Goal: Task Accomplishment & Management: Use online tool/utility

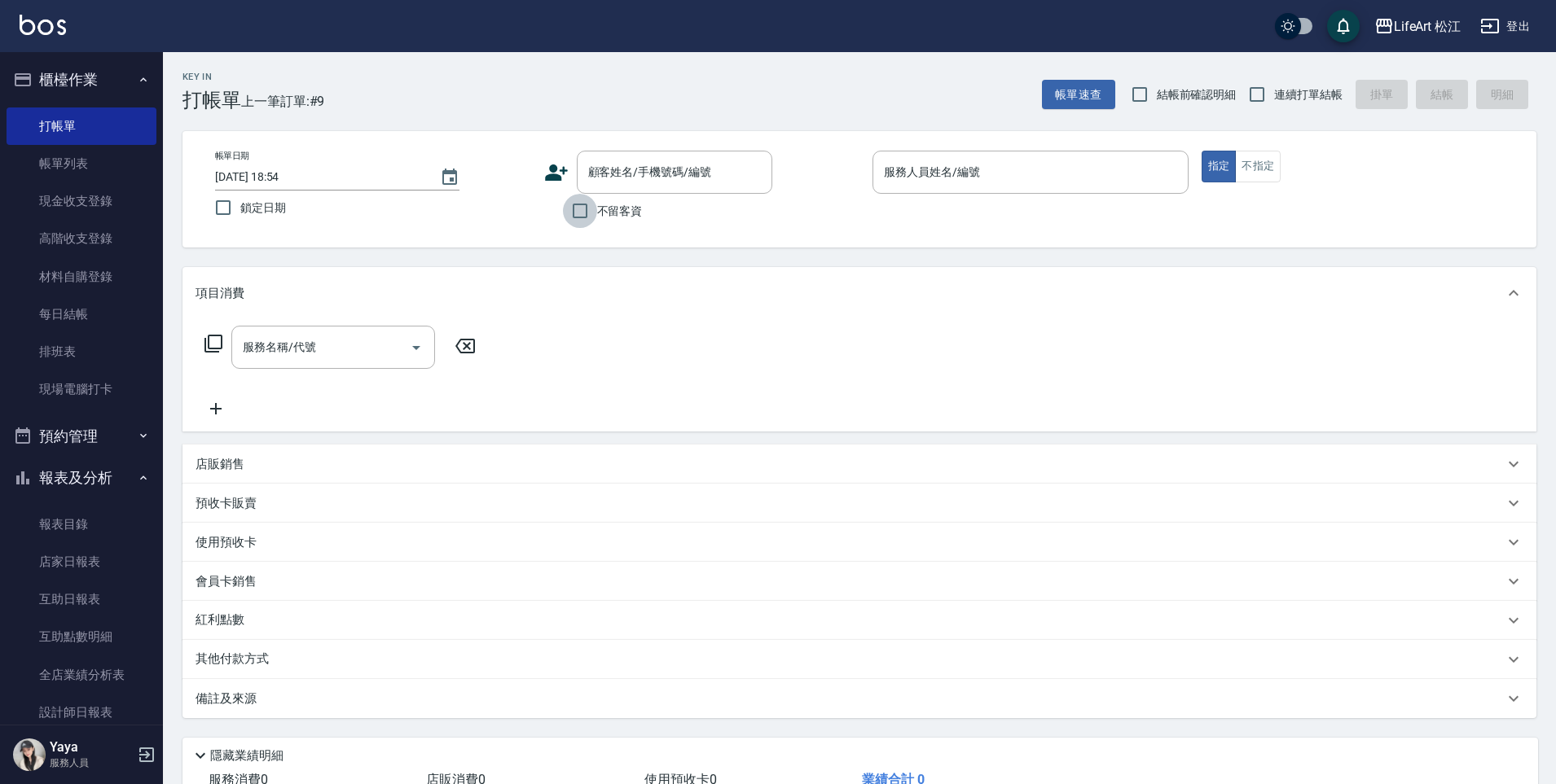
click at [595, 211] on input "不留客資" at bounding box center [579, 210] width 34 height 34
checkbox input "true"
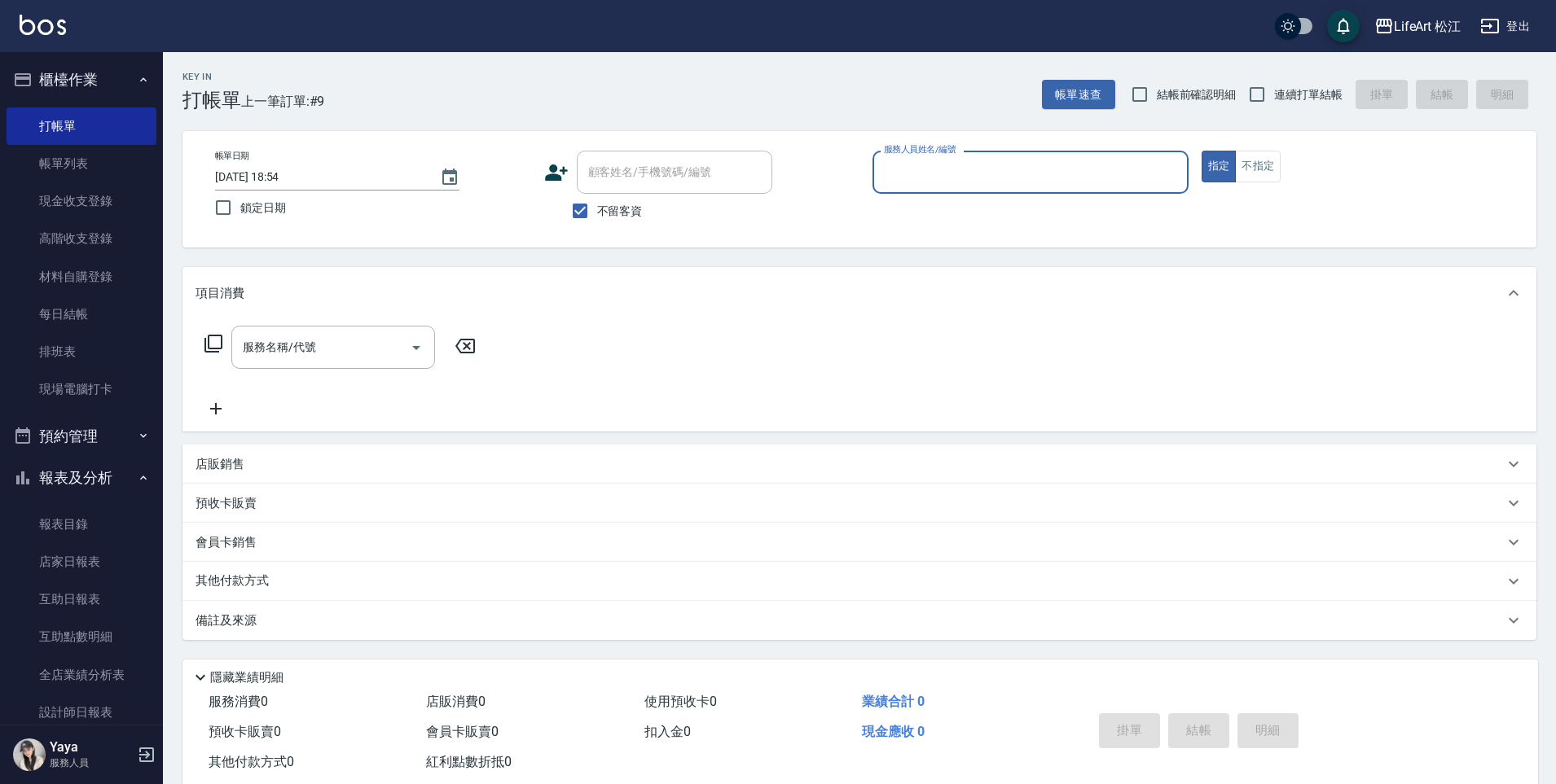
click at [942, 181] on input "服務人員姓名/編號" at bounding box center [1030, 171] width 301 height 28
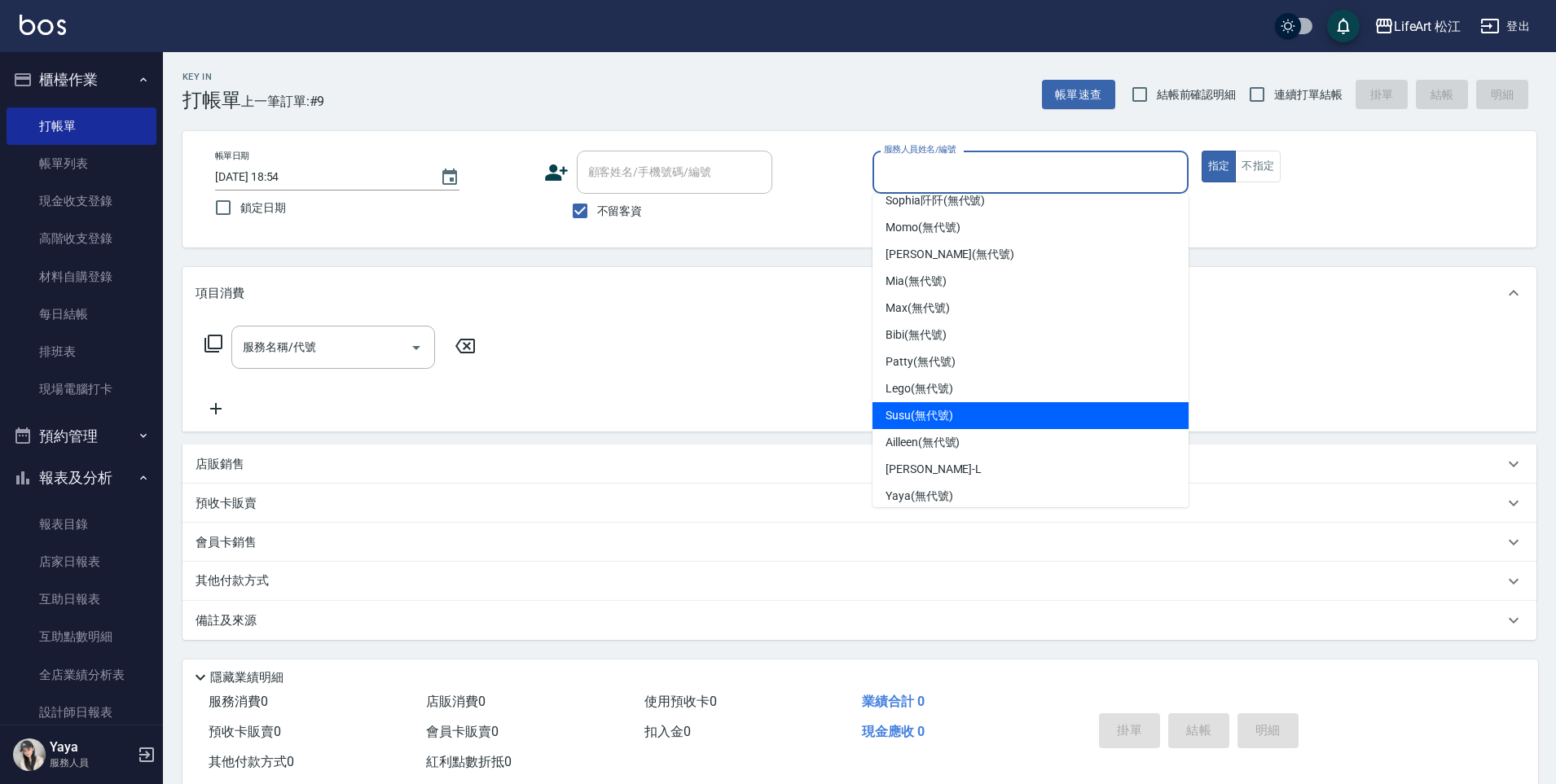
scroll to position [129, 0]
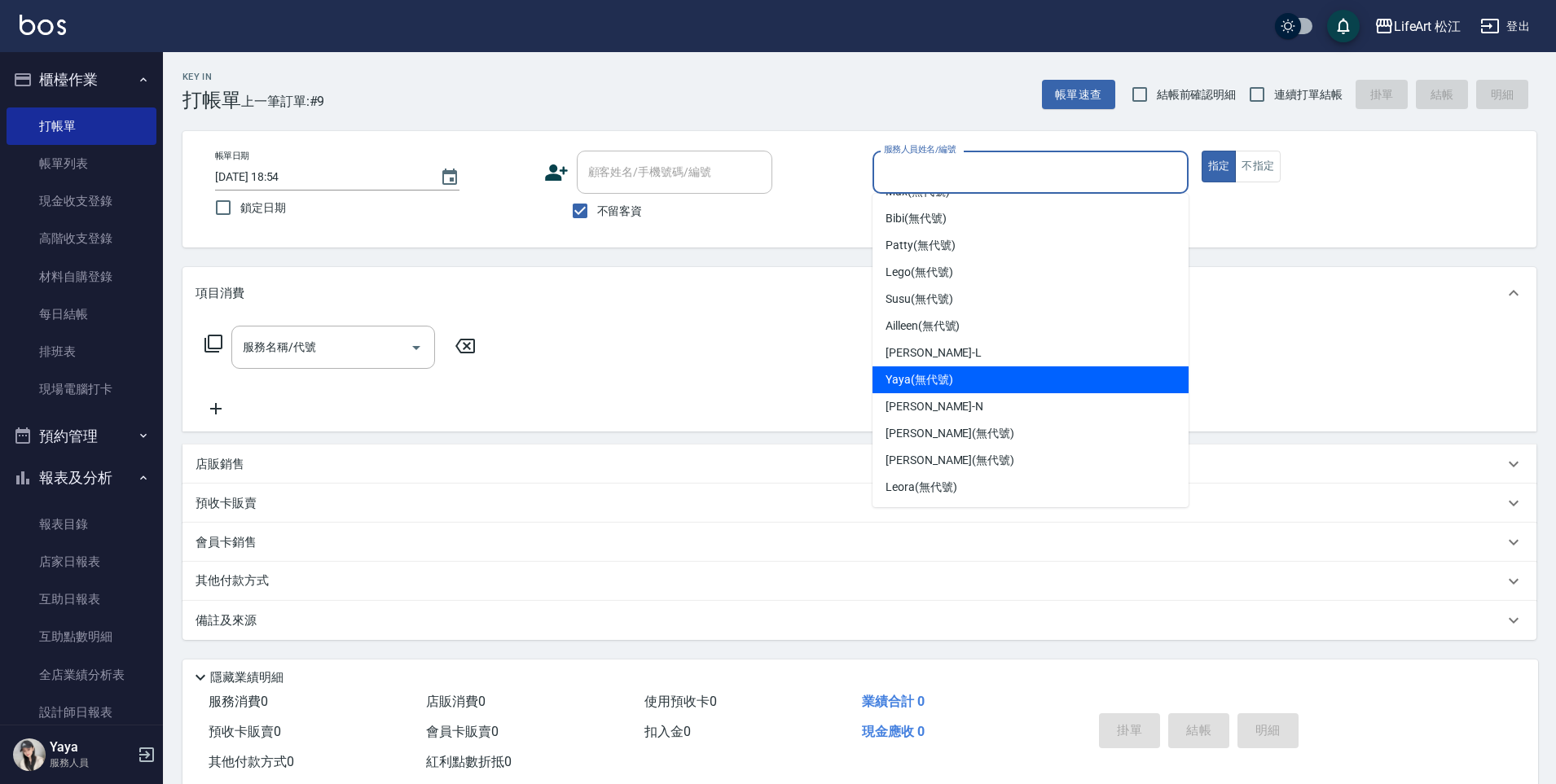
click at [960, 369] on div "Yaya (無代號)" at bounding box center [1030, 379] width 316 height 27
type input "Yaya(無代號)"
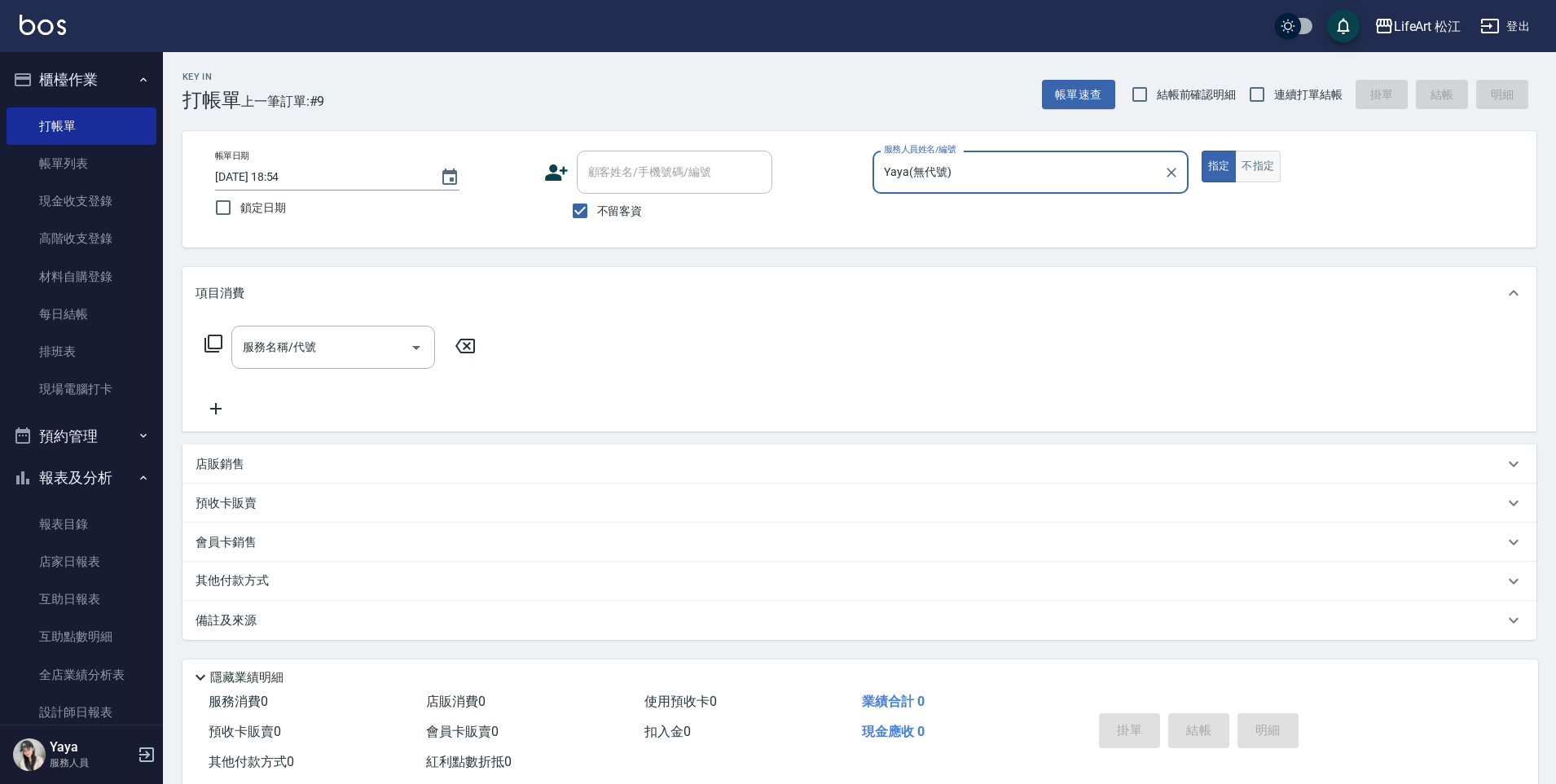
click at [1273, 167] on button "不指定" at bounding box center [1258, 166] width 46 height 32
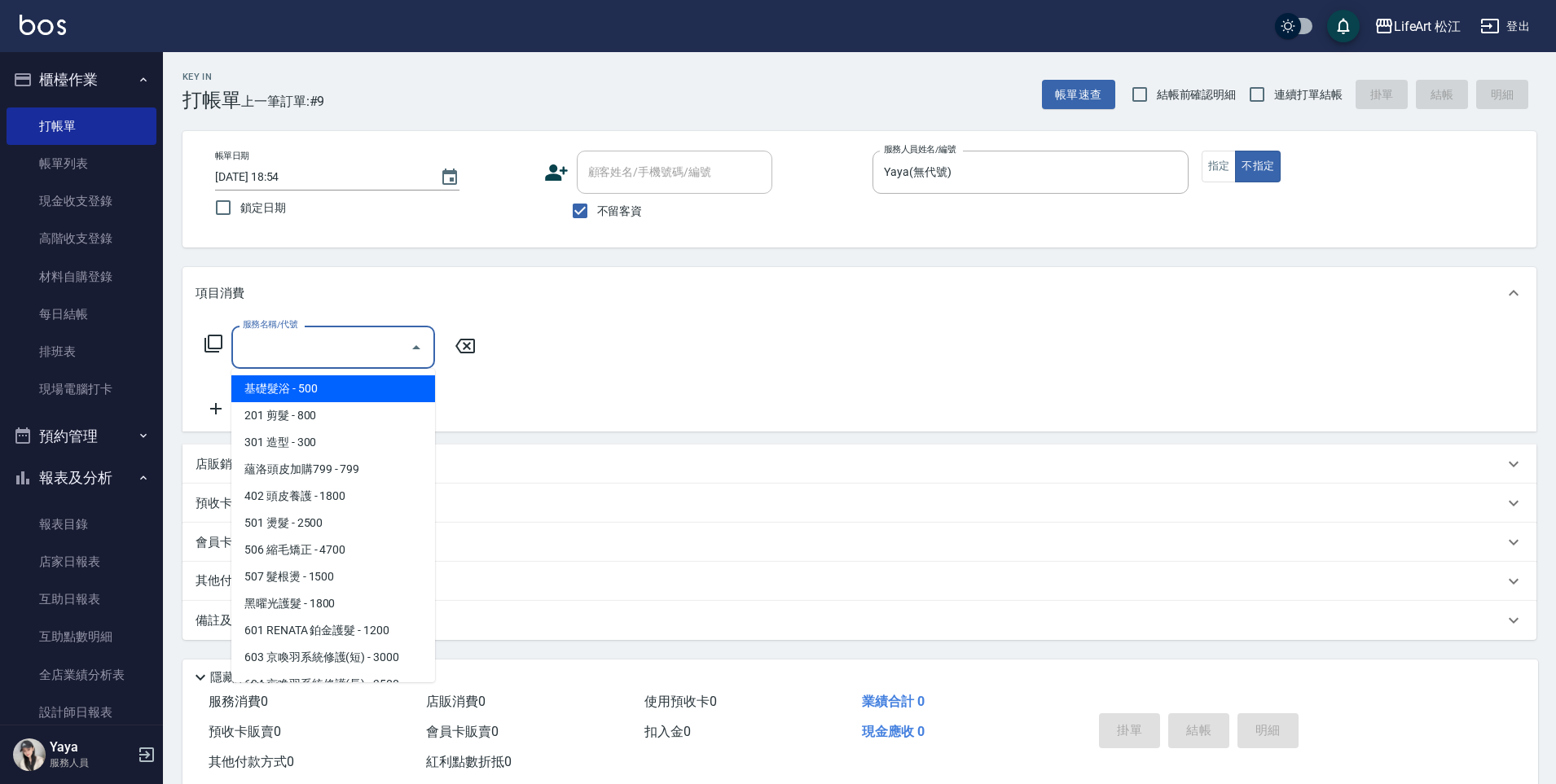
click at [363, 354] on input "服務名稱/代號" at bounding box center [320, 347] width 164 height 28
click at [378, 379] on span "基礎髮浴 - 500" at bounding box center [333, 388] width 204 height 27
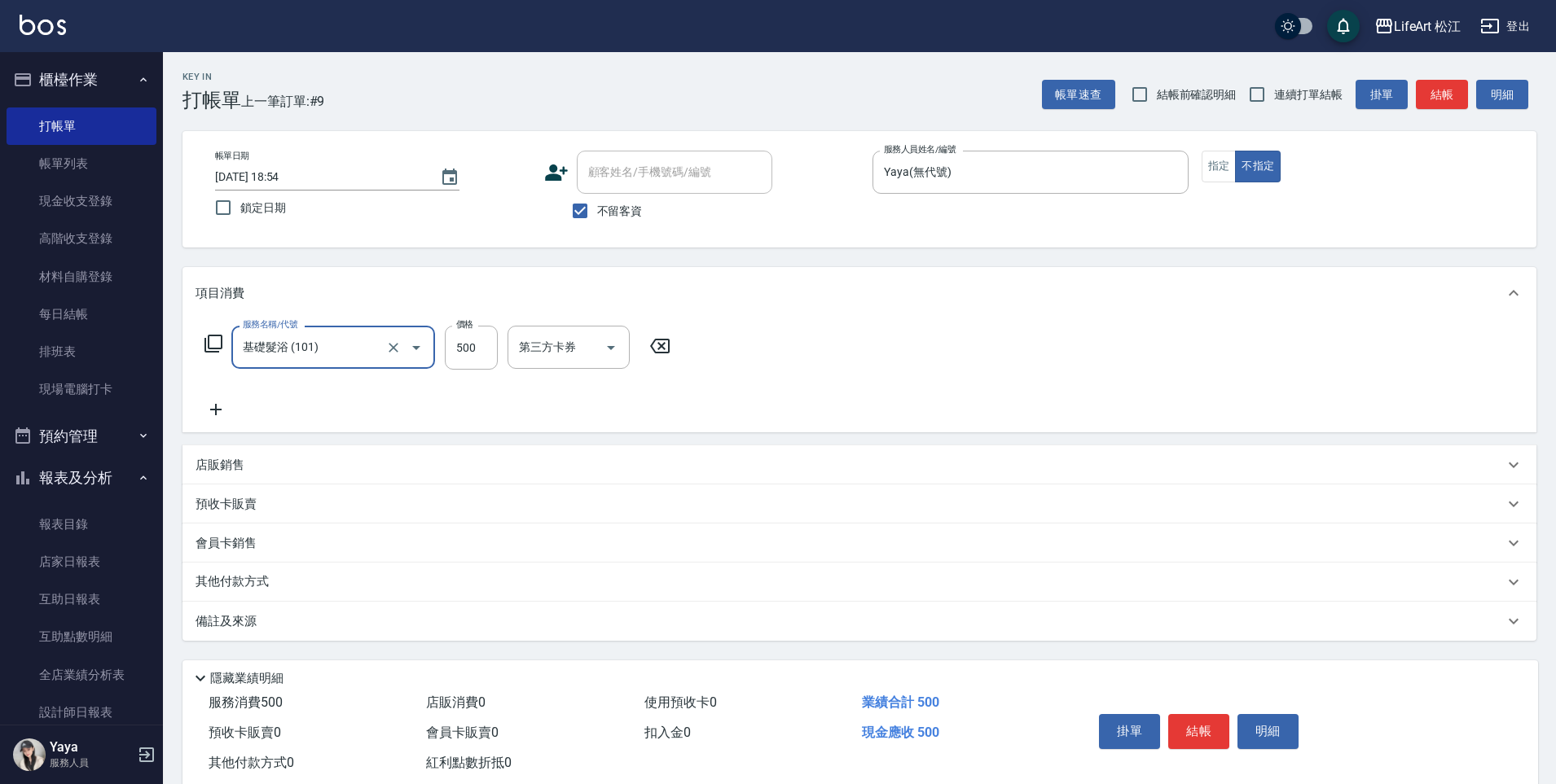
type input "基礎髮浴 (101)"
click at [532, 337] on input "洗-1" at bounding box center [556, 347] width 83 height 28
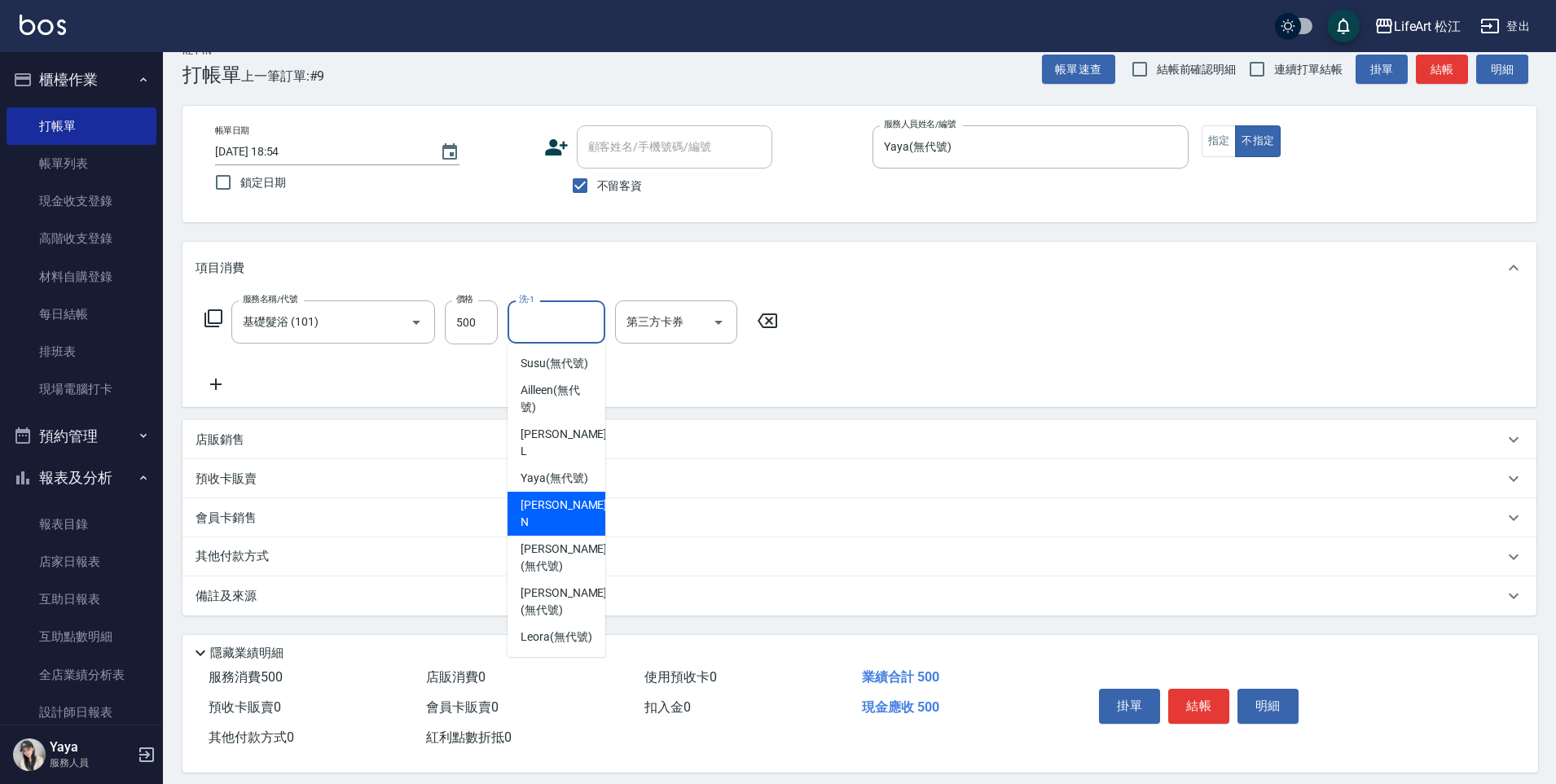
scroll to position [40, 0]
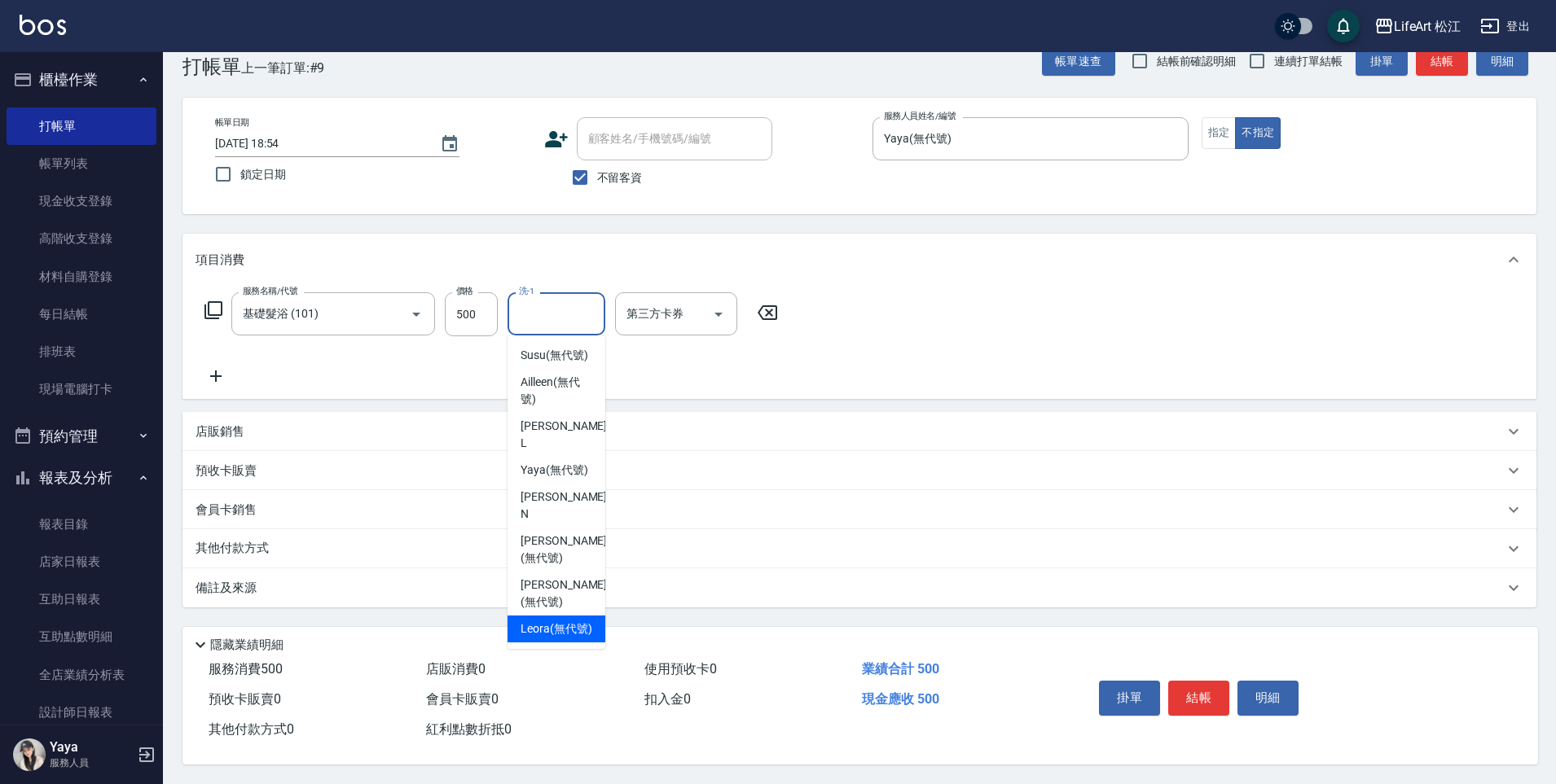
click at [565, 620] on span "Leora (無代號)" at bounding box center [556, 628] width 72 height 17
type input "Leora(無代號)"
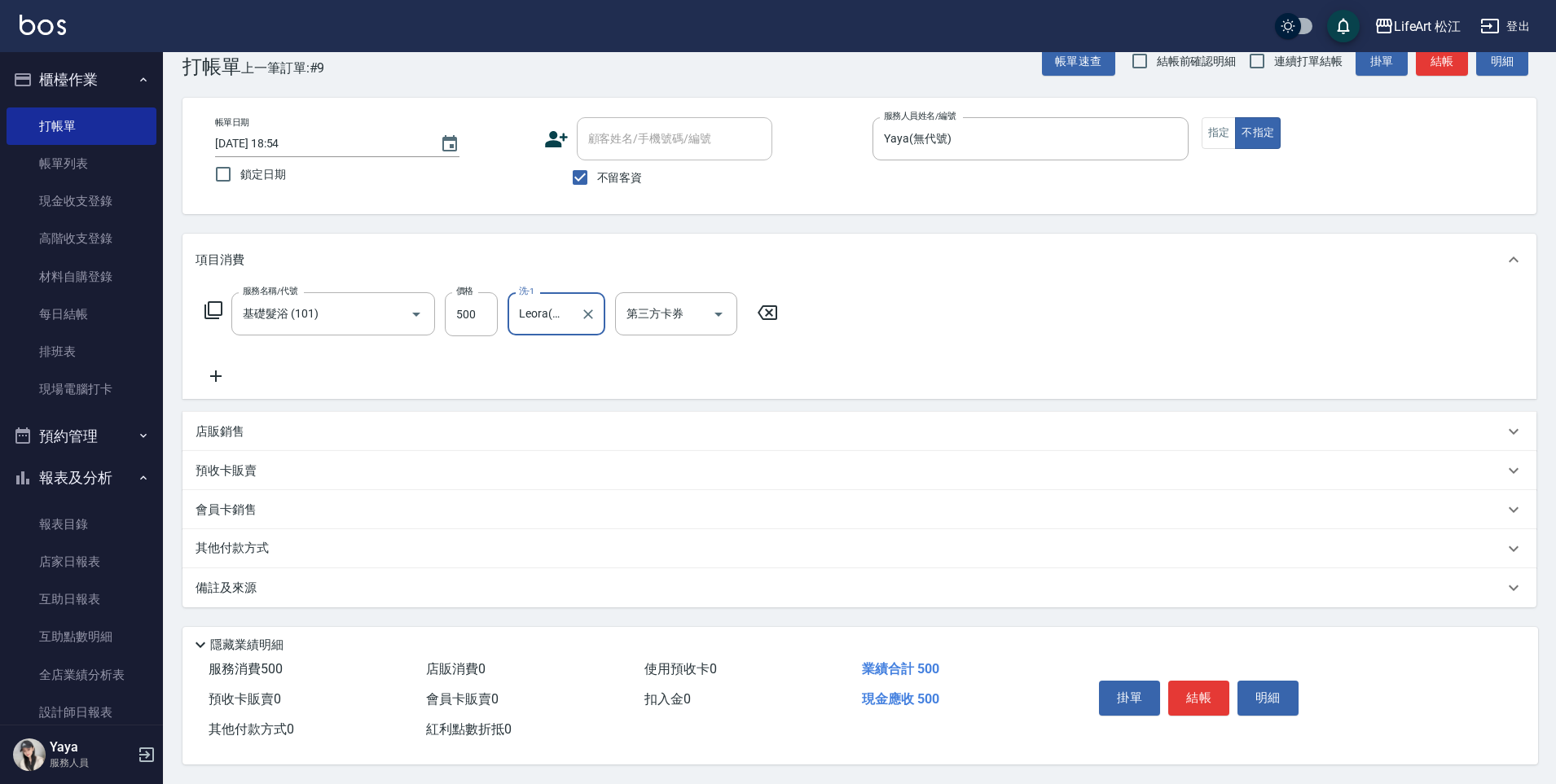
click at [383, 585] on div "備註及來源" at bounding box center [850, 588] width 1308 height 17
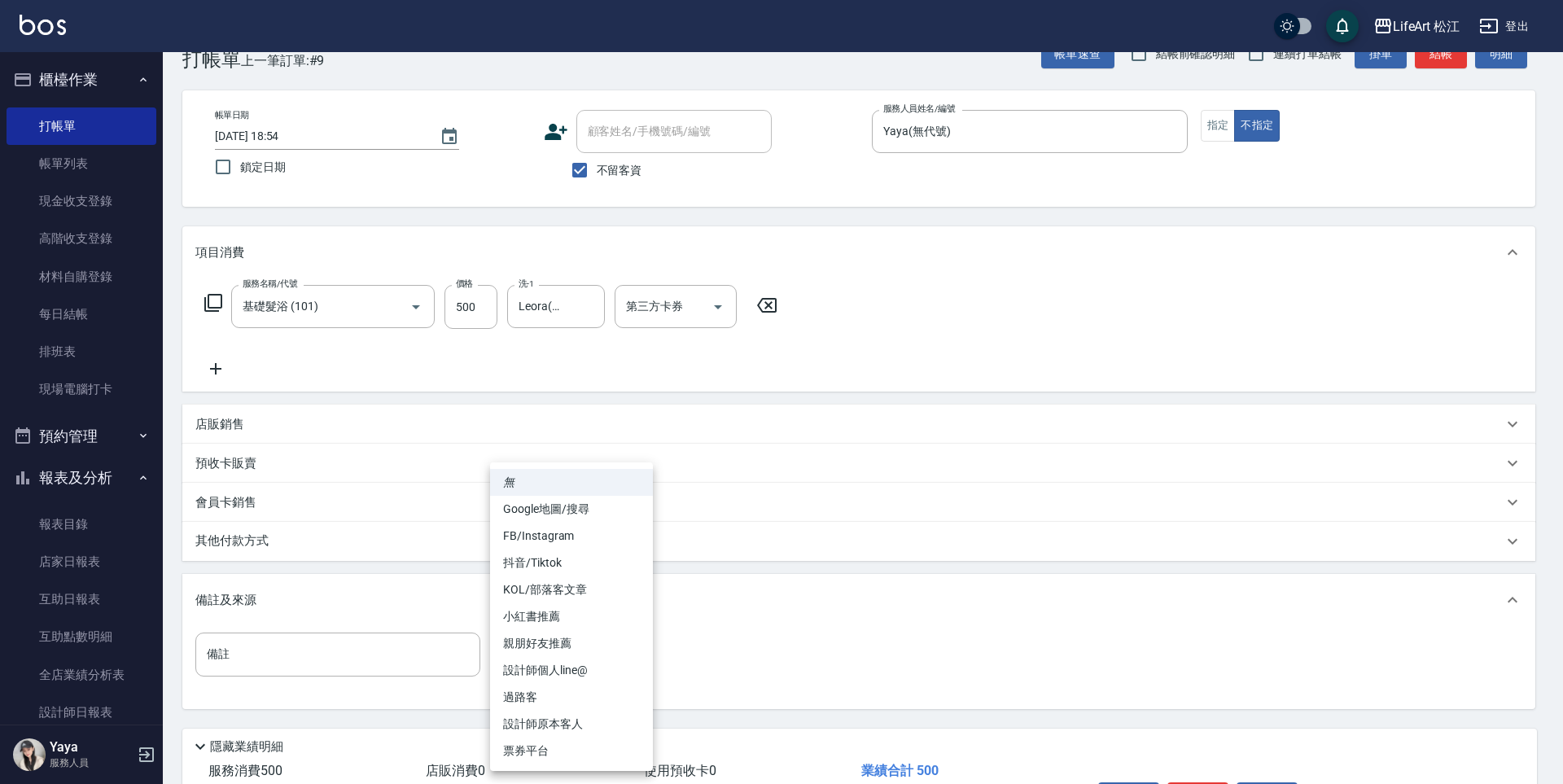
click at [504, 652] on body "LifeArt 松江 登出 櫃檯作業 打帳單 帳單列表 現金收支登錄 高階收支登錄 材料自購登錄 每日結帳 排班表 現場電腦打卡 預約管理 預約管理 單日預約…" at bounding box center [782, 423] width 1563 height 926
click at [554, 692] on li "過路客" at bounding box center [571, 697] width 163 height 27
type input "過路客"
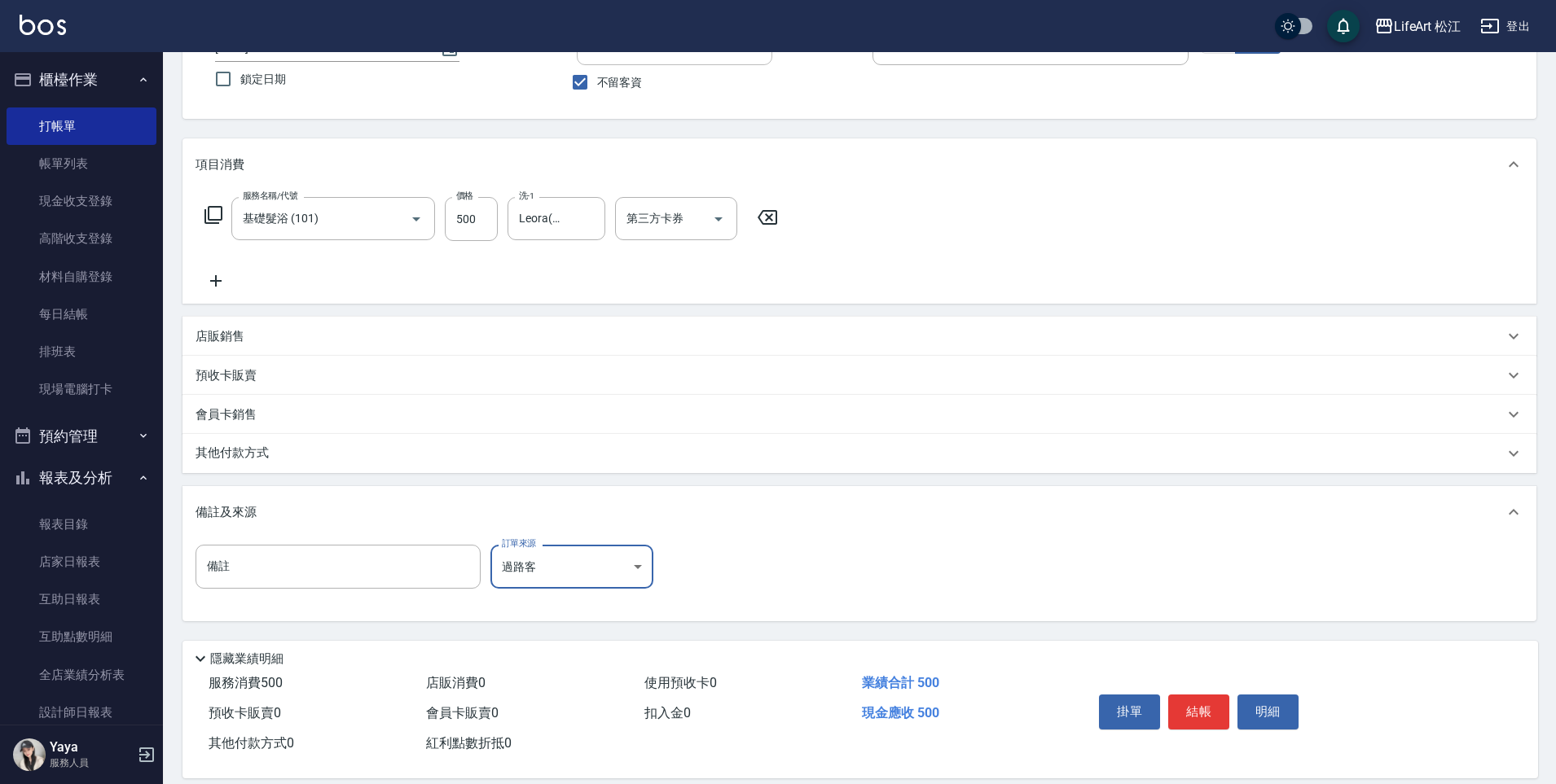
scroll to position [149, 0]
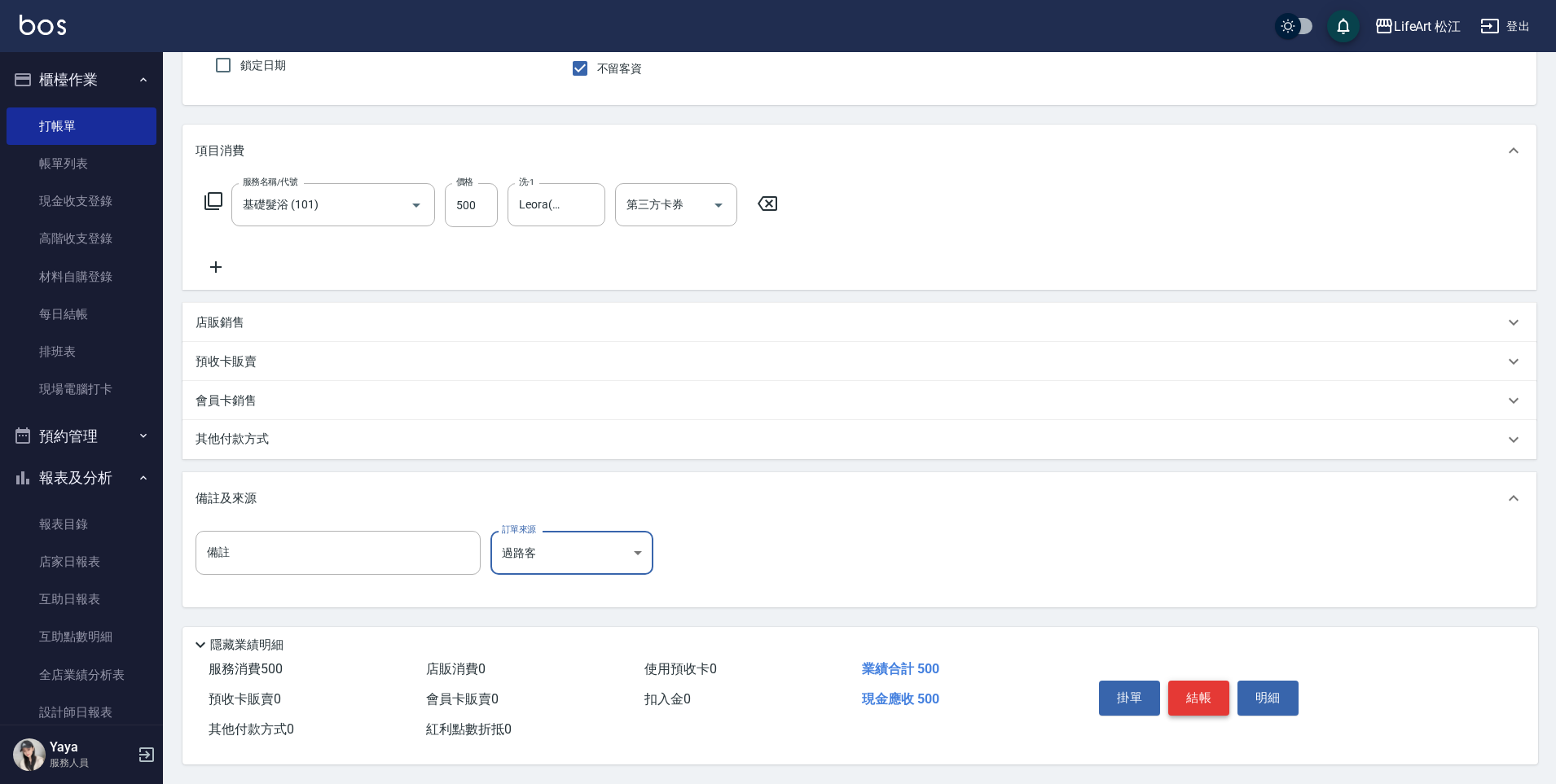
click at [1197, 686] on button "結帳" at bounding box center [1198, 697] width 61 height 34
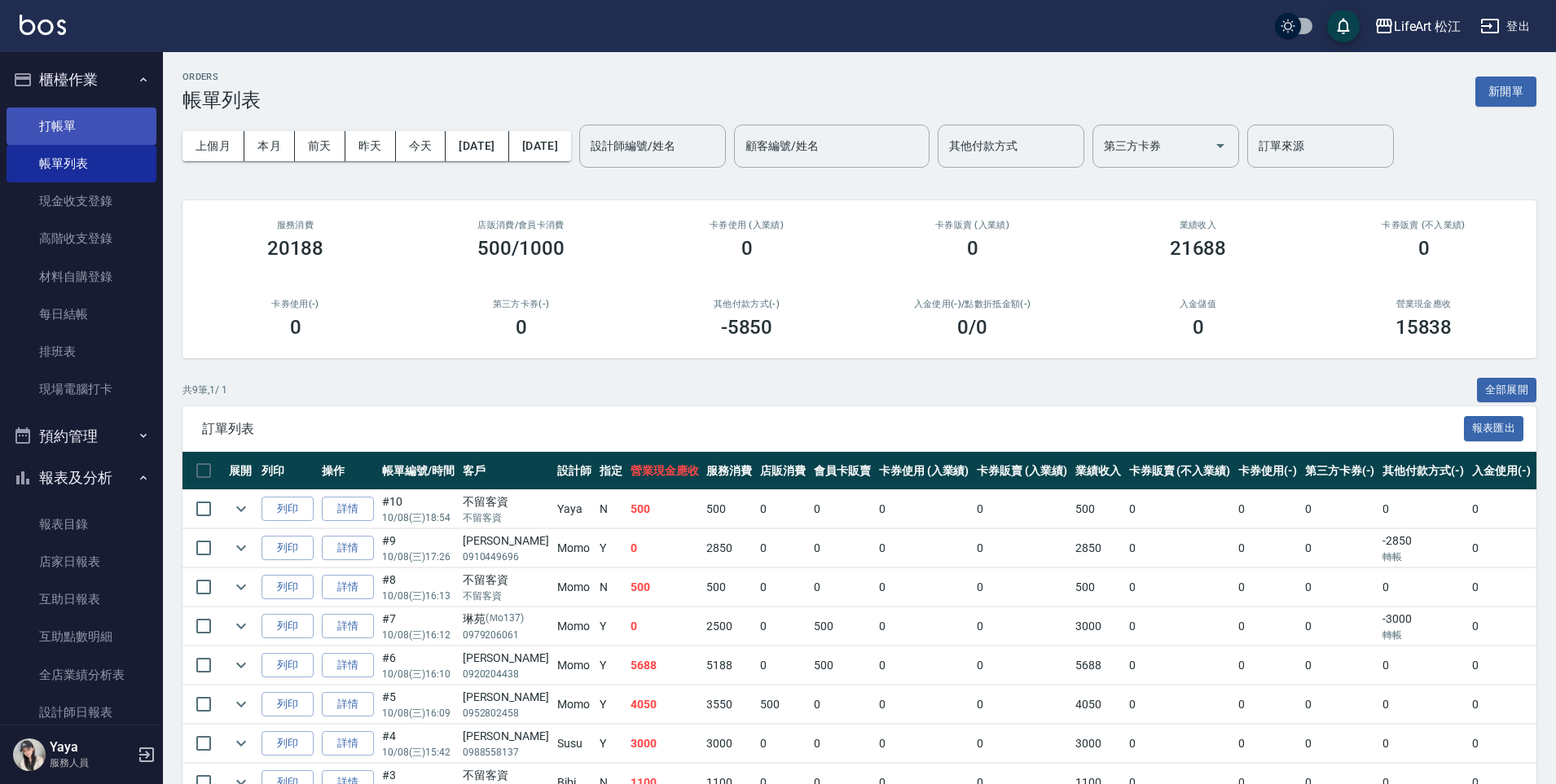
click at [89, 140] on link "打帳單" at bounding box center [81, 126] width 150 height 38
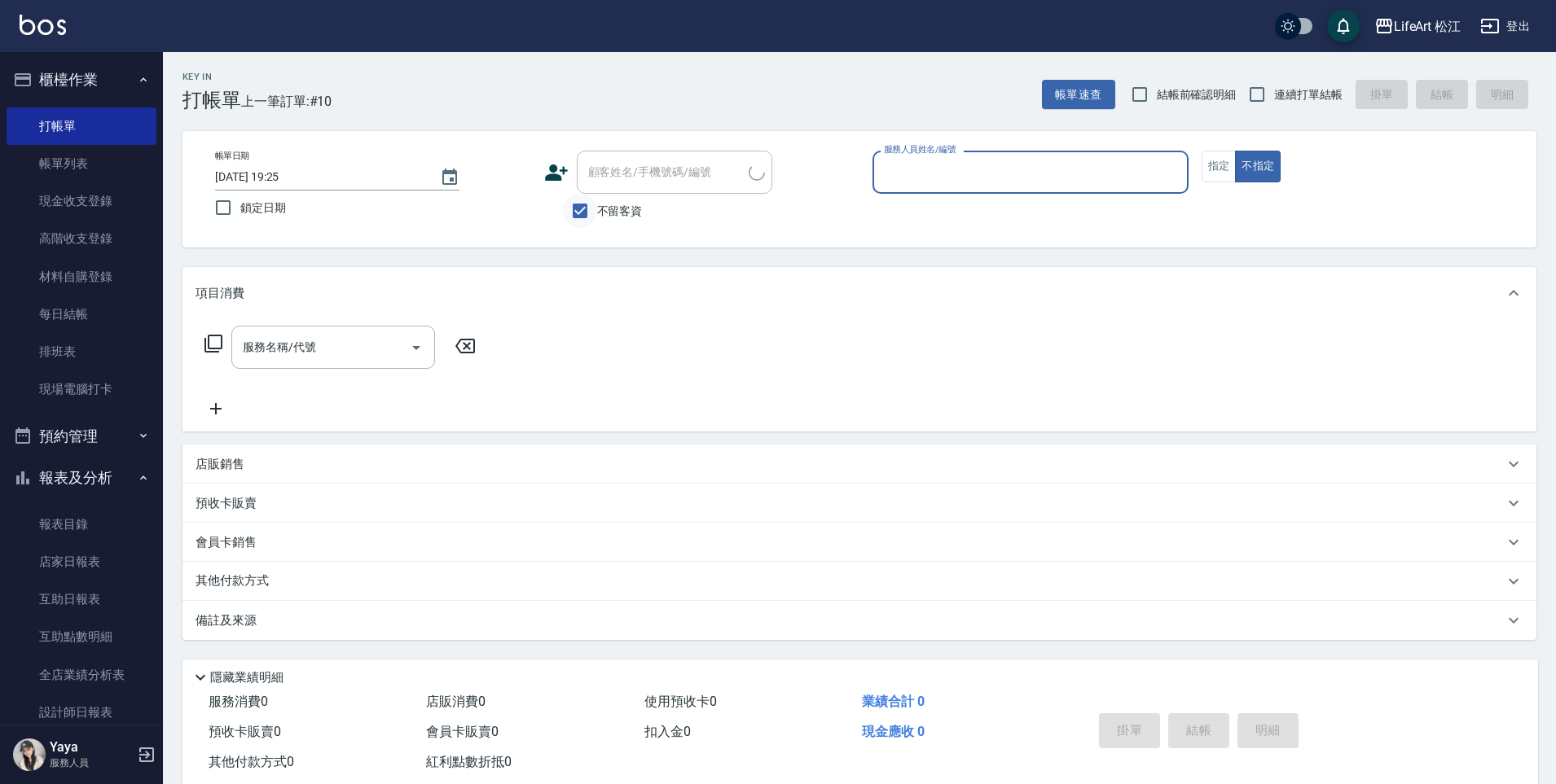
click at [596, 212] on input "不留客資" at bounding box center [579, 210] width 34 height 34
checkbox input "false"
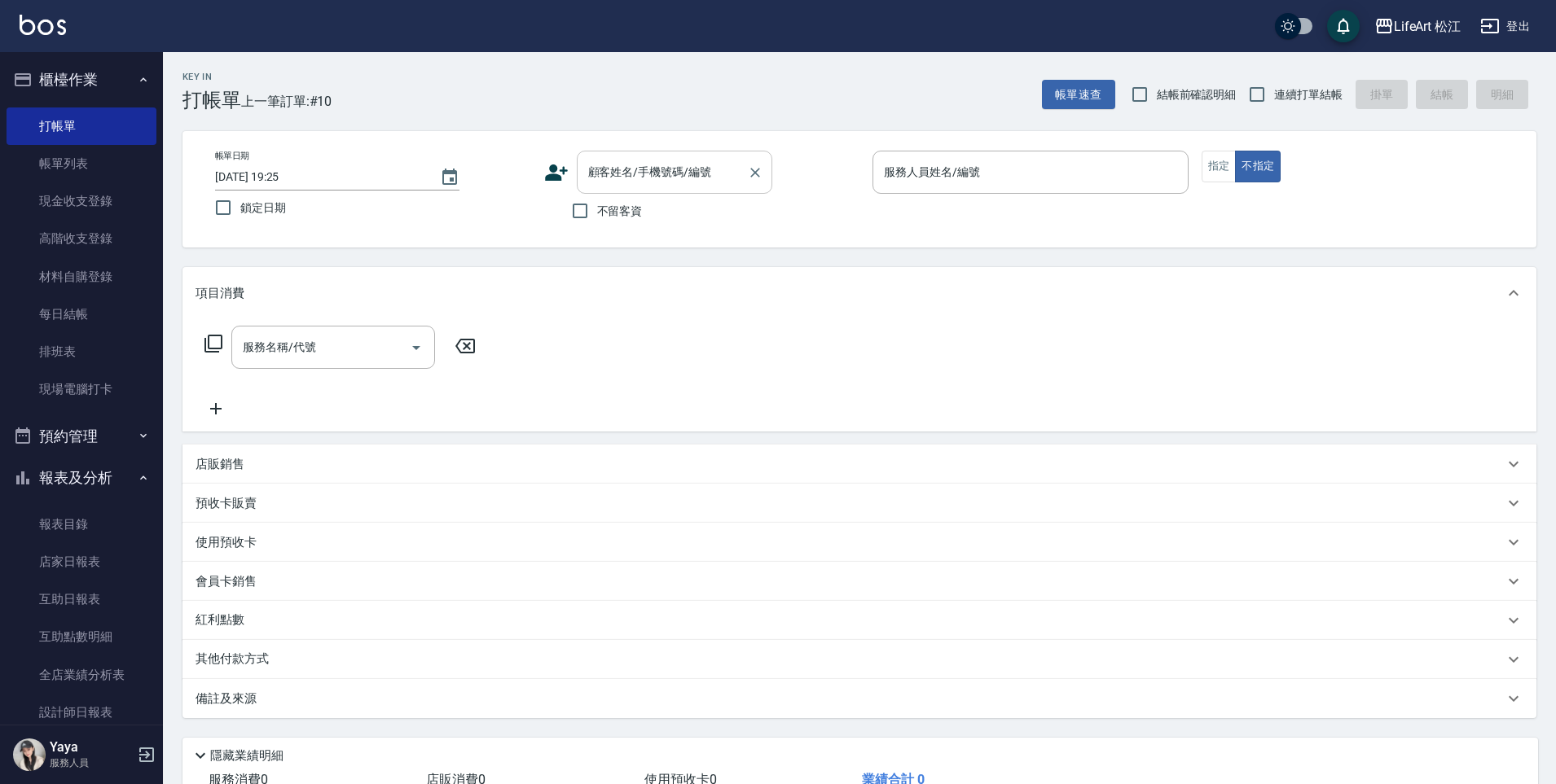
click at [645, 182] on input "顧客姓名/手機號碼/編號" at bounding box center [661, 171] width 156 height 28
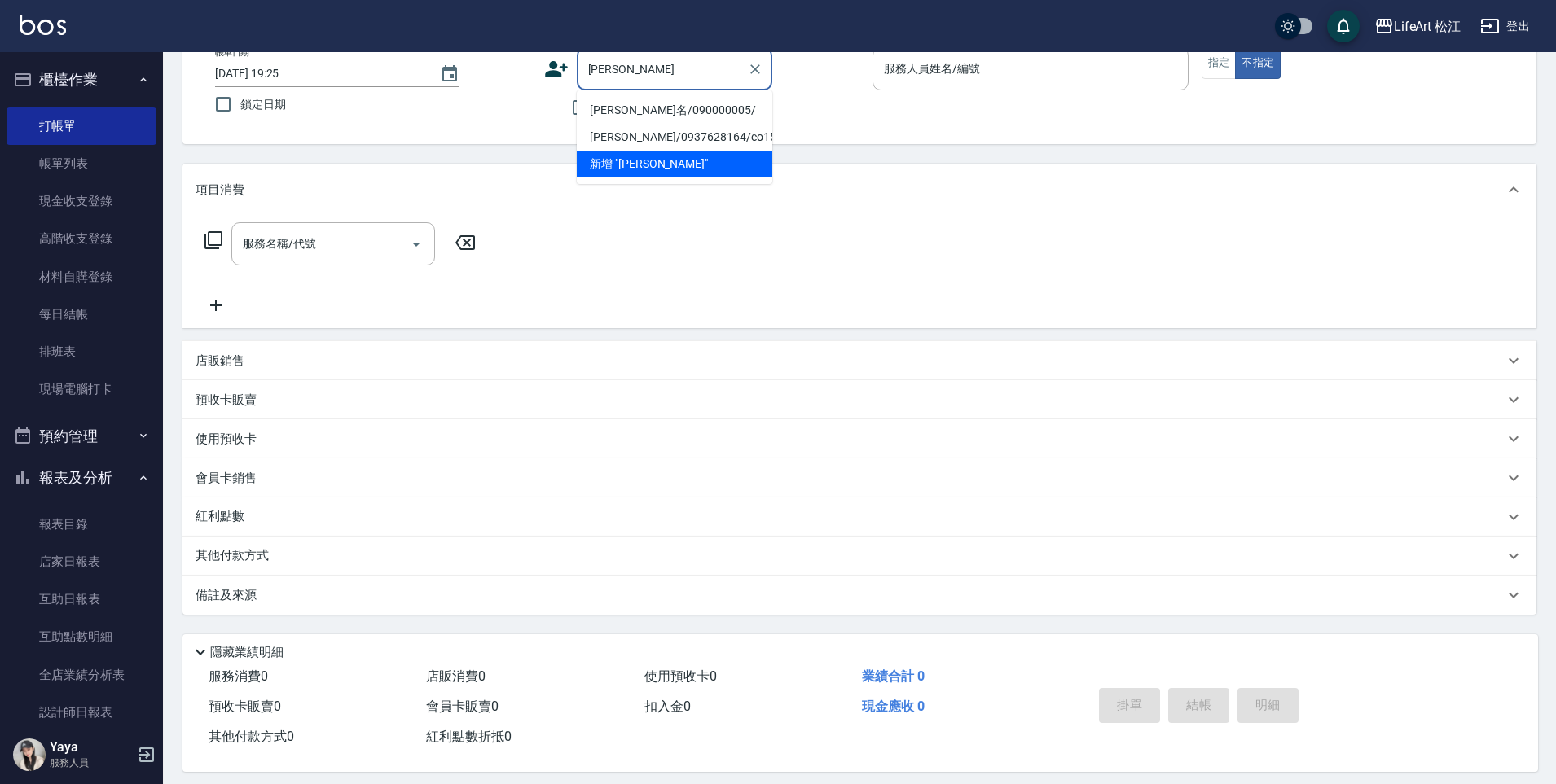
scroll to position [107, 0]
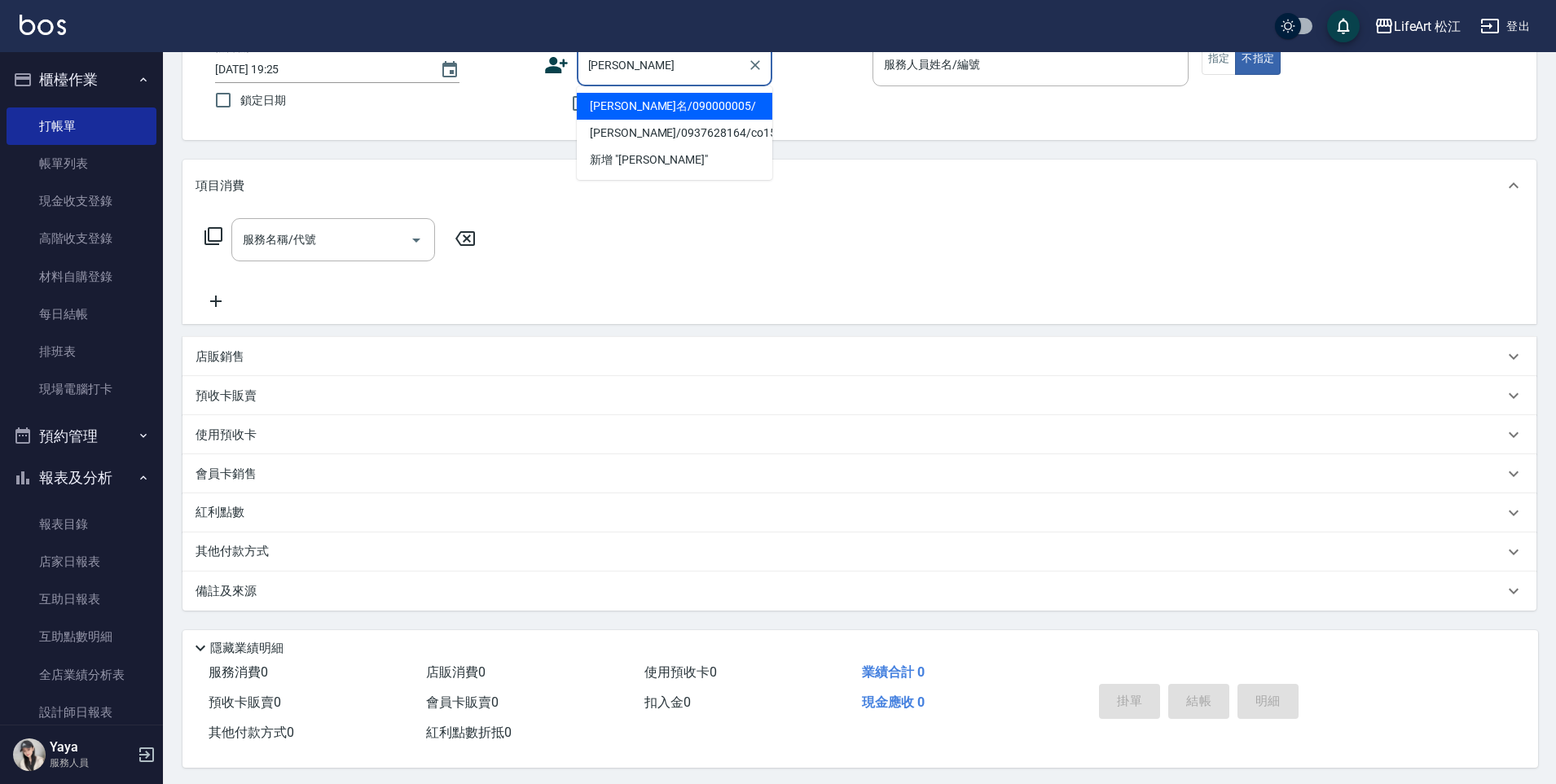
click at [637, 113] on li "楊曜名/090000005/" at bounding box center [673, 105] width 195 height 27
type input "楊曜名/090000005/"
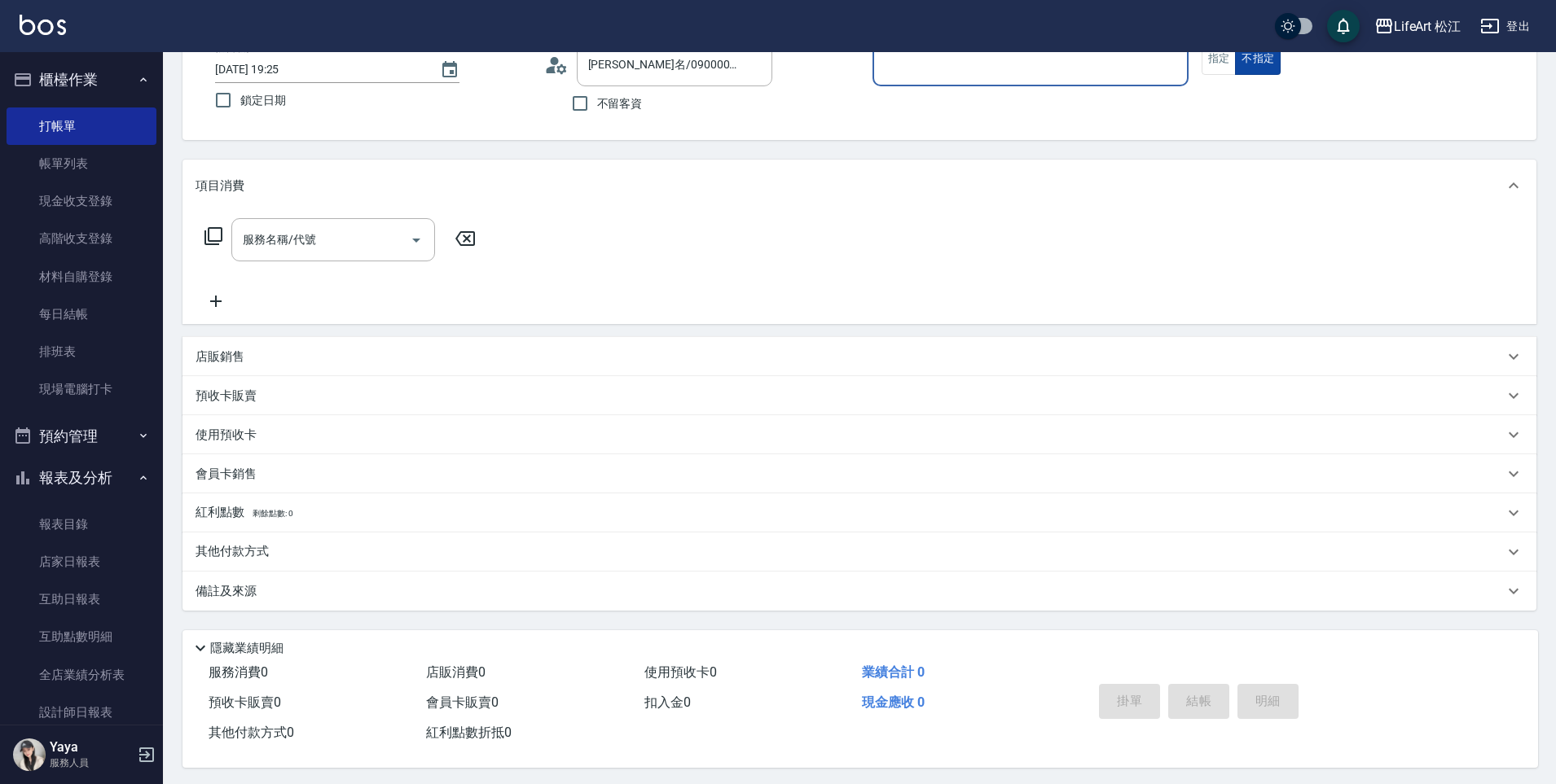
type input "Yaya(無代號)"
click at [1219, 55] on button "指定" at bounding box center [1218, 59] width 35 height 32
click at [307, 252] on input "服務名稱/代號" at bounding box center [320, 239] width 164 height 28
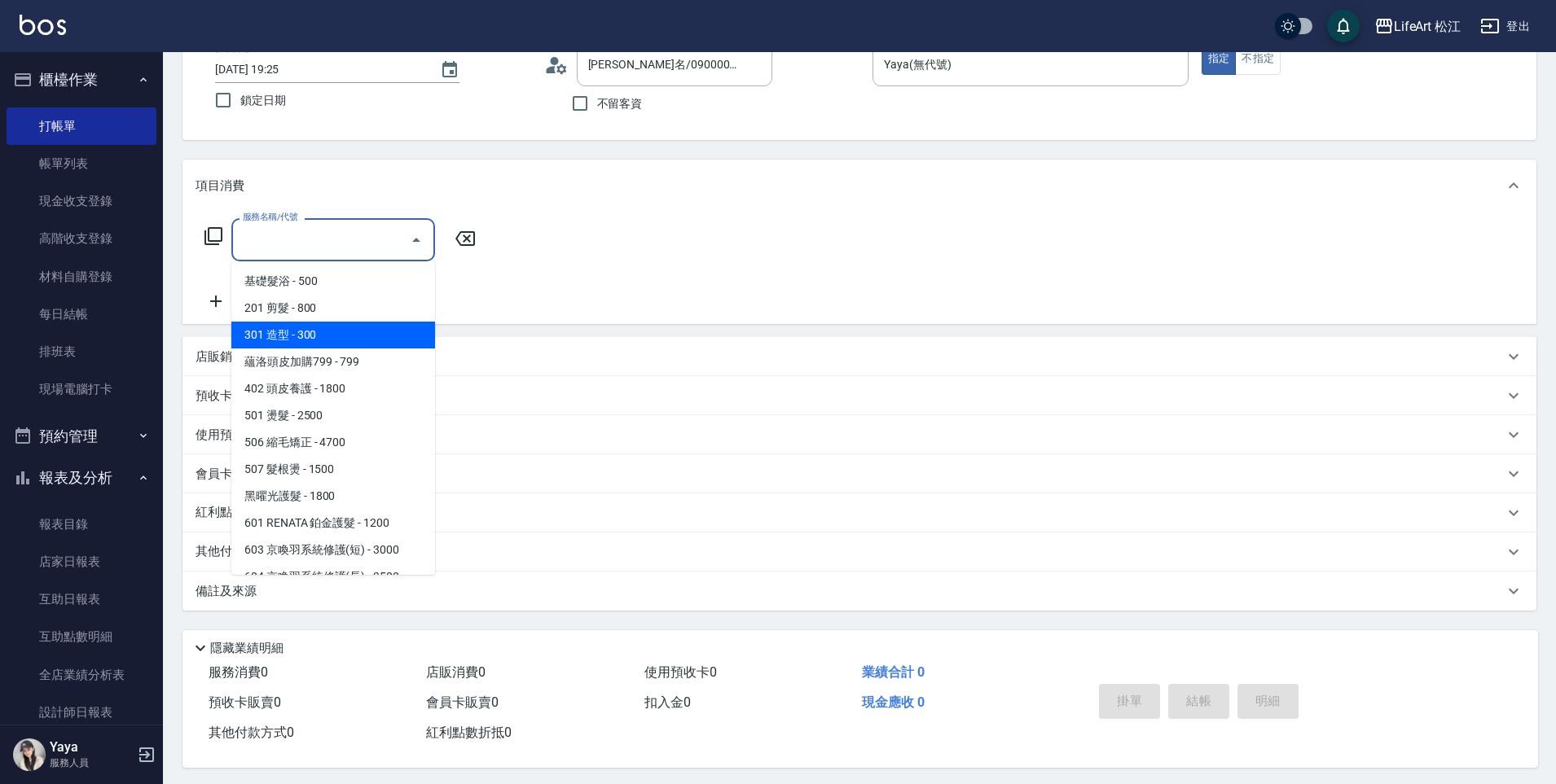
click at [308, 315] on span "201 剪髮 - 800" at bounding box center [333, 307] width 204 height 27
type input "201 剪髮(201)"
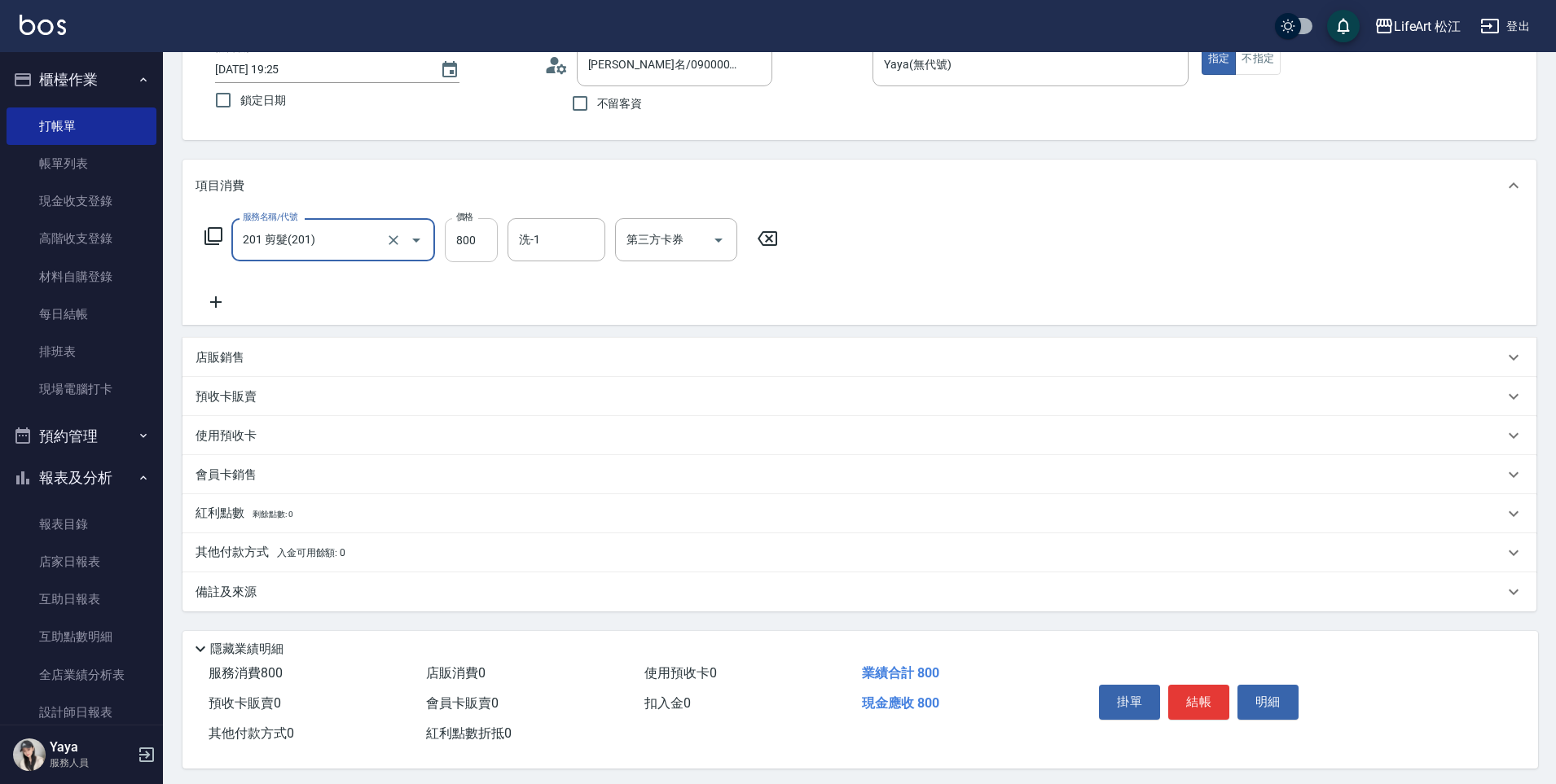
click at [450, 249] on input "800" at bounding box center [472, 240] width 53 height 44
type input "1000"
click at [566, 236] on input "洗-1" at bounding box center [556, 239] width 83 height 28
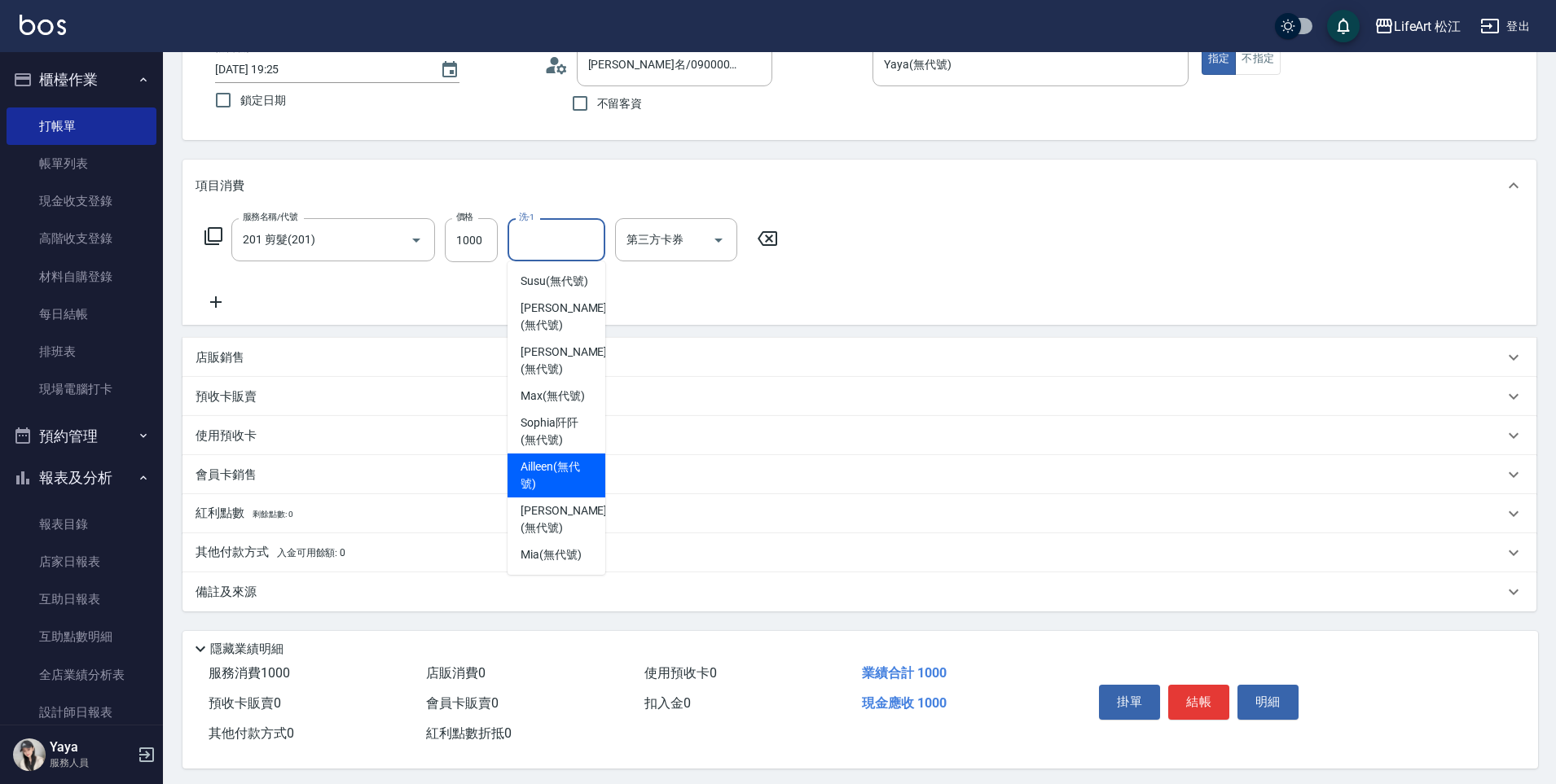
scroll to position [317, 0]
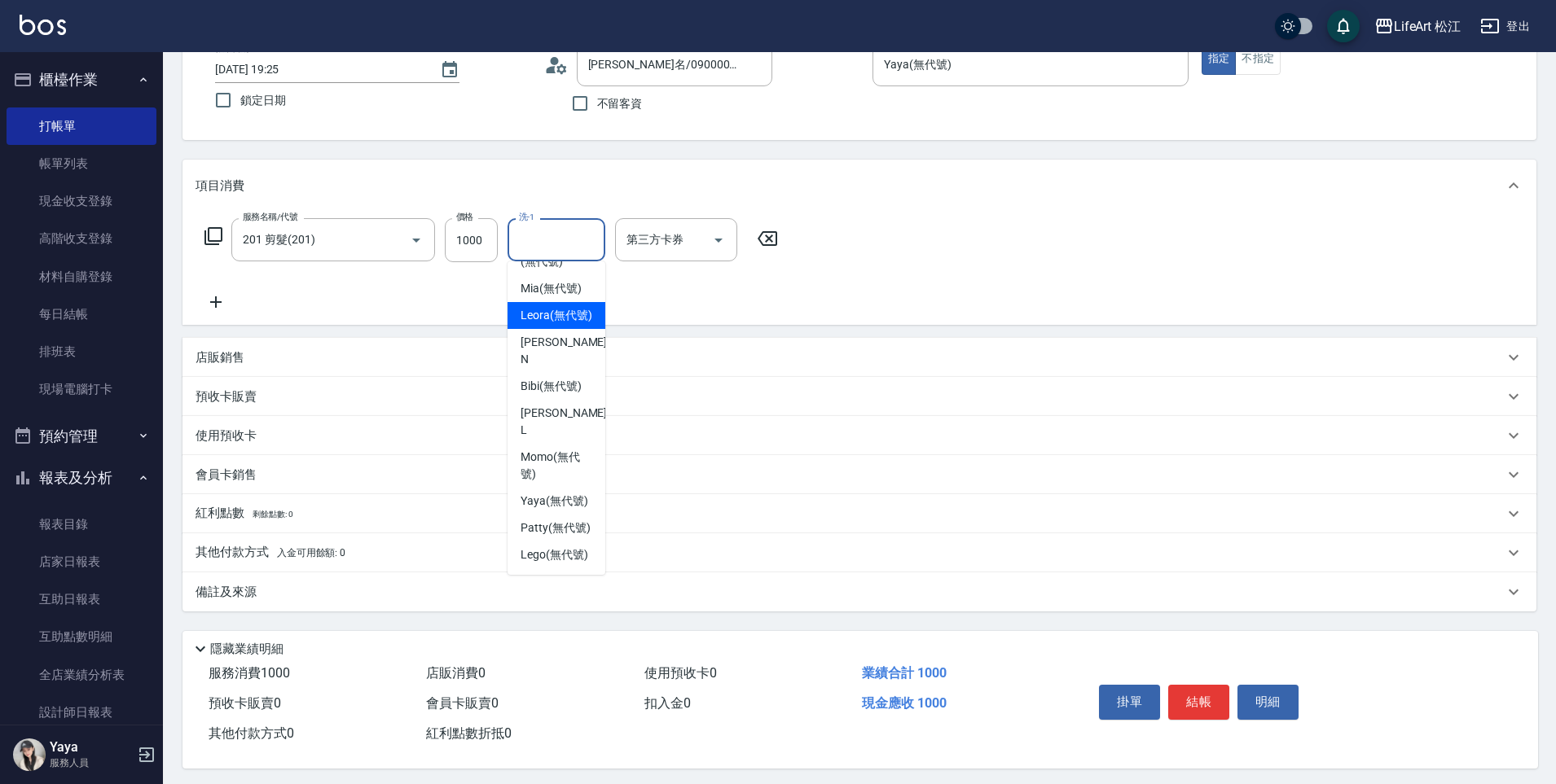
click at [550, 307] on span "Leora (無代號)" at bounding box center [556, 315] width 72 height 17
type input "Leora(無代號)"
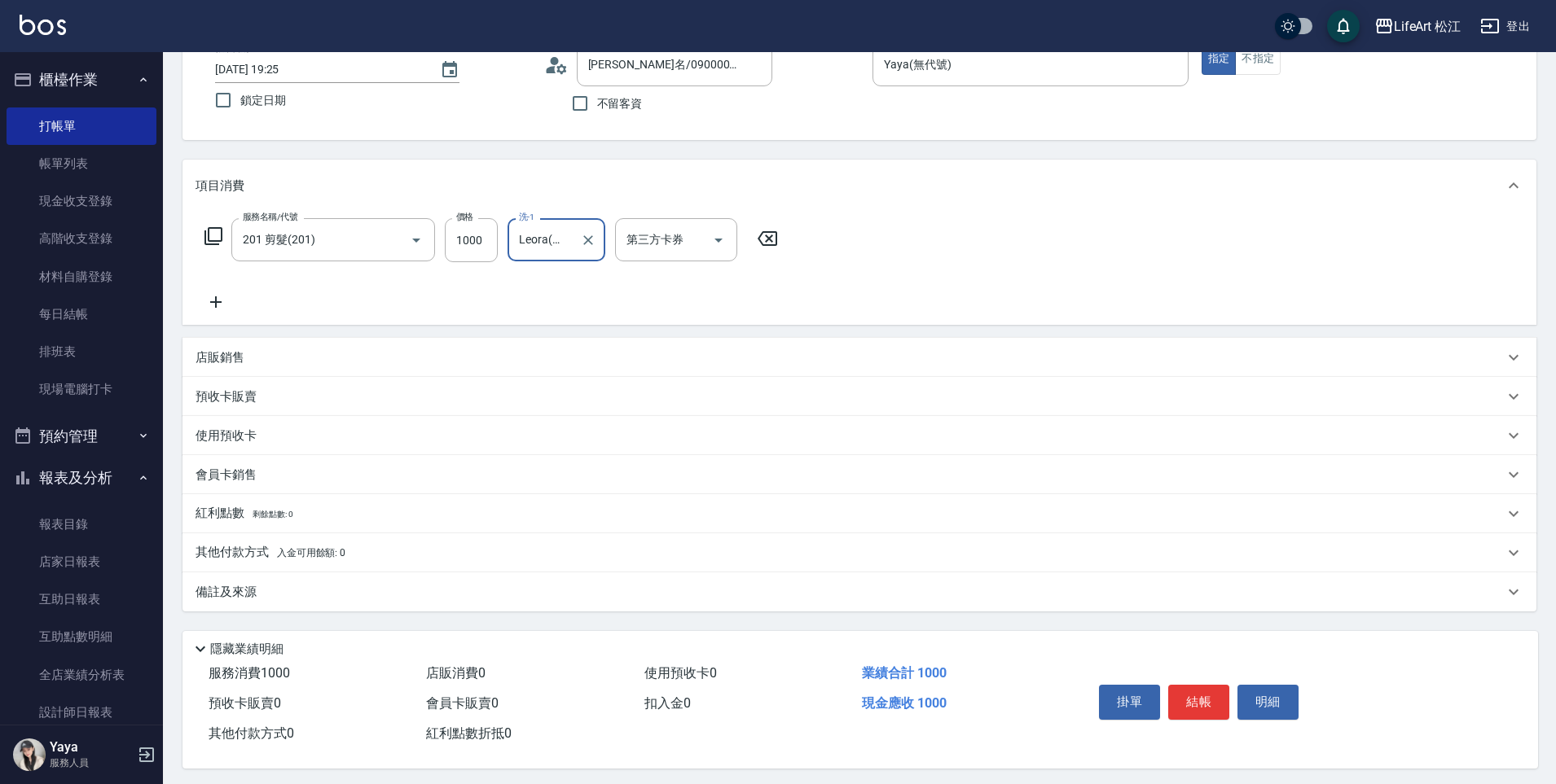
click at [329, 584] on div "備註及來源" at bounding box center [850, 591] width 1308 height 17
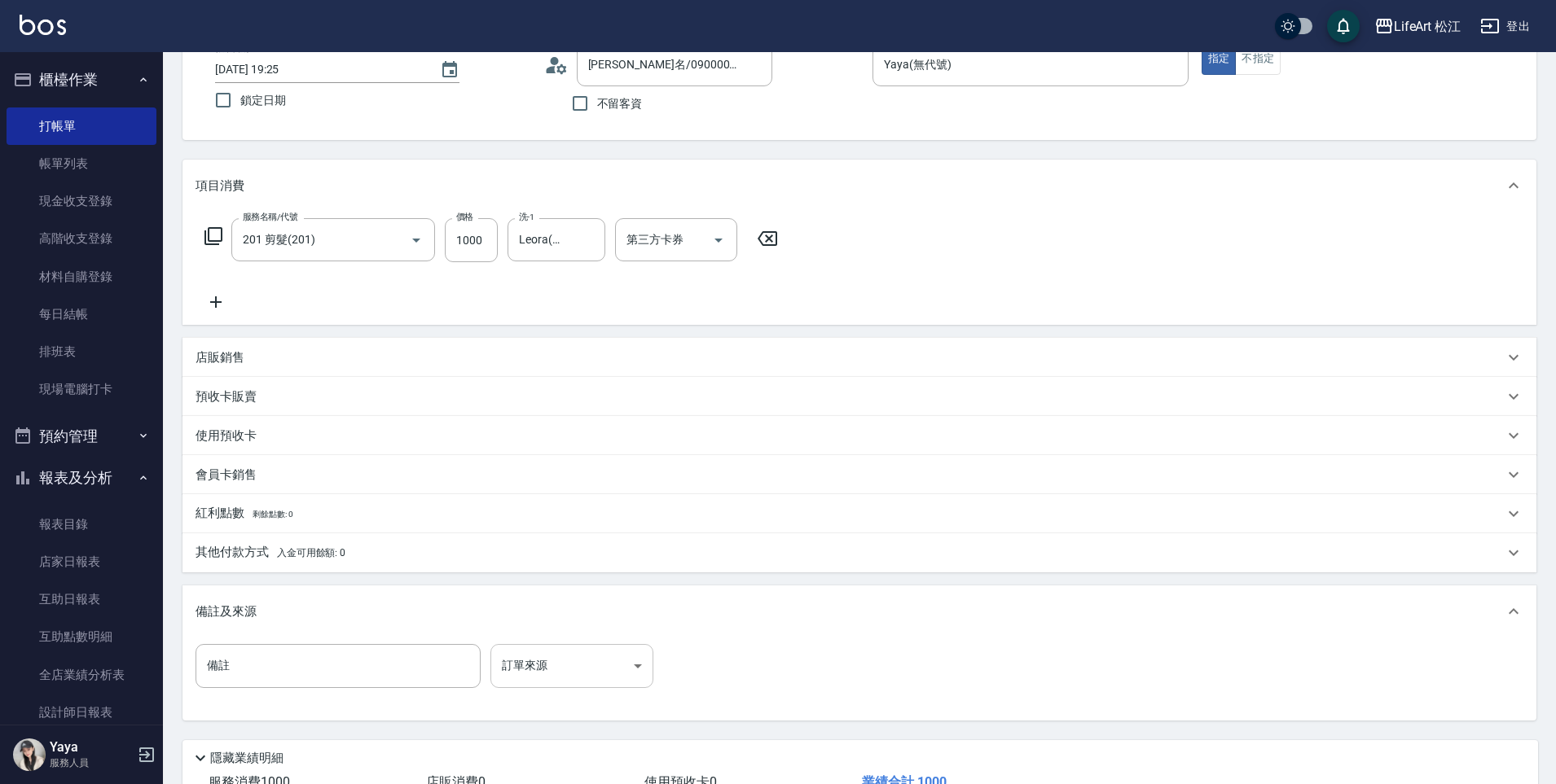
click at [562, 682] on body "LifeArt 松江 登出 櫃檯作業 打帳單 帳單列表 現金收支登錄 高階收支登錄 材料自購登錄 每日結帳 排班表 現場電腦打卡 預約管理 預約管理 單日預約…" at bounding box center [778, 394] width 1556 height 1004
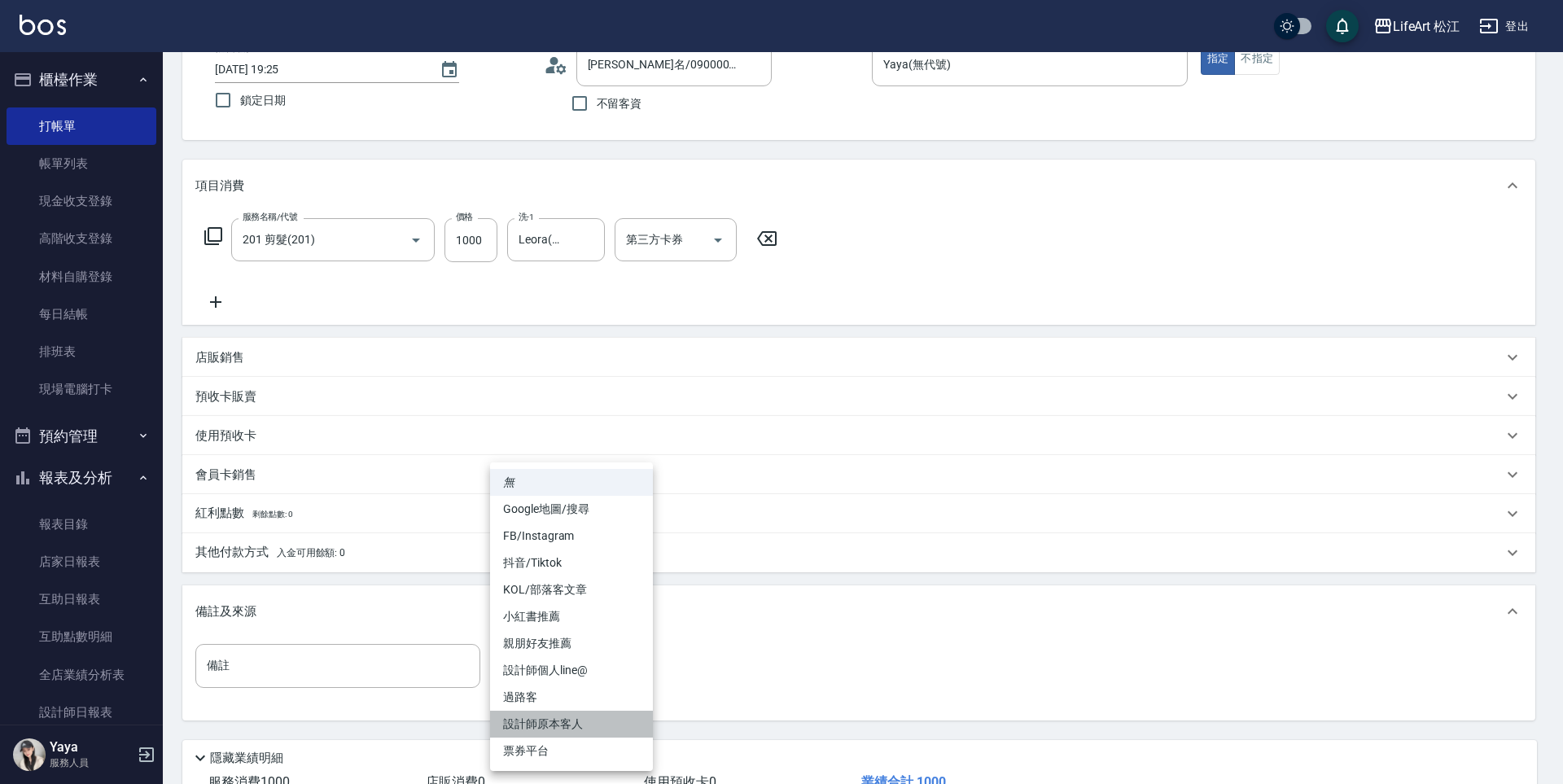
click at [577, 723] on li "設計師原本客人" at bounding box center [571, 723] width 163 height 27
type input "設計師原本客人"
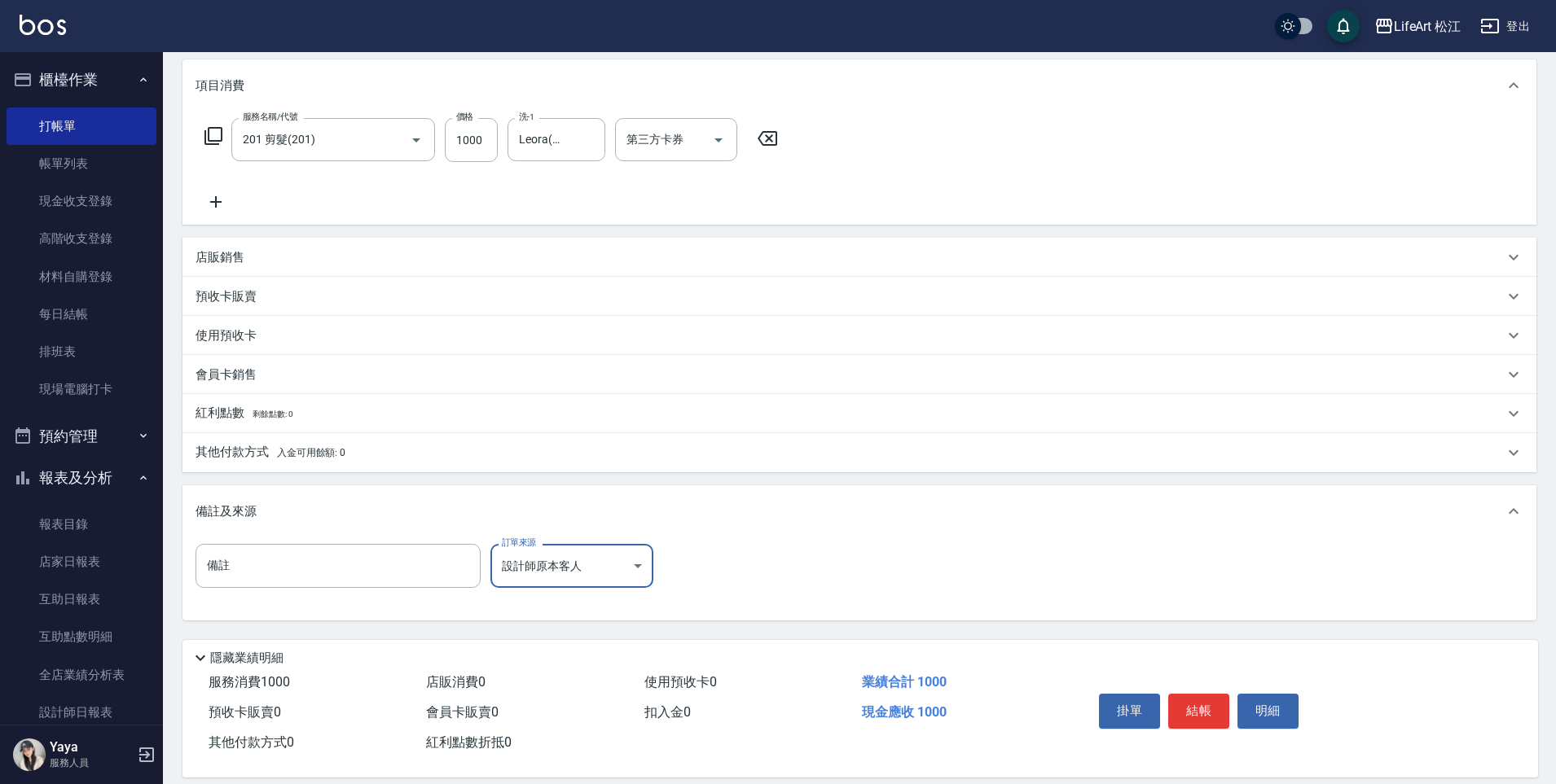
scroll to position [228, 0]
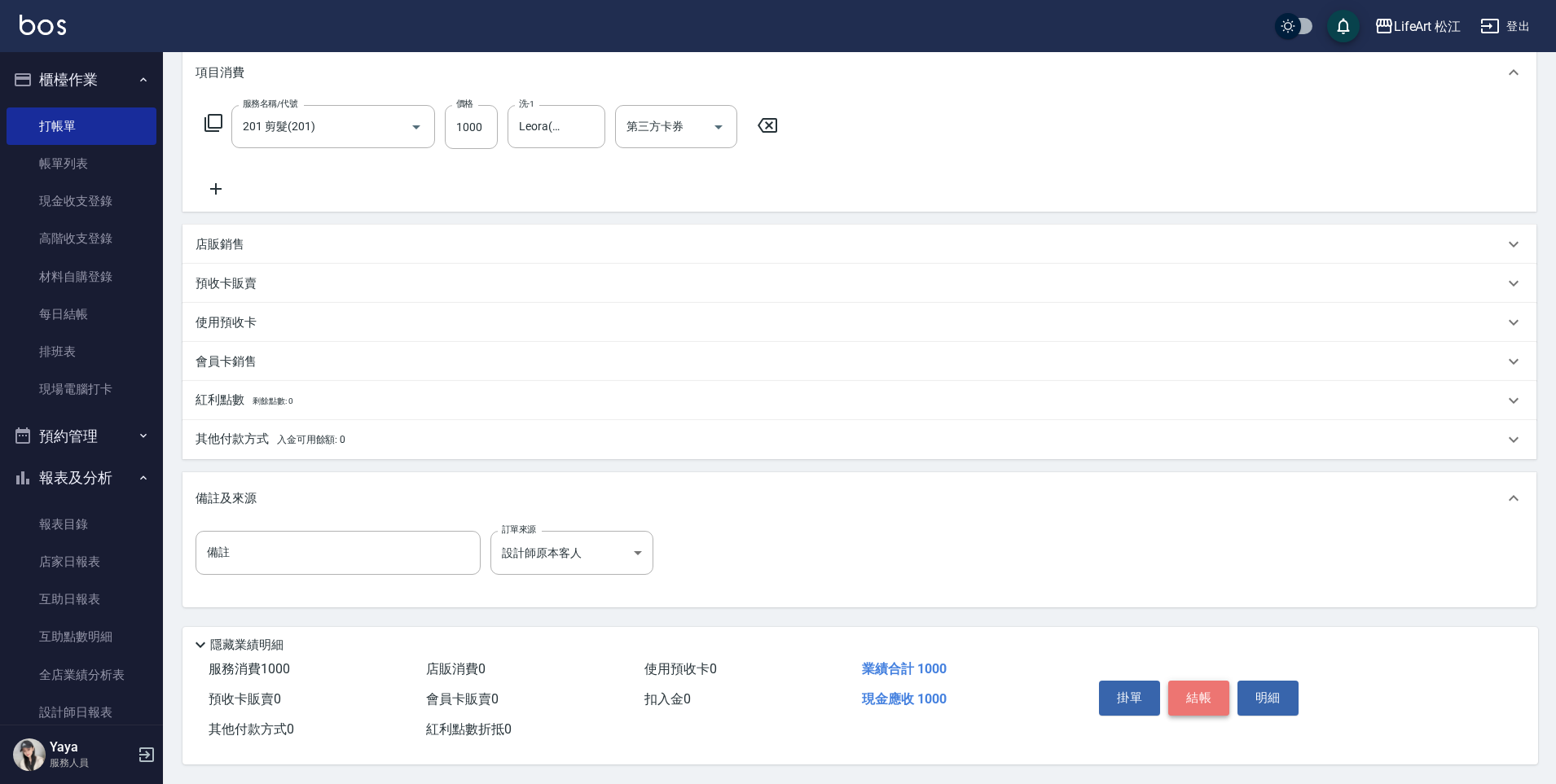
click at [1182, 689] on button "結帳" at bounding box center [1198, 697] width 61 height 34
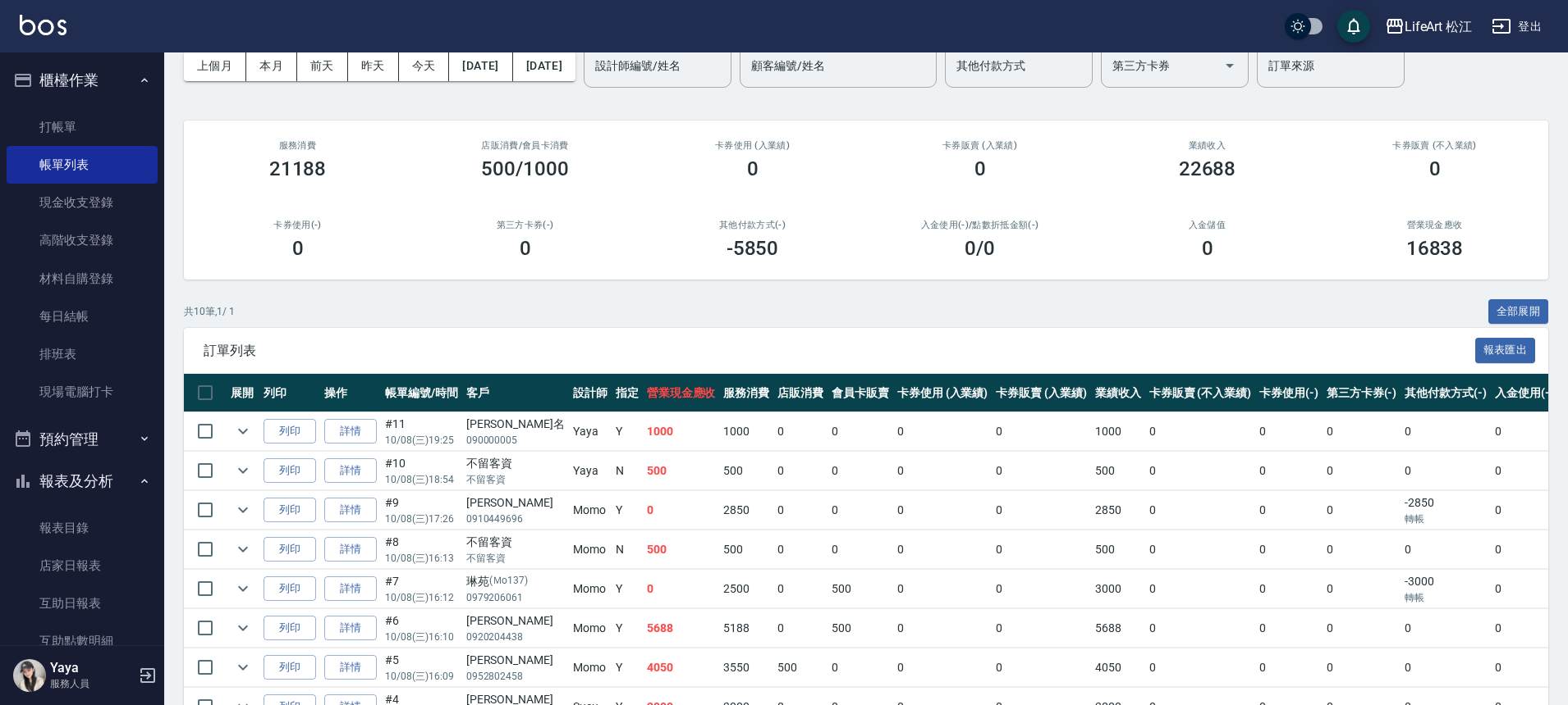
scroll to position [259, 0]
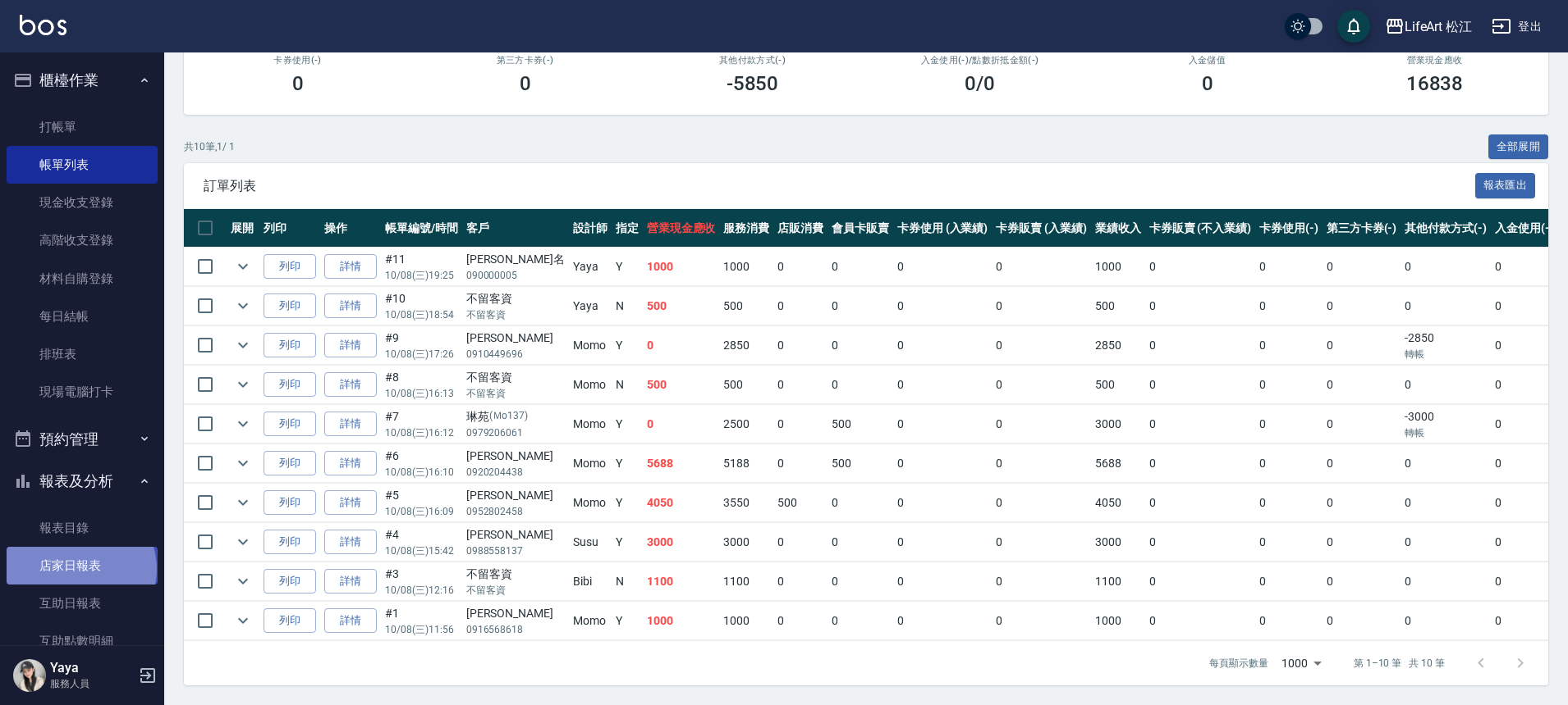
click at [80, 569] on link "店家日報表" at bounding box center [81, 565] width 151 height 38
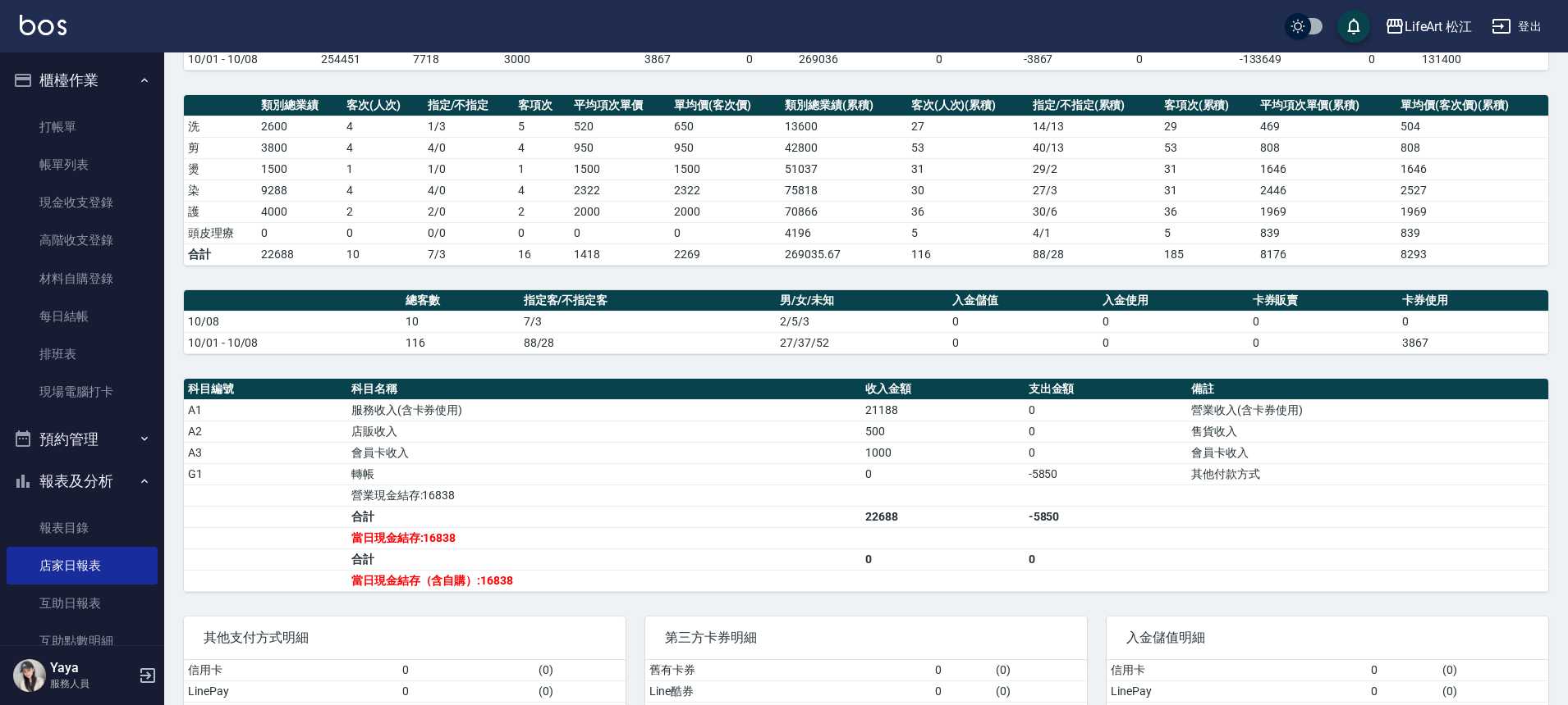
scroll to position [273, 0]
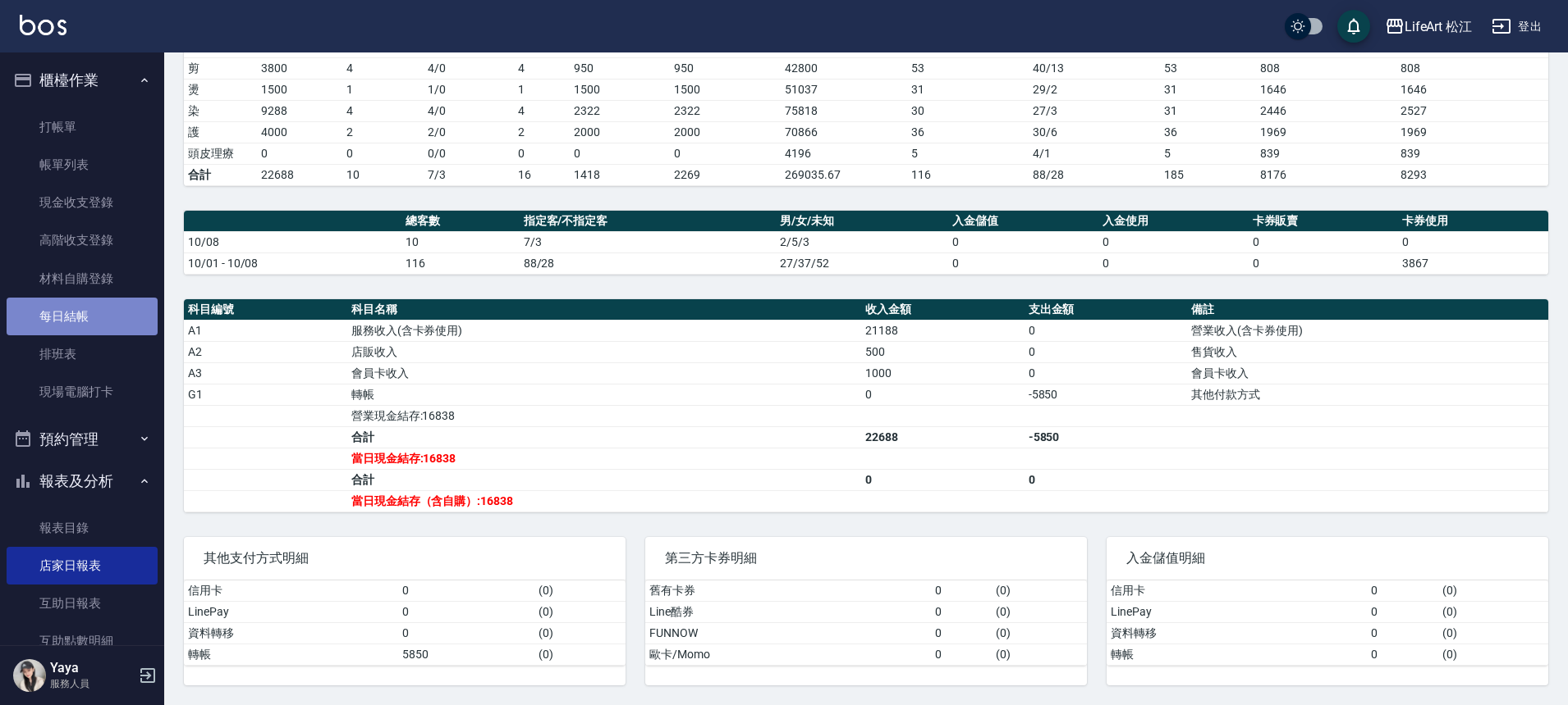
click at [106, 325] on link "每日結帳" at bounding box center [81, 316] width 151 height 38
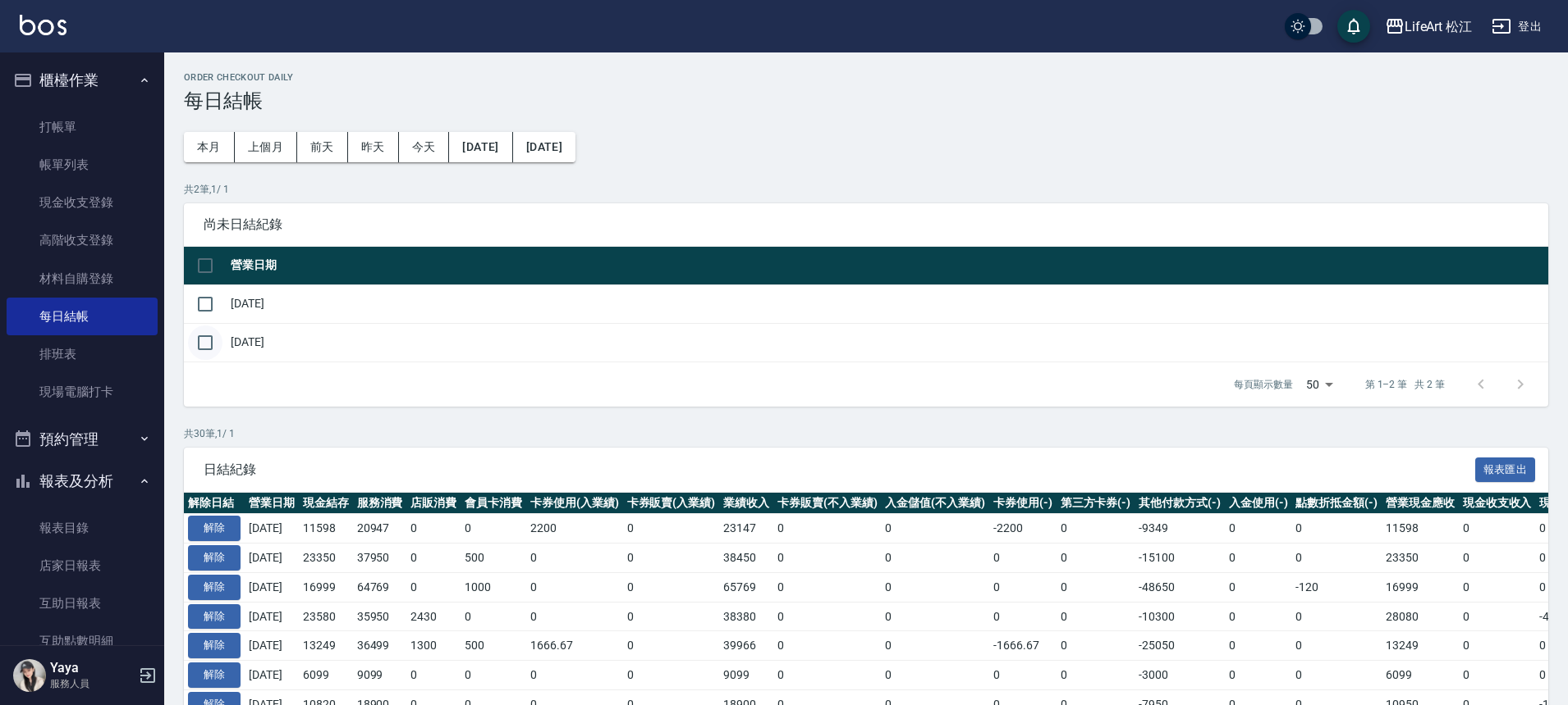
click at [206, 346] on input "checkbox" at bounding box center [204, 342] width 34 height 34
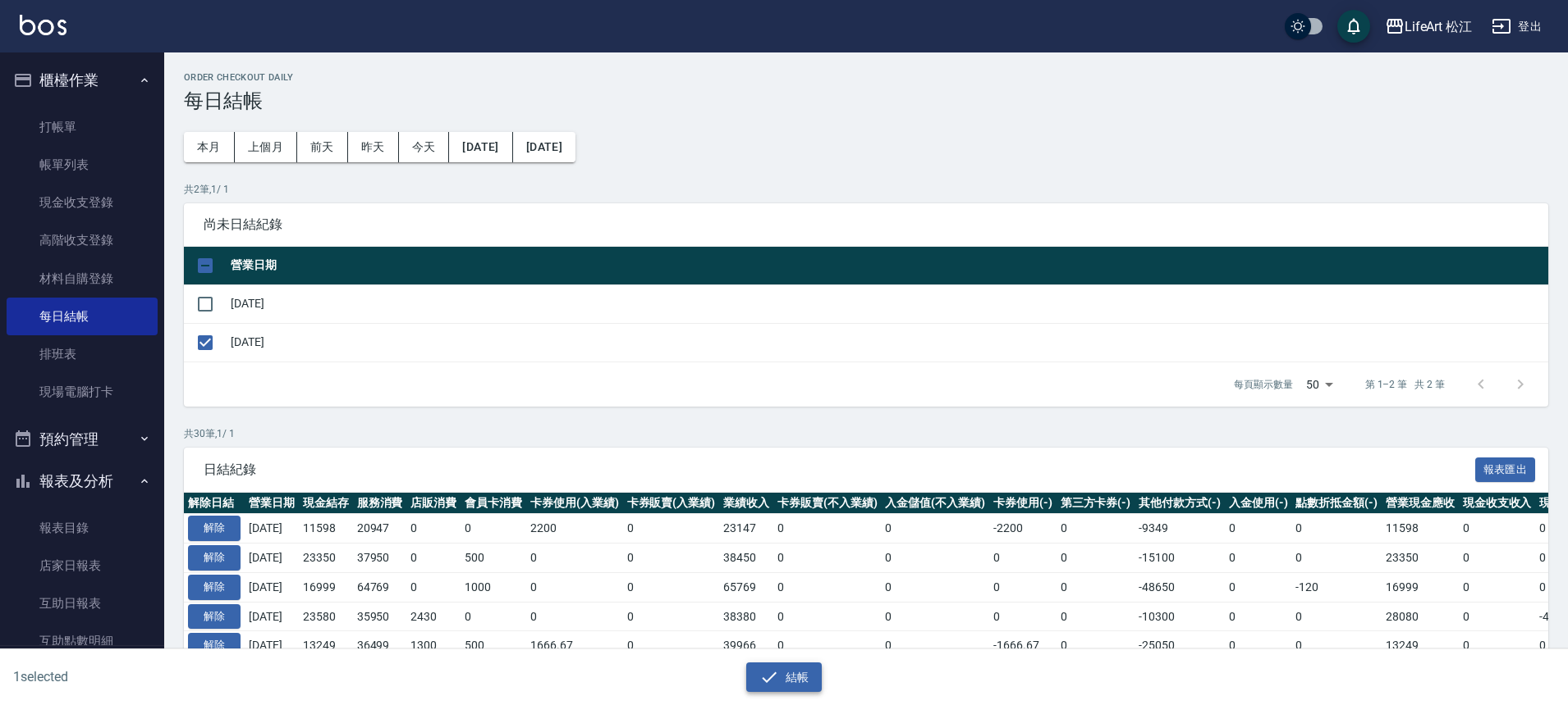
click at [764, 675] on icon "button" at bounding box center [768, 677] width 19 height 19
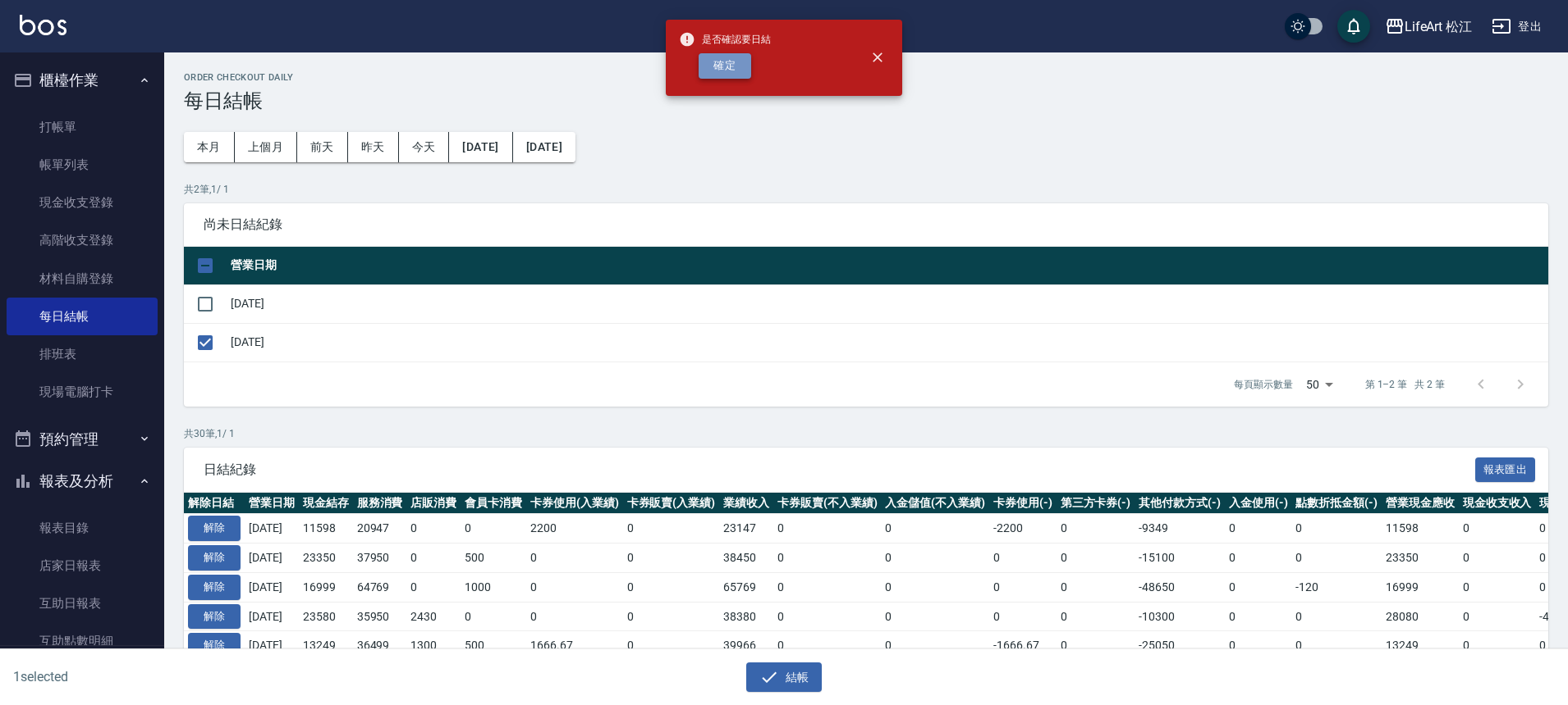
click at [733, 70] on button "確定" at bounding box center [724, 67] width 53 height 26
checkbox input "false"
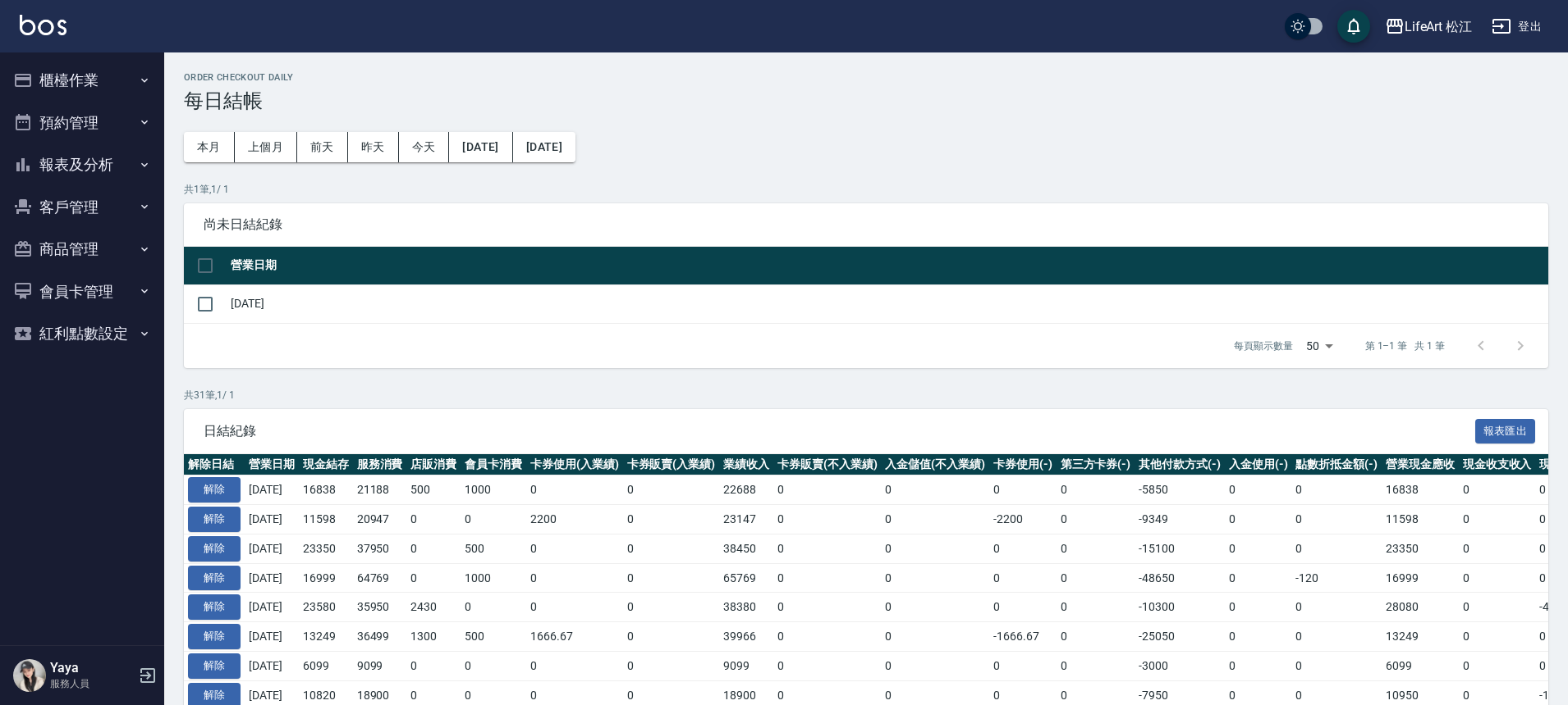
click at [93, 82] on button "櫃檯作業" at bounding box center [81, 80] width 151 height 43
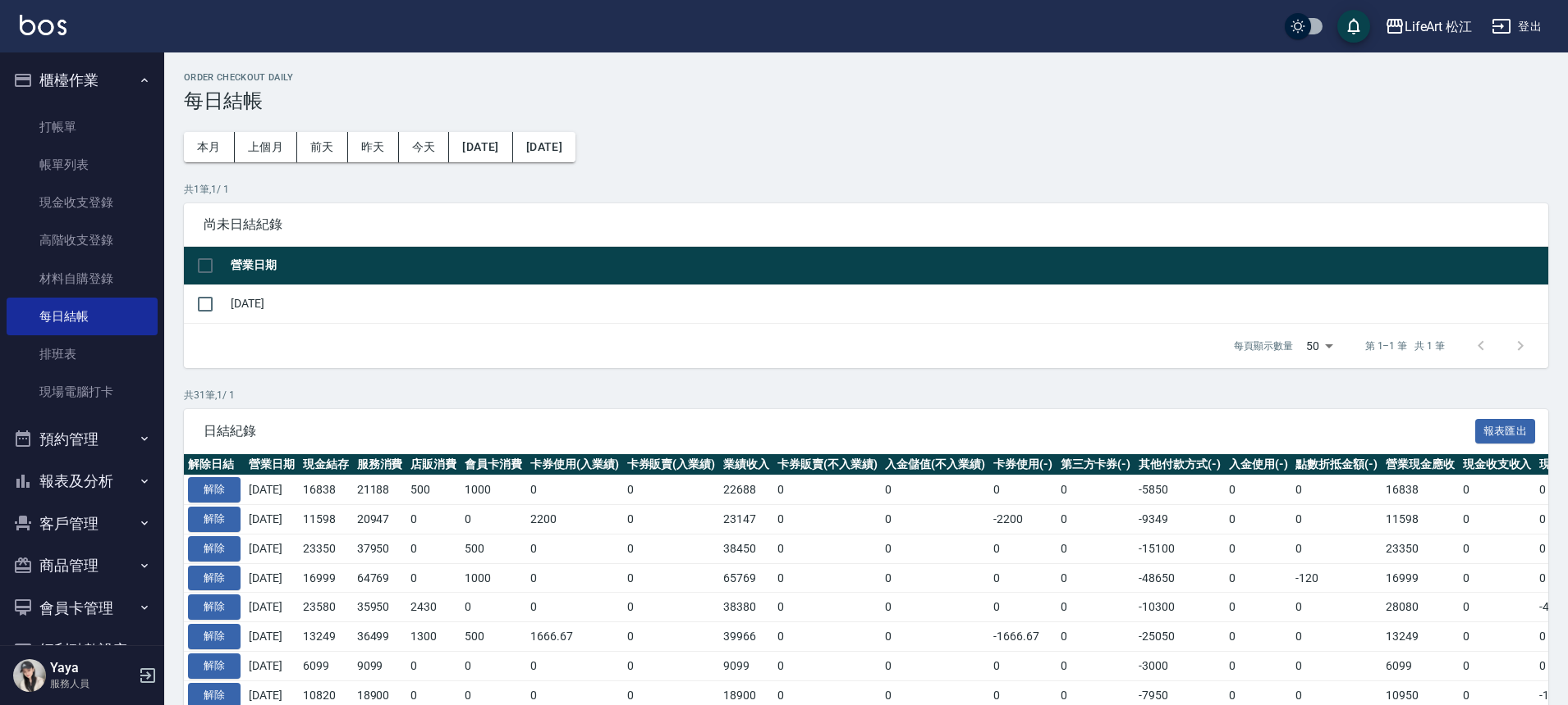
click at [96, 487] on button "報表及分析" at bounding box center [81, 481] width 151 height 43
click at [98, 570] on link "店家日報表" at bounding box center [81, 565] width 151 height 38
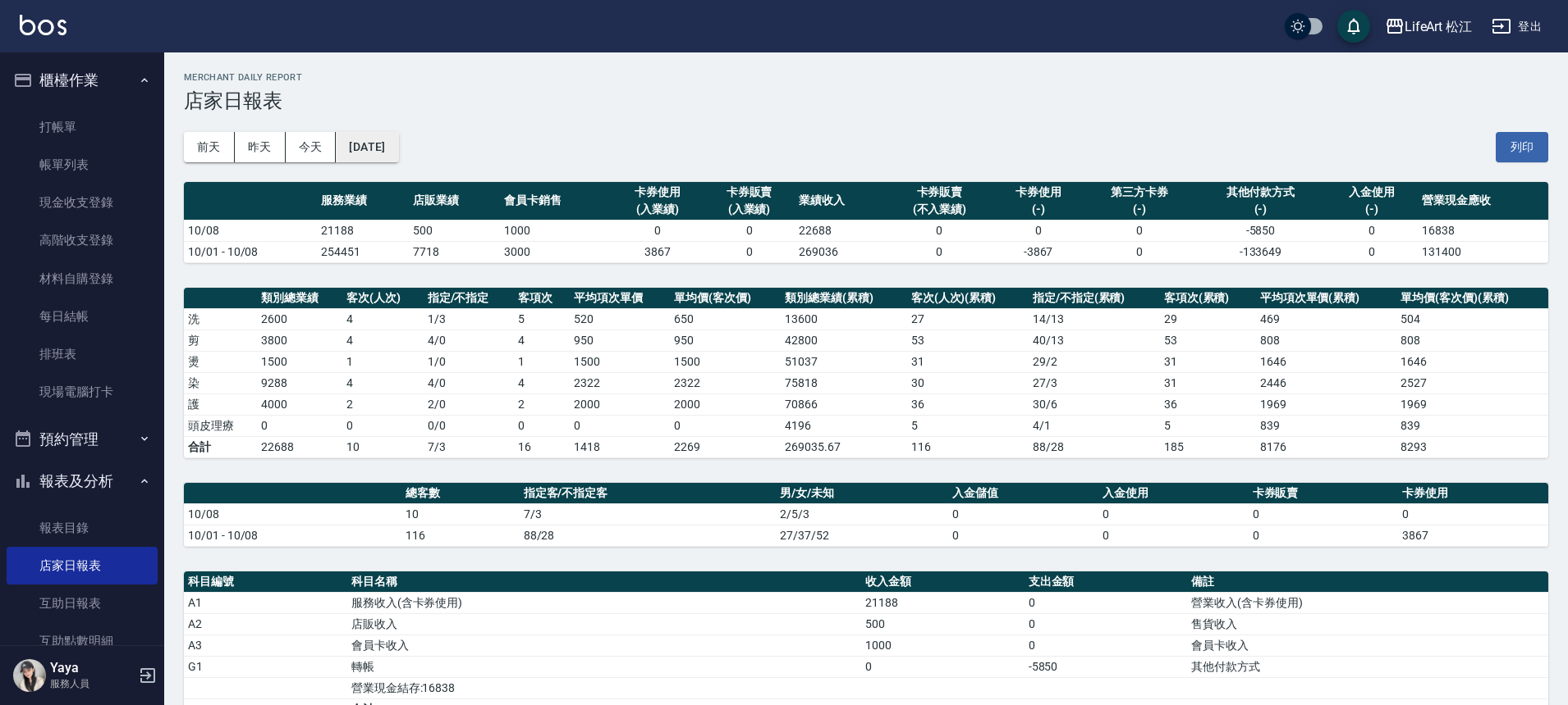
click at [366, 149] on button "[DATE]" at bounding box center [366, 147] width 62 height 30
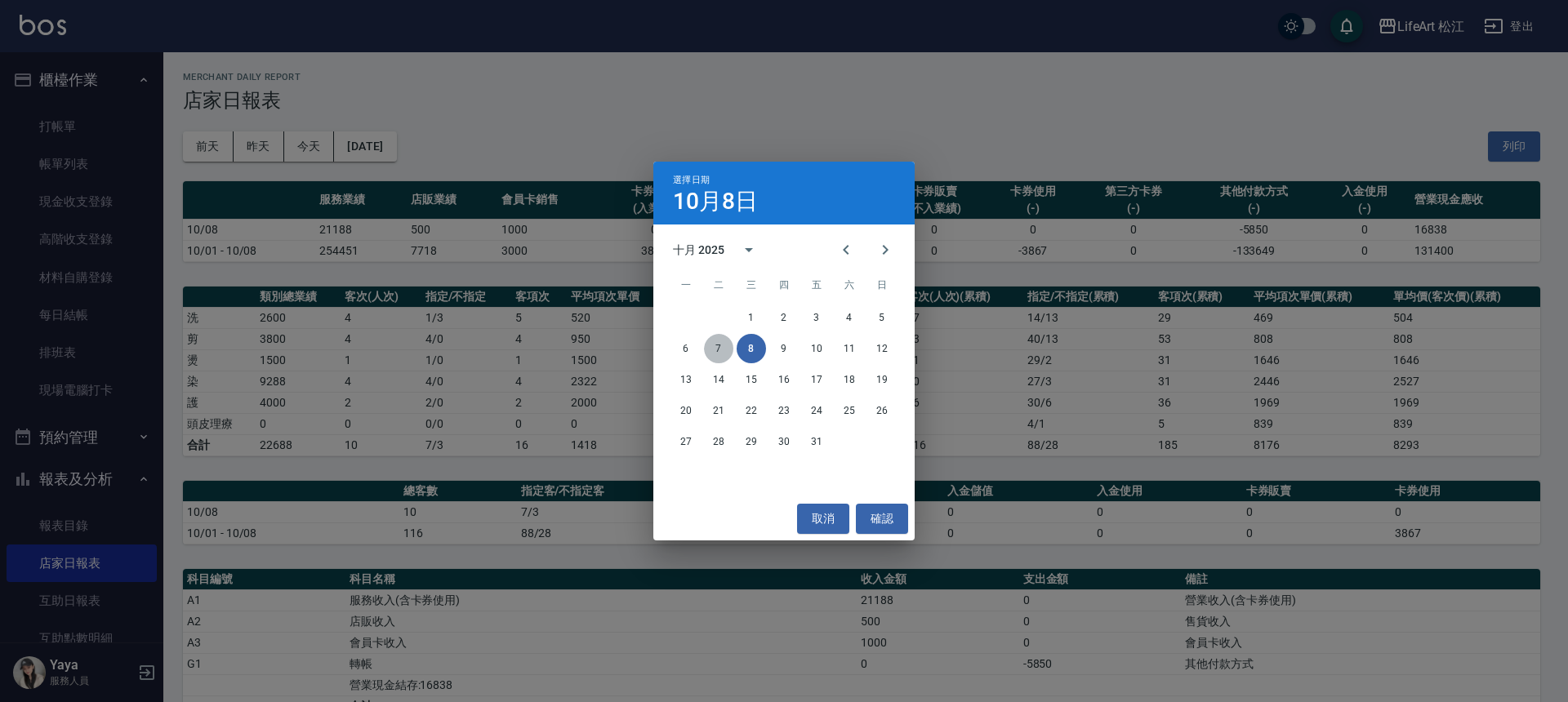
click at [720, 351] on button "7" at bounding box center [719, 349] width 29 height 29
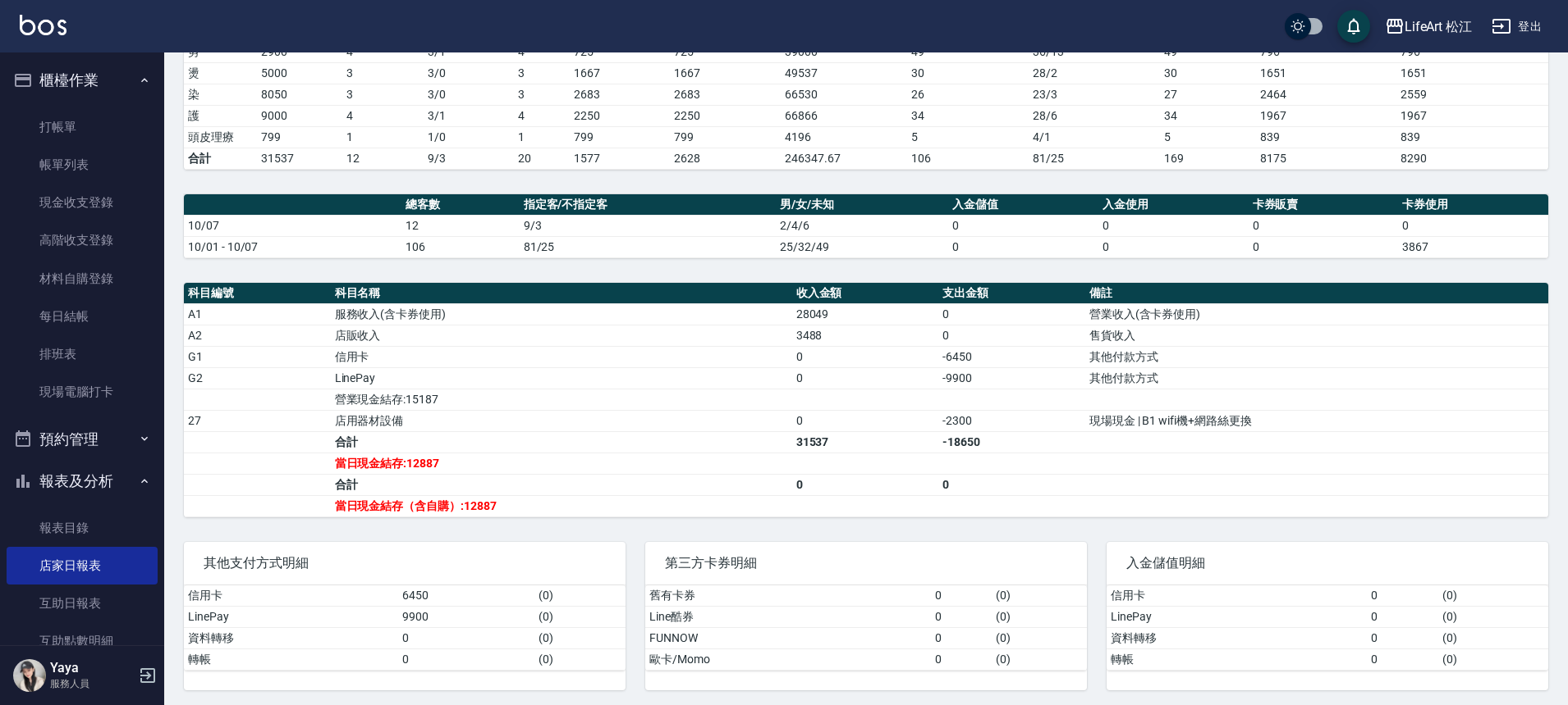
scroll to position [328, 0]
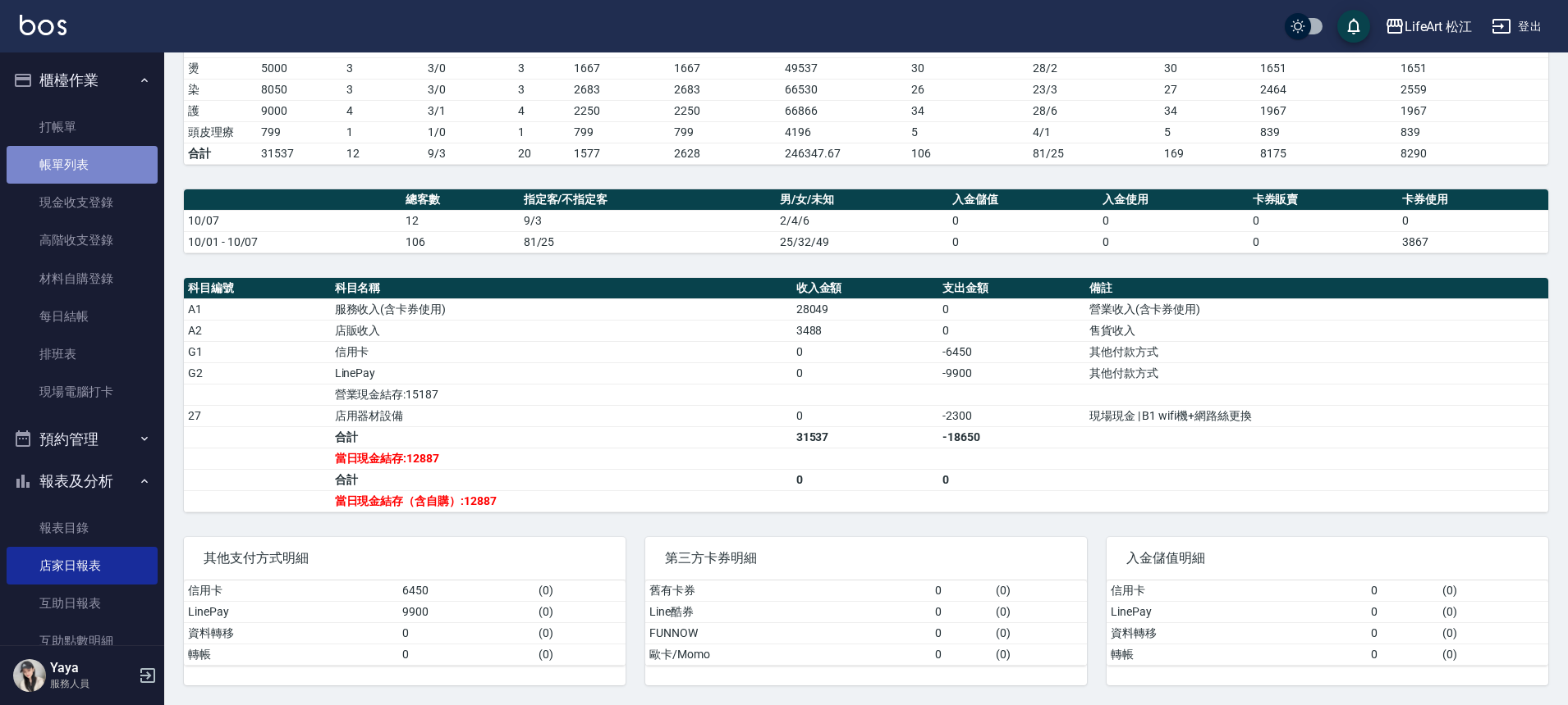
click at [81, 174] on link "帳單列表" at bounding box center [81, 164] width 151 height 38
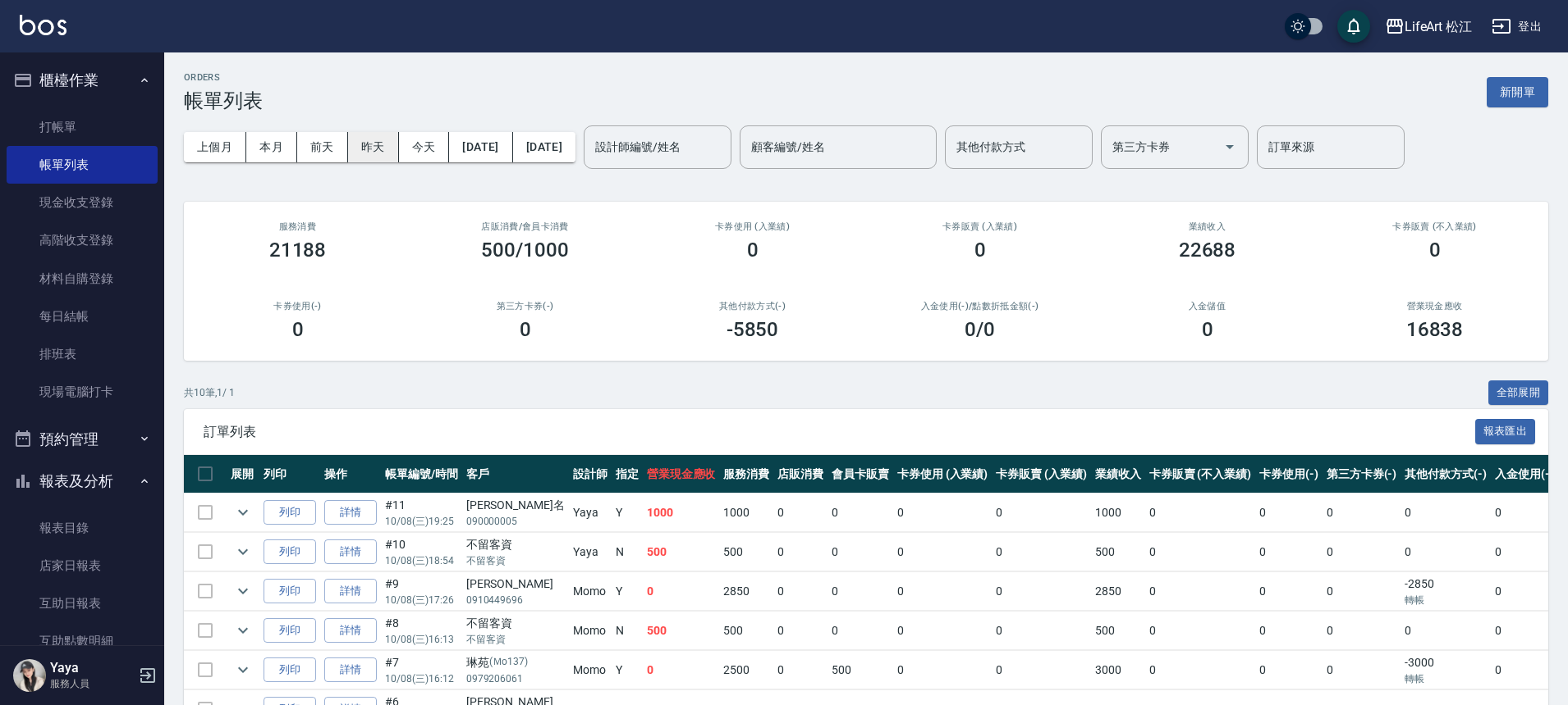
click at [376, 145] on button "昨天" at bounding box center [373, 147] width 51 height 30
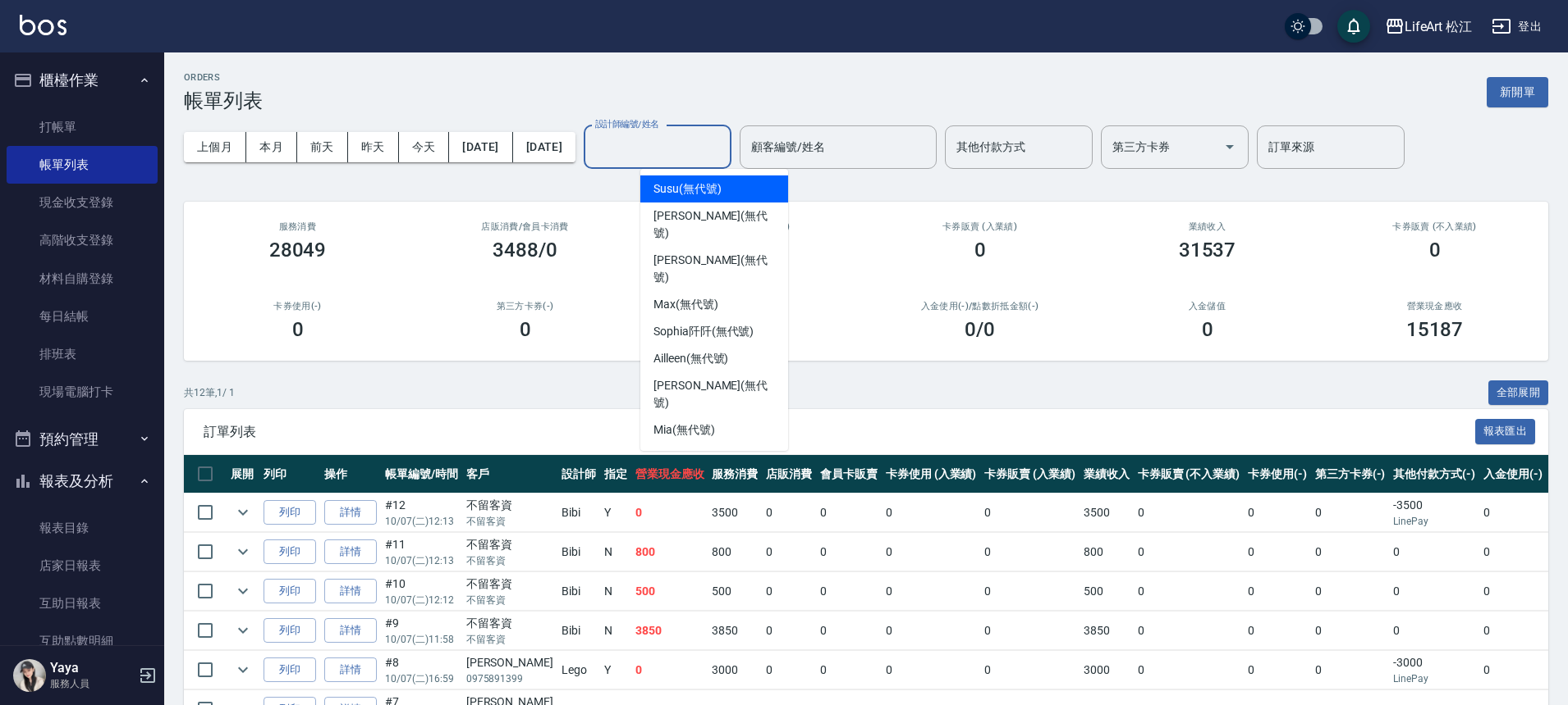
click at [683, 142] on div "設計師編號/姓名 設計師編號/姓名" at bounding box center [657, 147] width 148 height 43
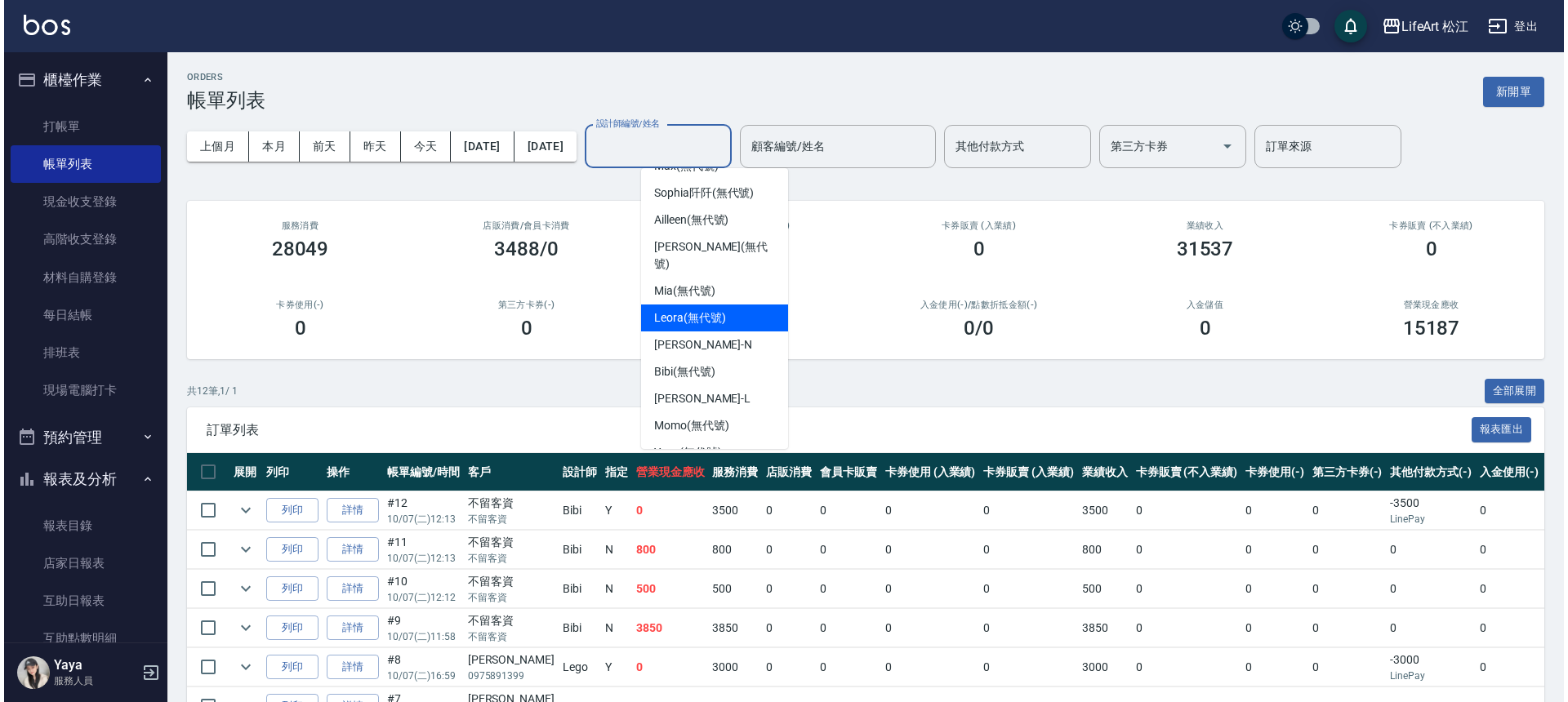
scroll to position [164, 0]
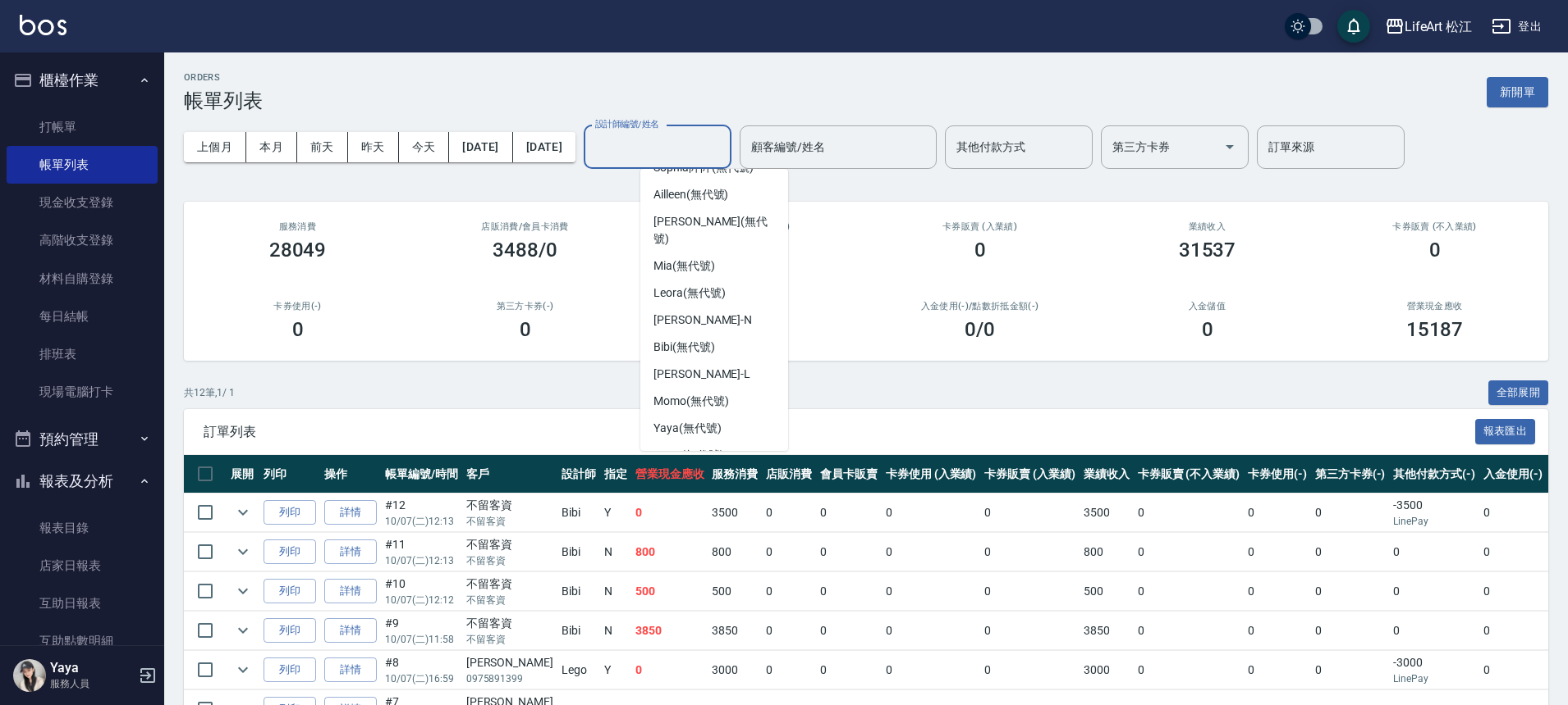
click at [723, 469] on div "Lego (無代號)" at bounding box center [714, 482] width 148 height 27
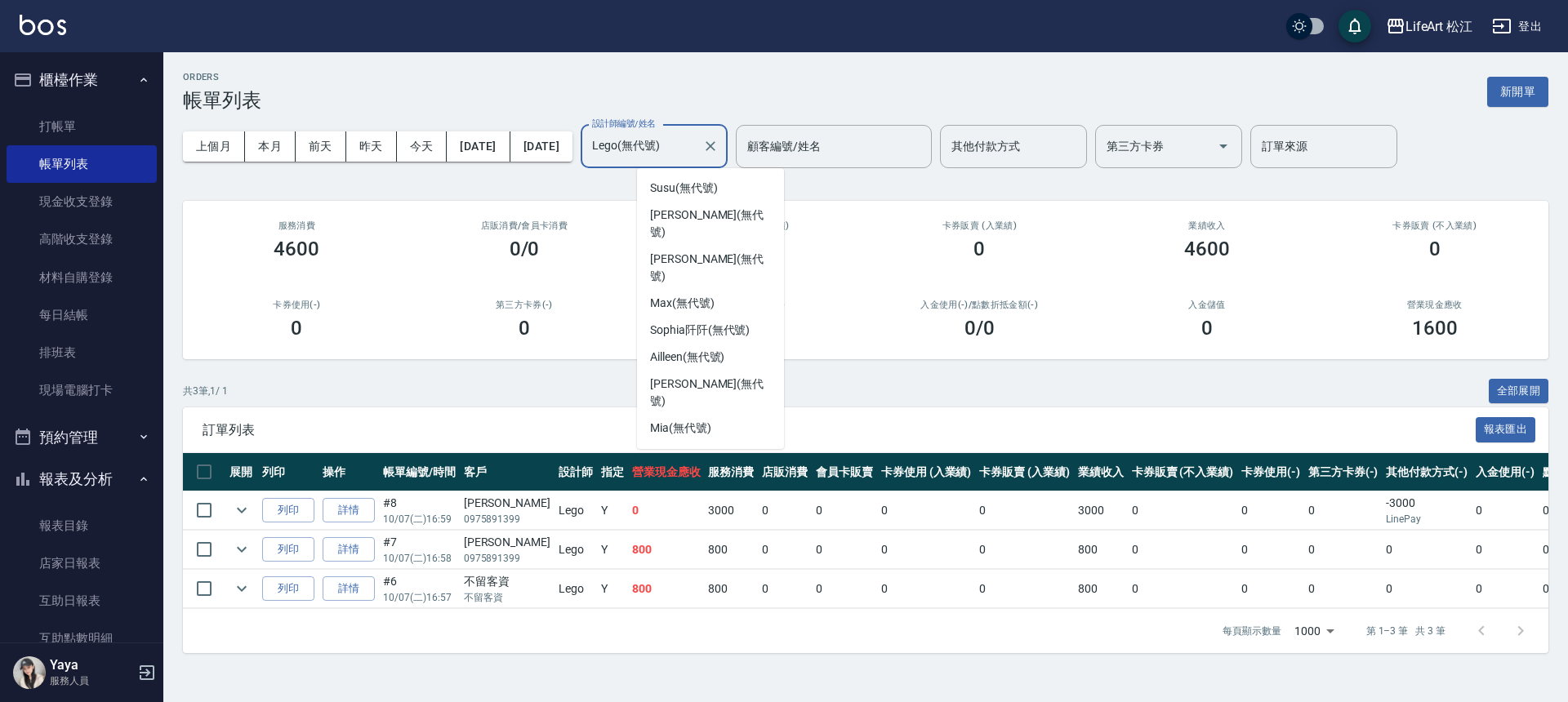
click at [687, 149] on input "Lego(無代號)" at bounding box center [641, 146] width 108 height 29
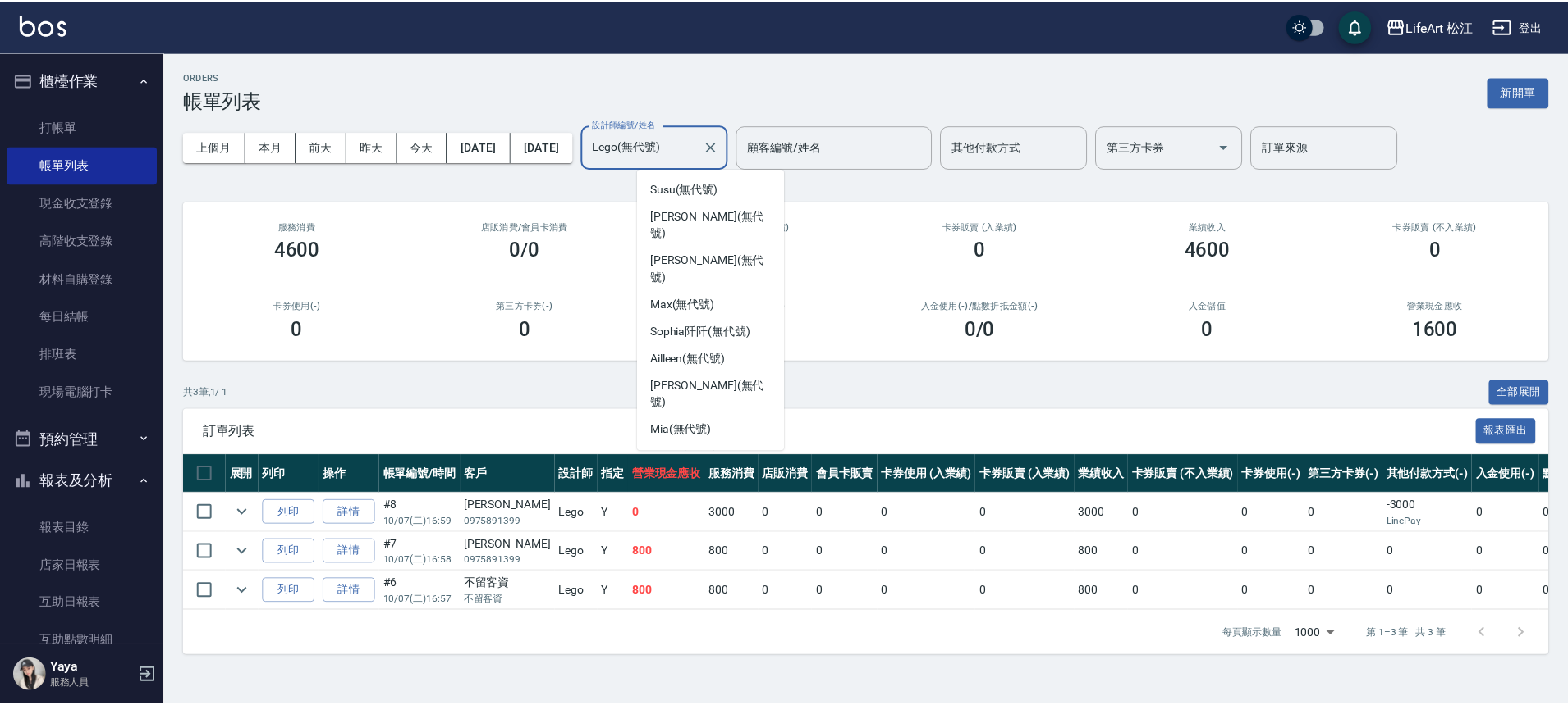
scroll to position [157, 0]
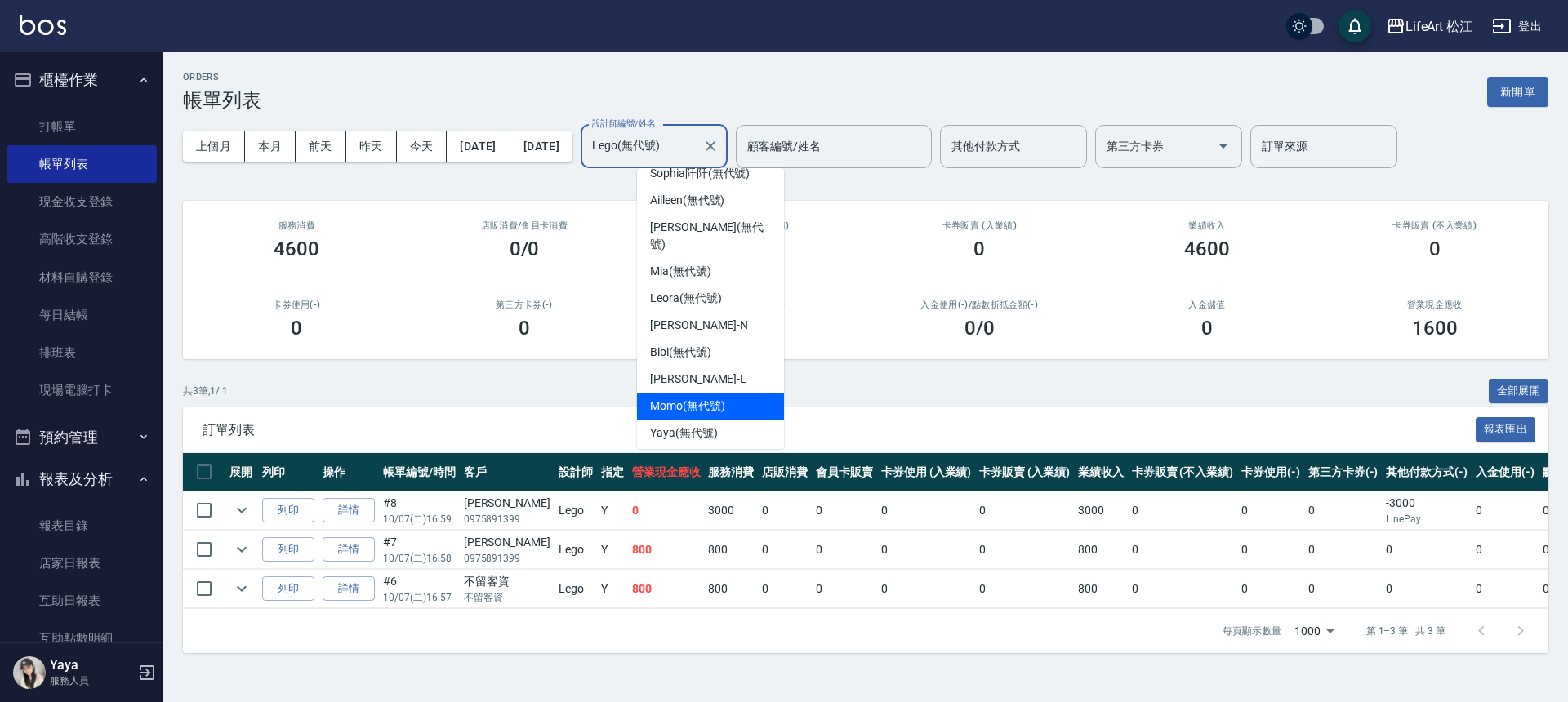
click at [712, 397] on span "Momo (無代號)" at bounding box center [688, 406] width 75 height 17
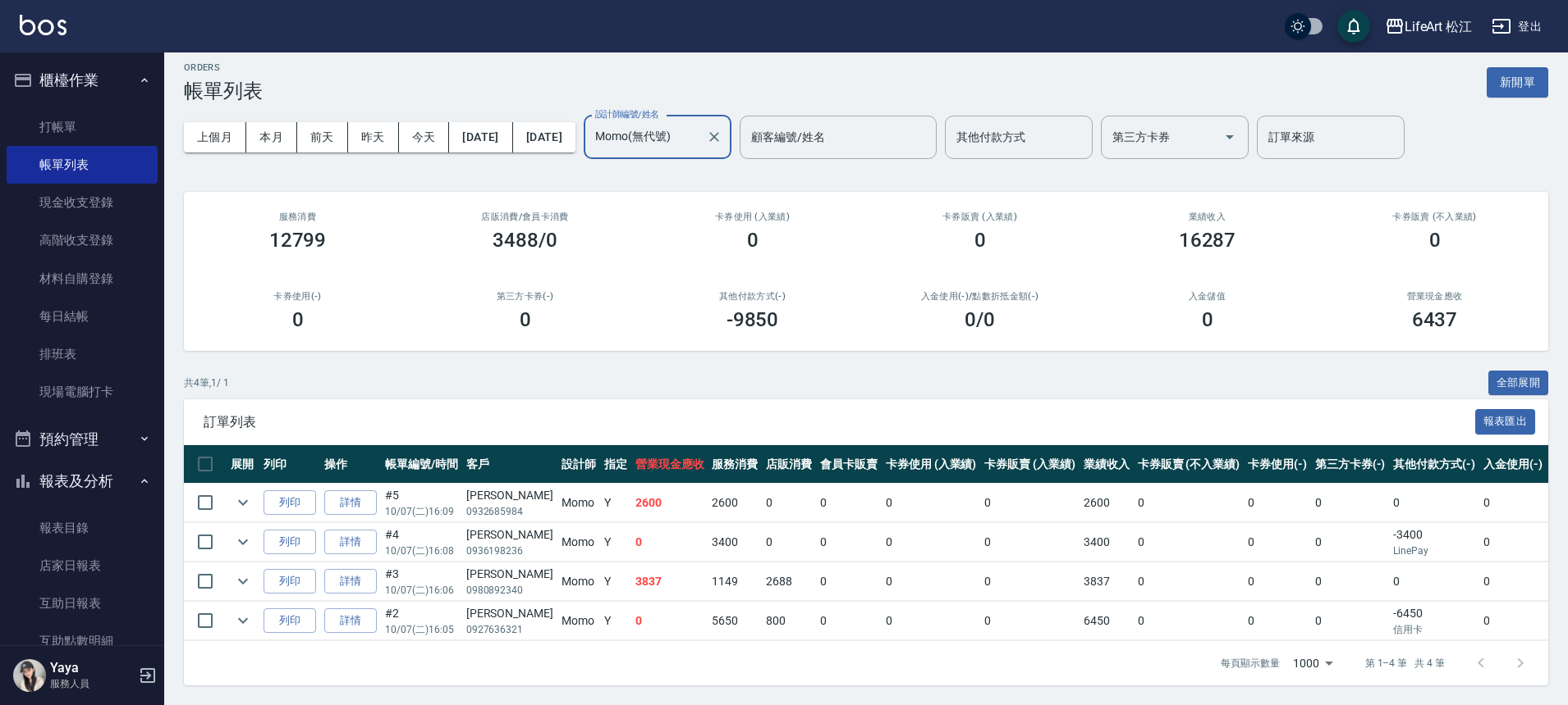
scroll to position [22, 0]
click at [699, 123] on input "Momo(無代號)" at bounding box center [644, 137] width 108 height 29
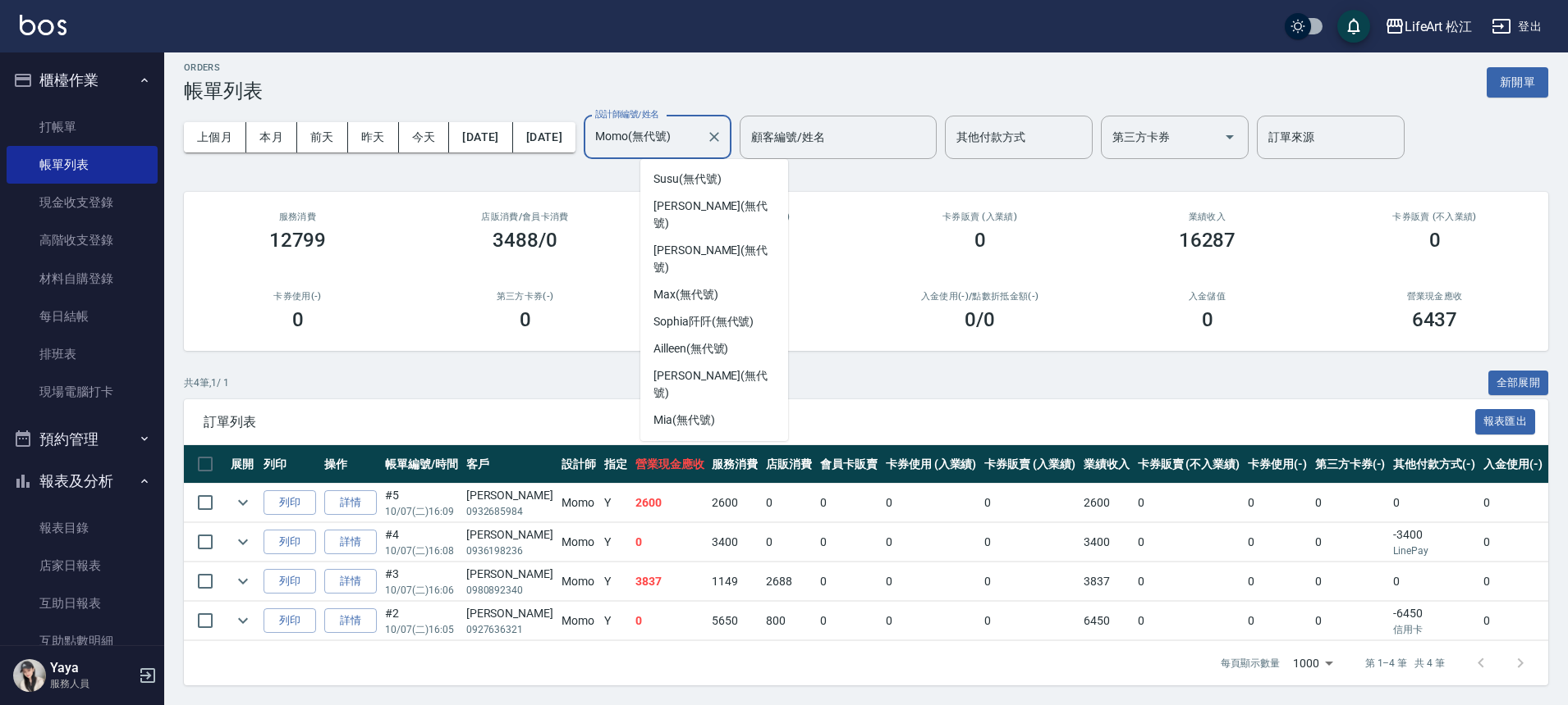
scroll to position [77, 0]
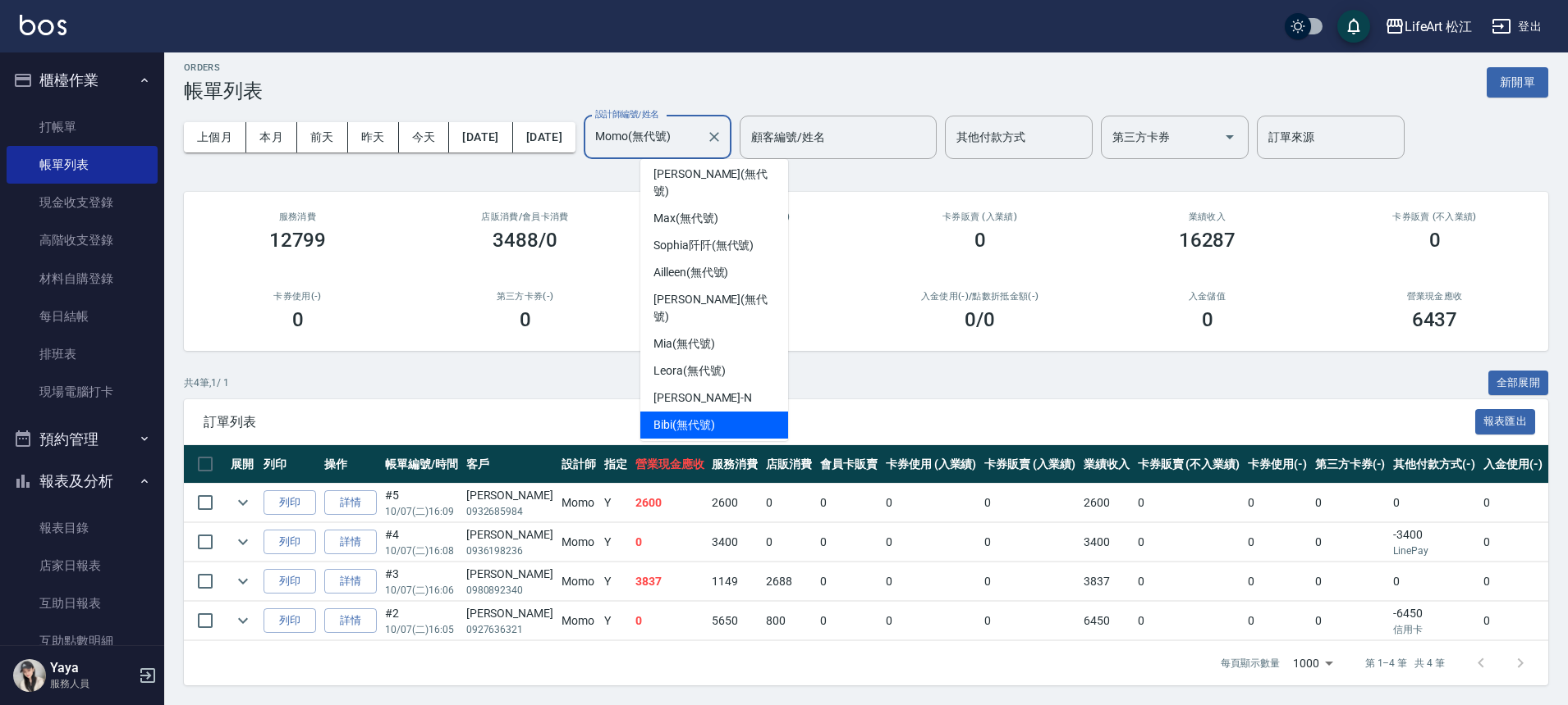
click at [718, 412] on div "Bibi (無代號)" at bounding box center [714, 425] width 148 height 27
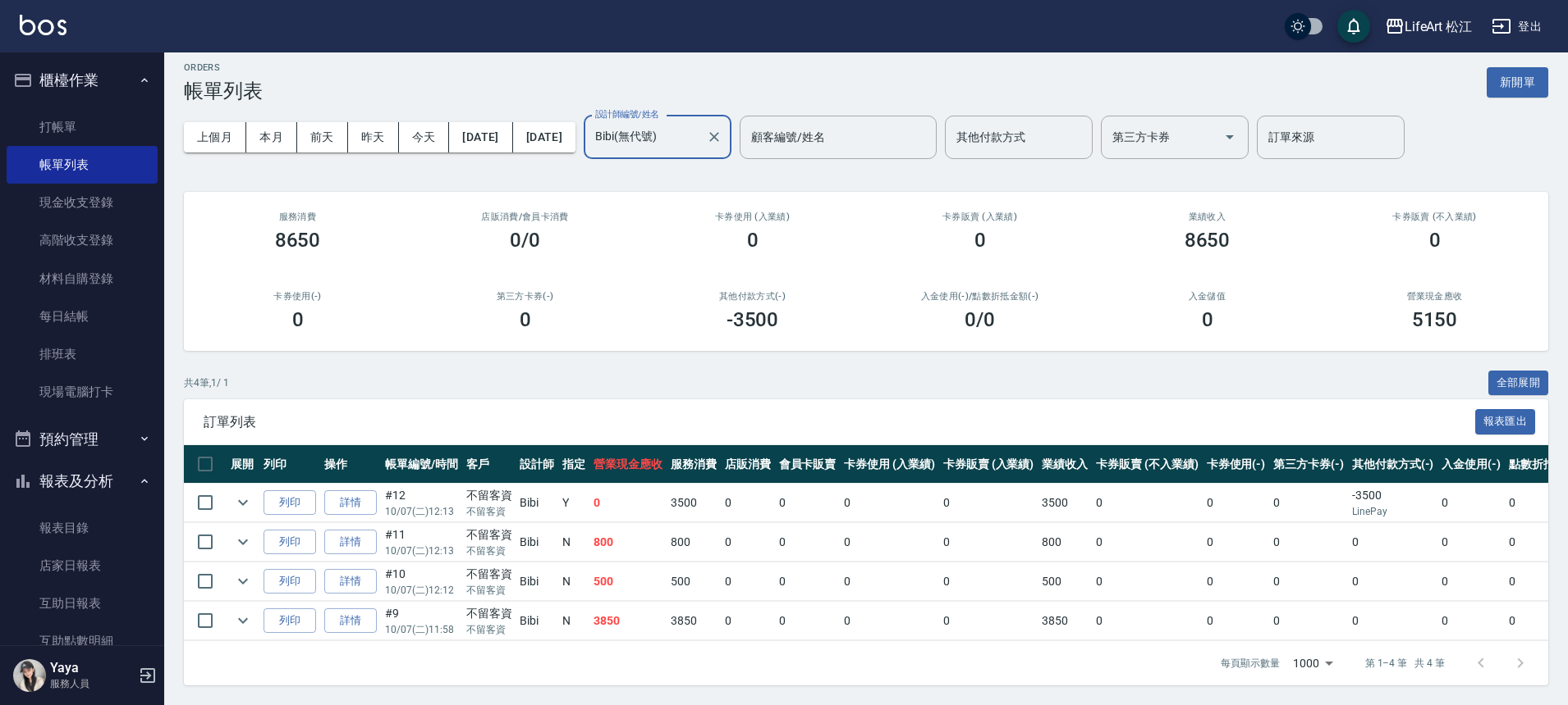
scroll to position [22, 0]
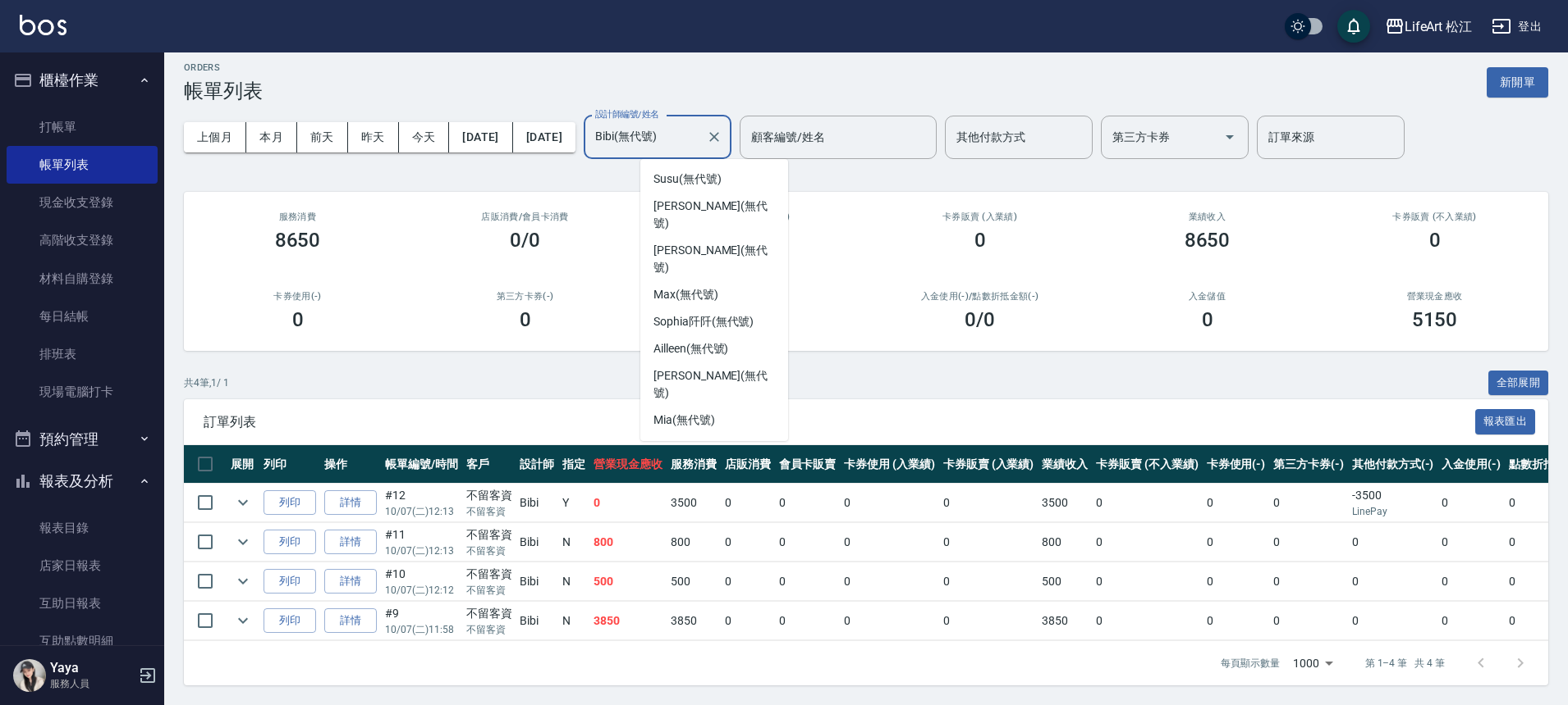
click at [699, 124] on input "Bibi(無代號)" at bounding box center [644, 137] width 108 height 29
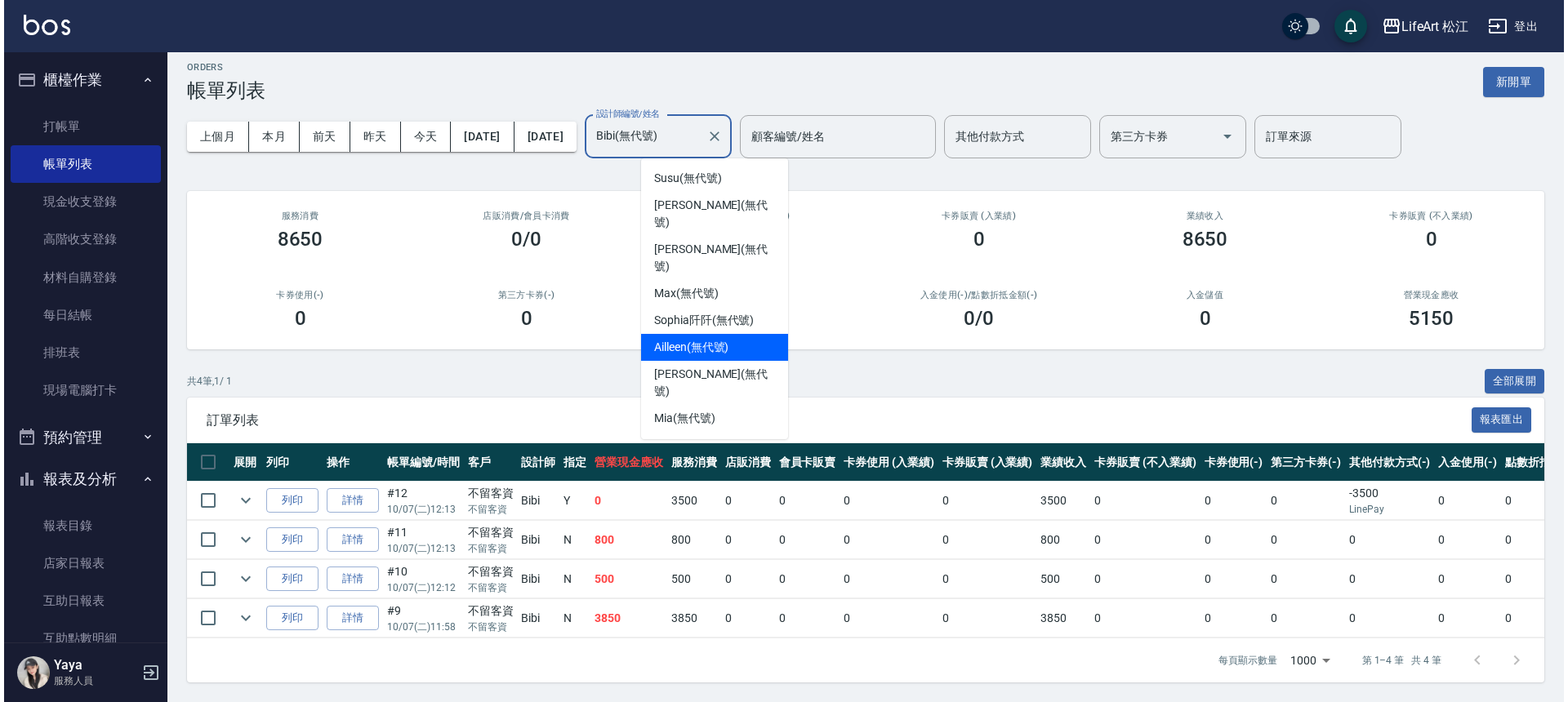
scroll to position [0, 0]
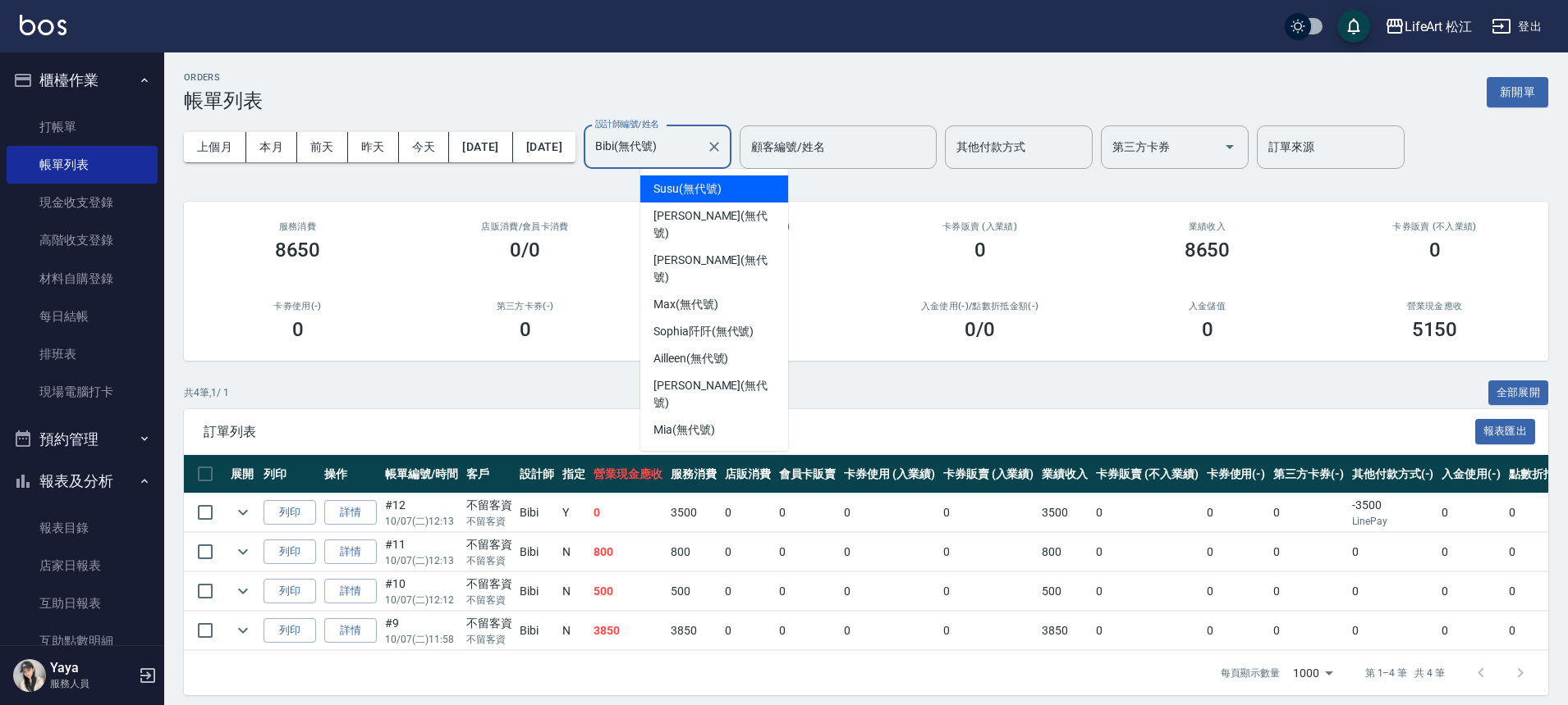
click at [731, 190] on div "Susu (無代號)" at bounding box center [714, 188] width 148 height 27
type input "Susu(無代號)"
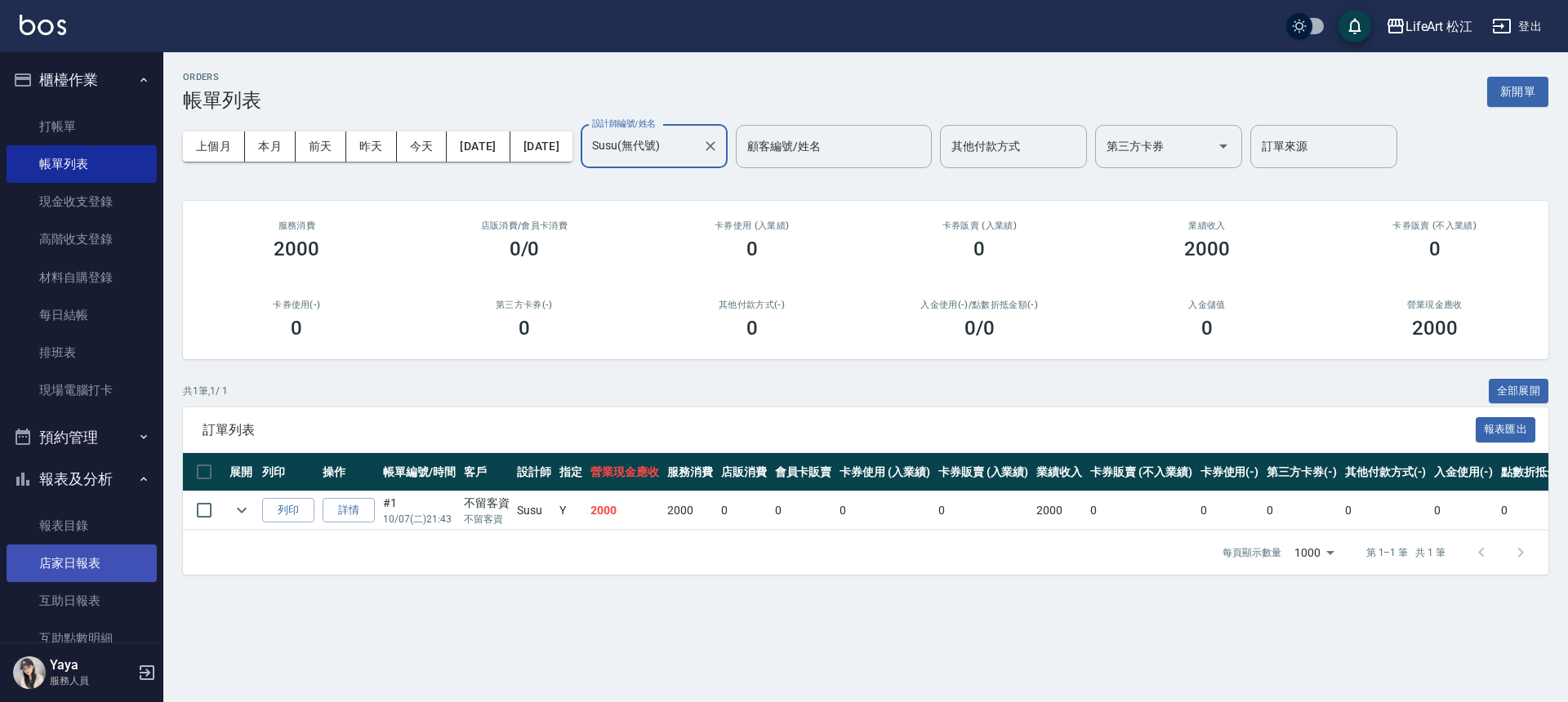
click at [101, 565] on link "店家日報表" at bounding box center [81, 563] width 150 height 38
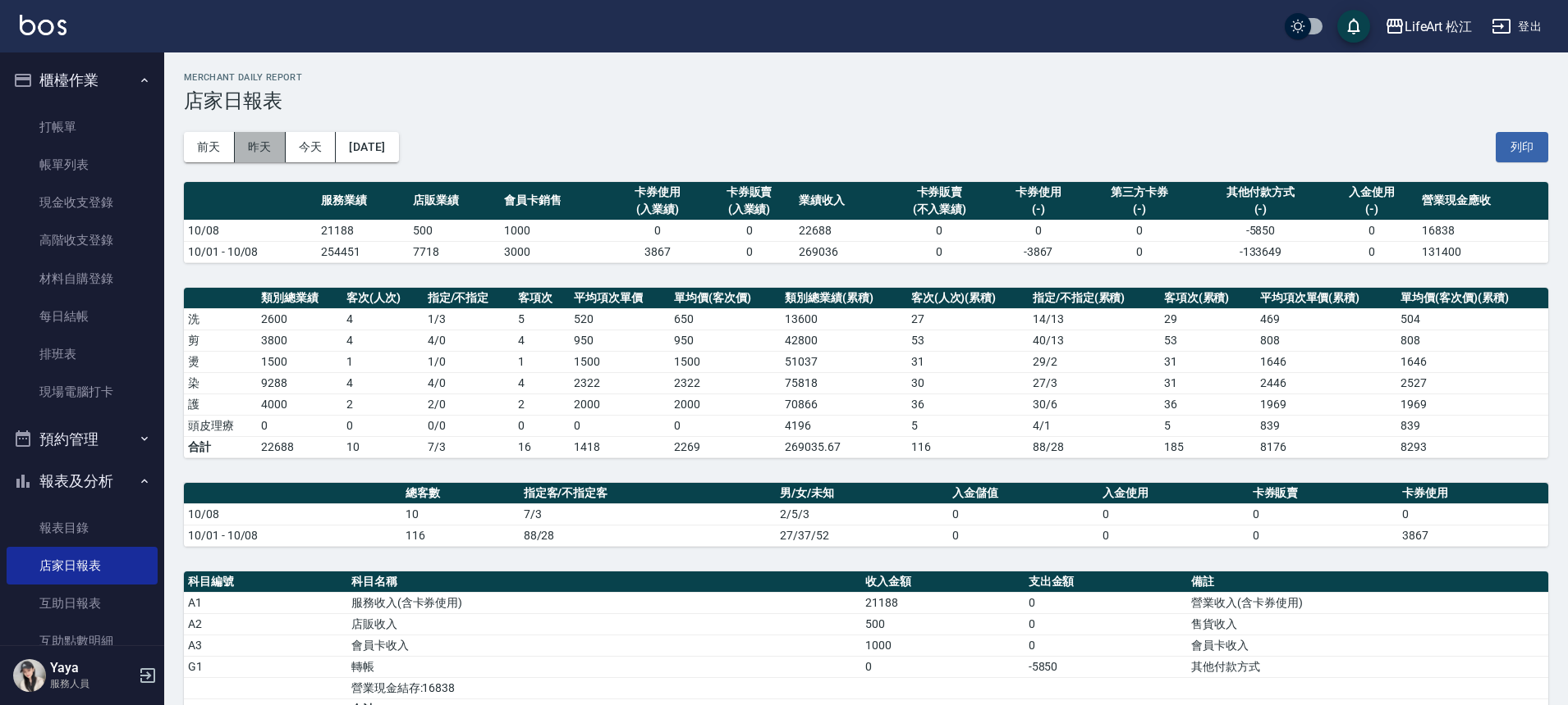
click at [273, 144] on button "昨天" at bounding box center [260, 147] width 51 height 30
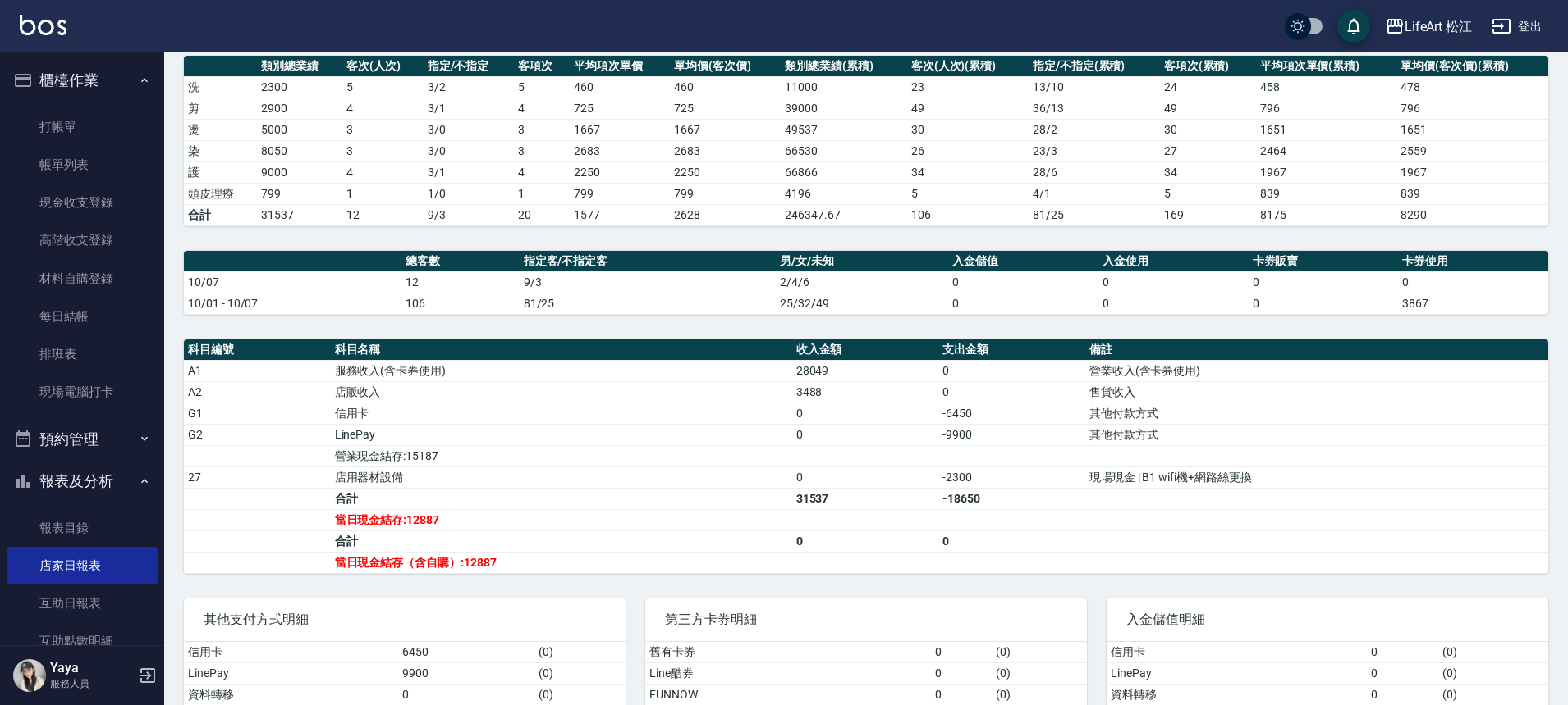
scroll to position [328, 0]
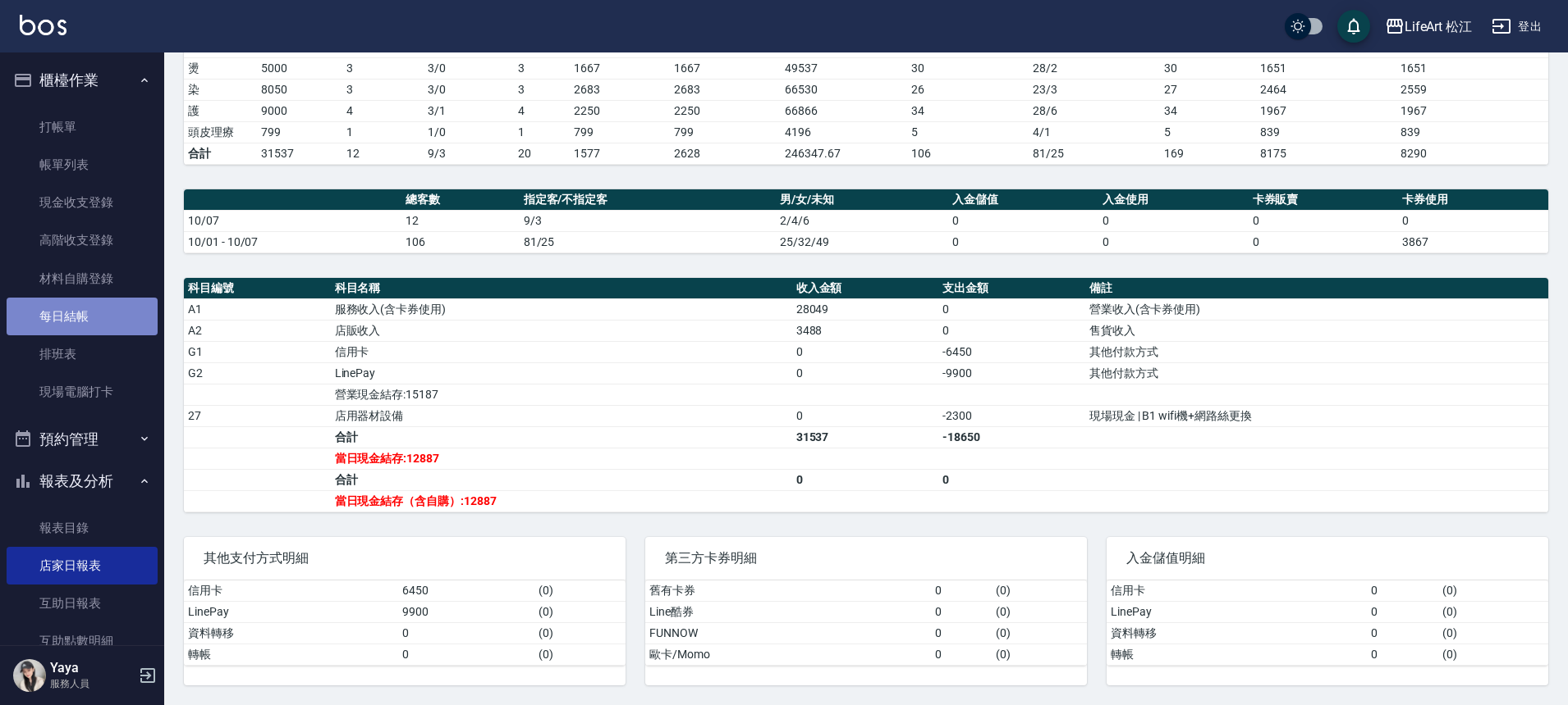
click at [104, 312] on link "每日結帳" at bounding box center [81, 316] width 151 height 38
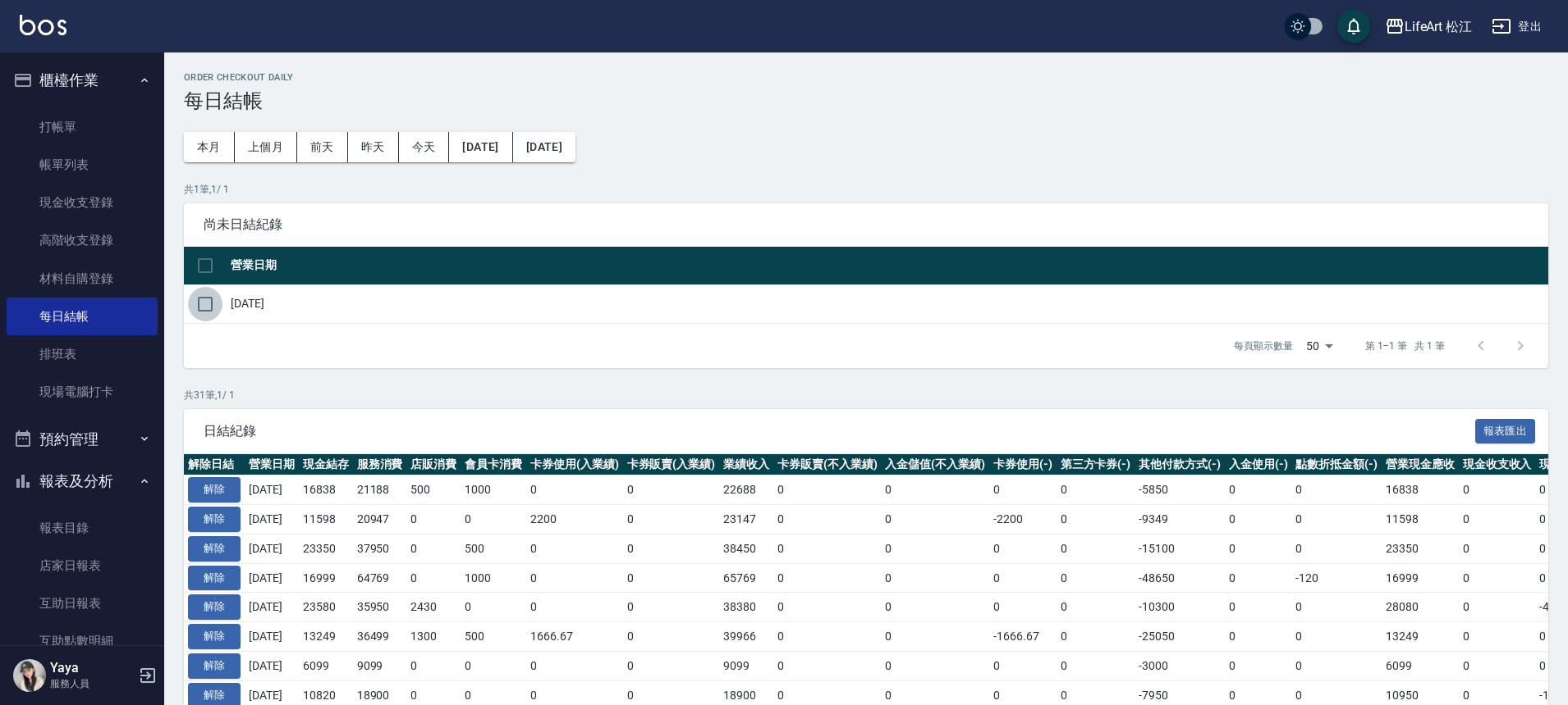
click at [209, 303] on input "checkbox" at bounding box center [204, 304] width 34 height 34
checkbox input "true"
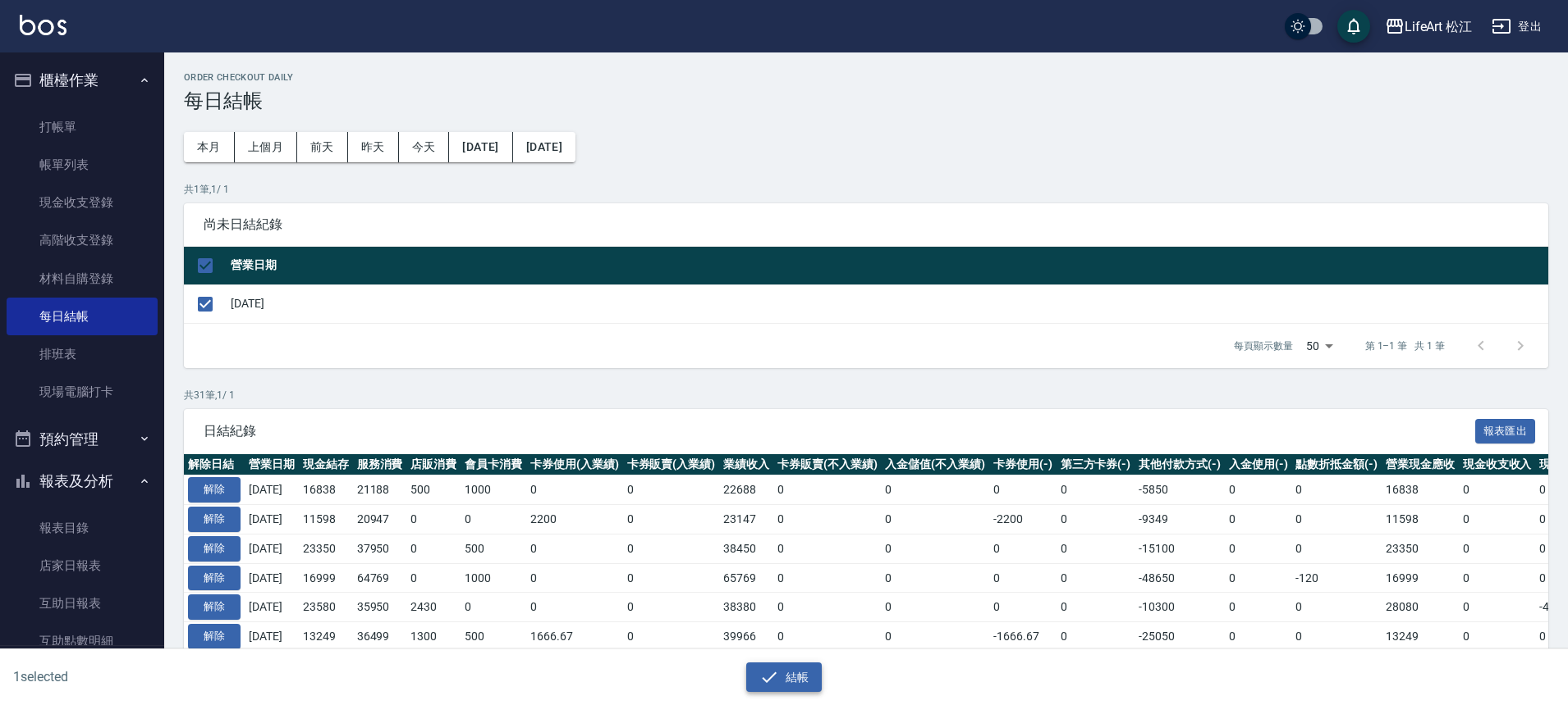
click at [808, 681] on button "結帳" at bounding box center [784, 677] width 77 height 30
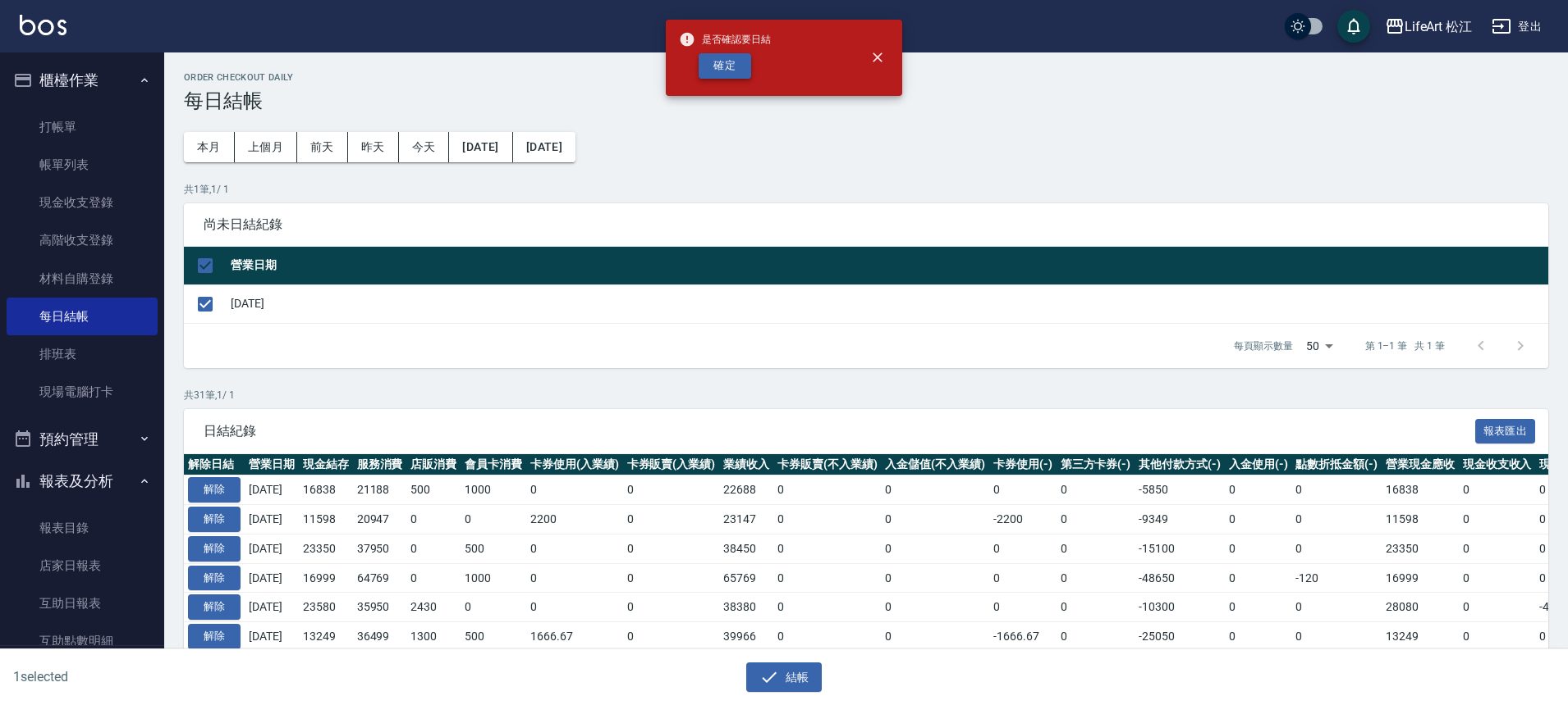
click at [724, 55] on button "確定" at bounding box center [724, 67] width 53 height 26
checkbox input "false"
